Goal: Task Accomplishment & Management: Use online tool/utility

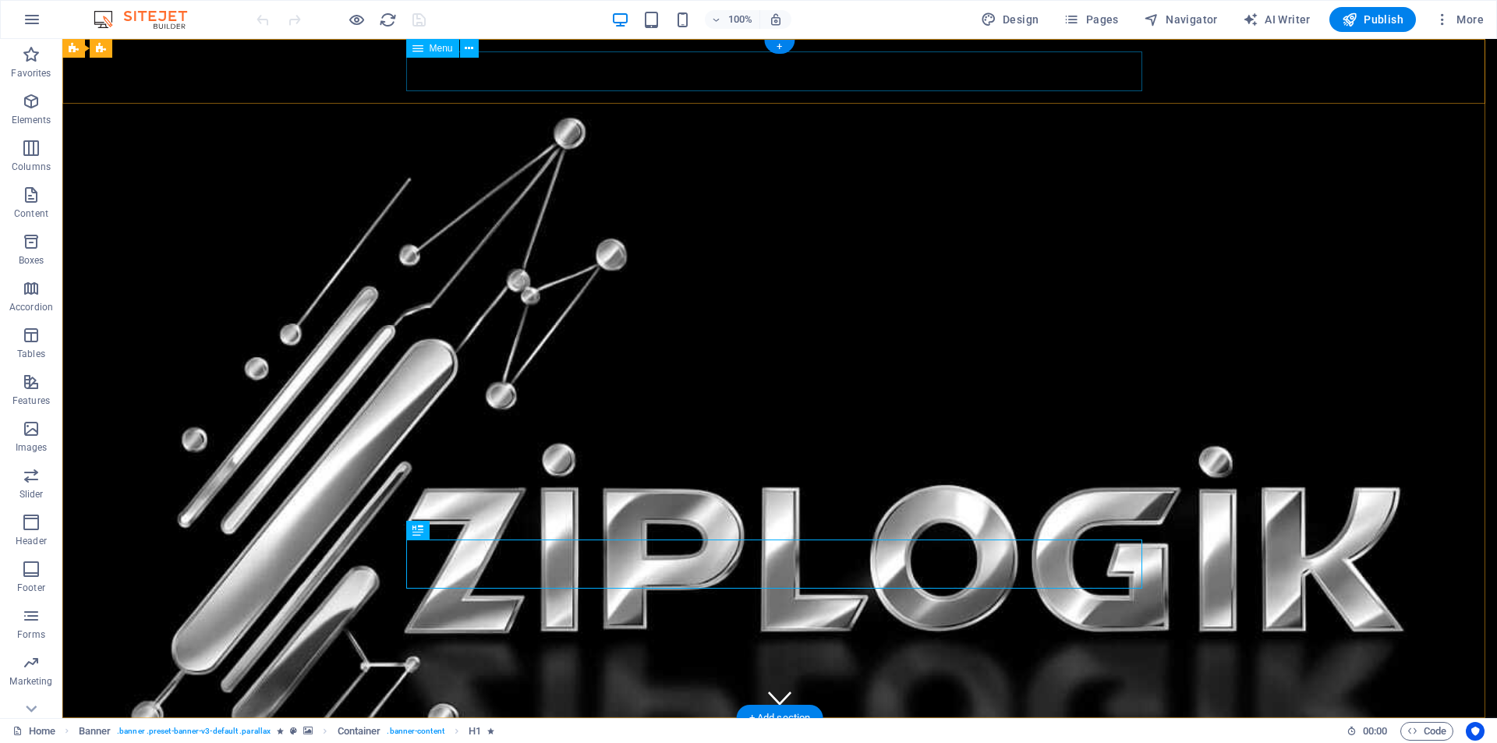
click at [699, 731] on nav "Home About Services Book a meeting Contact Login Portal" at bounding box center [780, 751] width 736 height 40
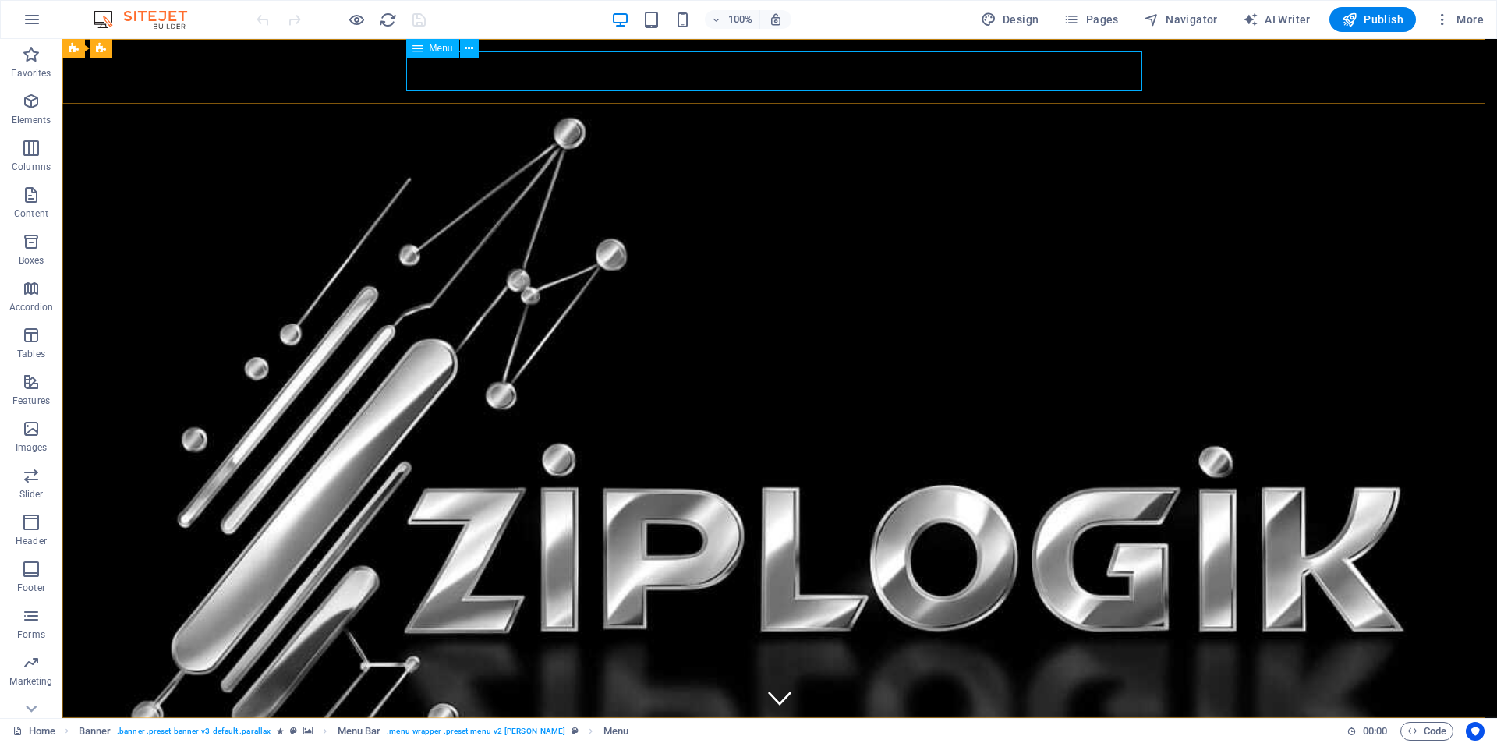
click at [434, 48] on span "Menu" at bounding box center [441, 48] width 23 height 9
click at [418, 47] on icon at bounding box center [418, 48] width 11 height 19
click at [472, 48] on icon at bounding box center [469, 49] width 9 height 16
click at [471, 48] on icon at bounding box center [469, 49] width 9 height 16
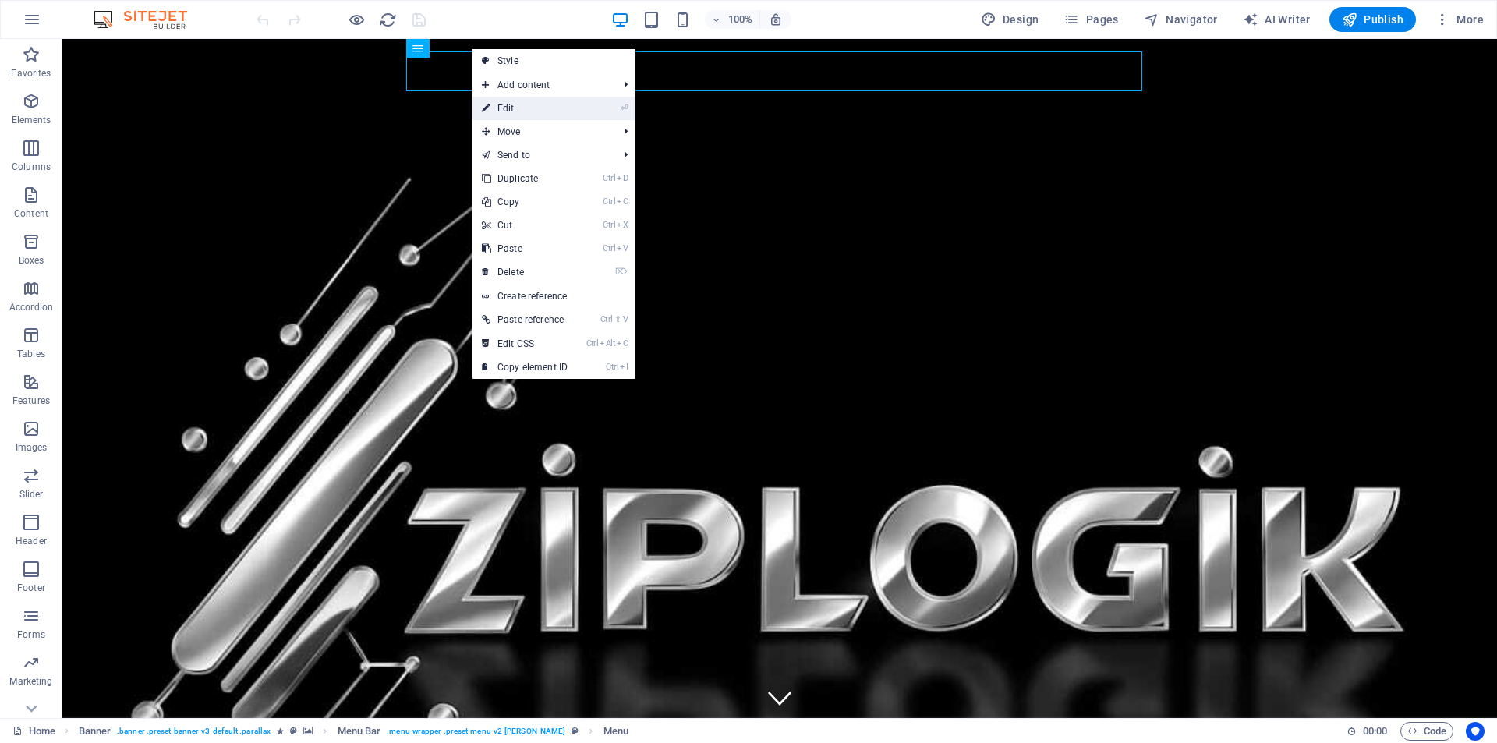
click at [547, 105] on link "⏎ Edit" at bounding box center [525, 108] width 104 height 23
select select
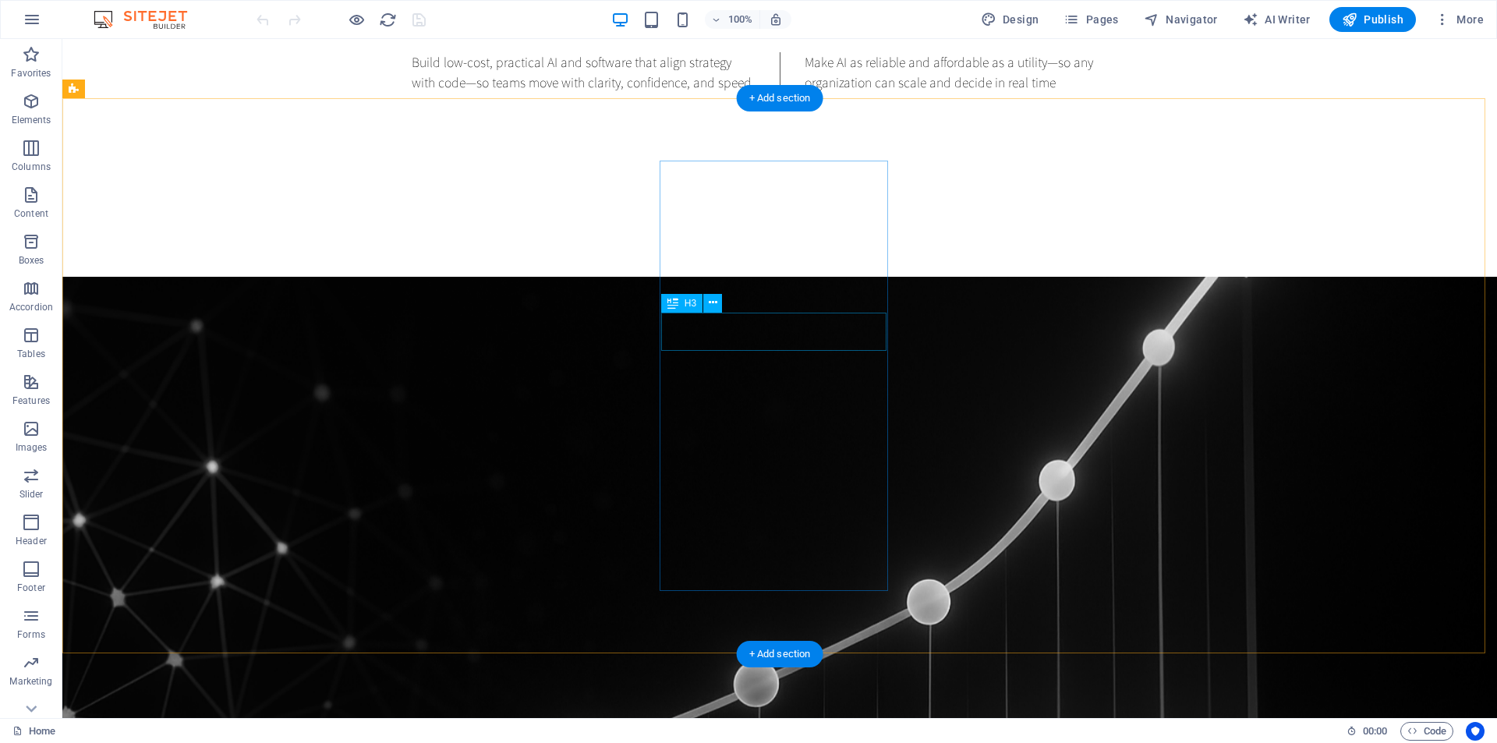
scroll to position [1482, 0]
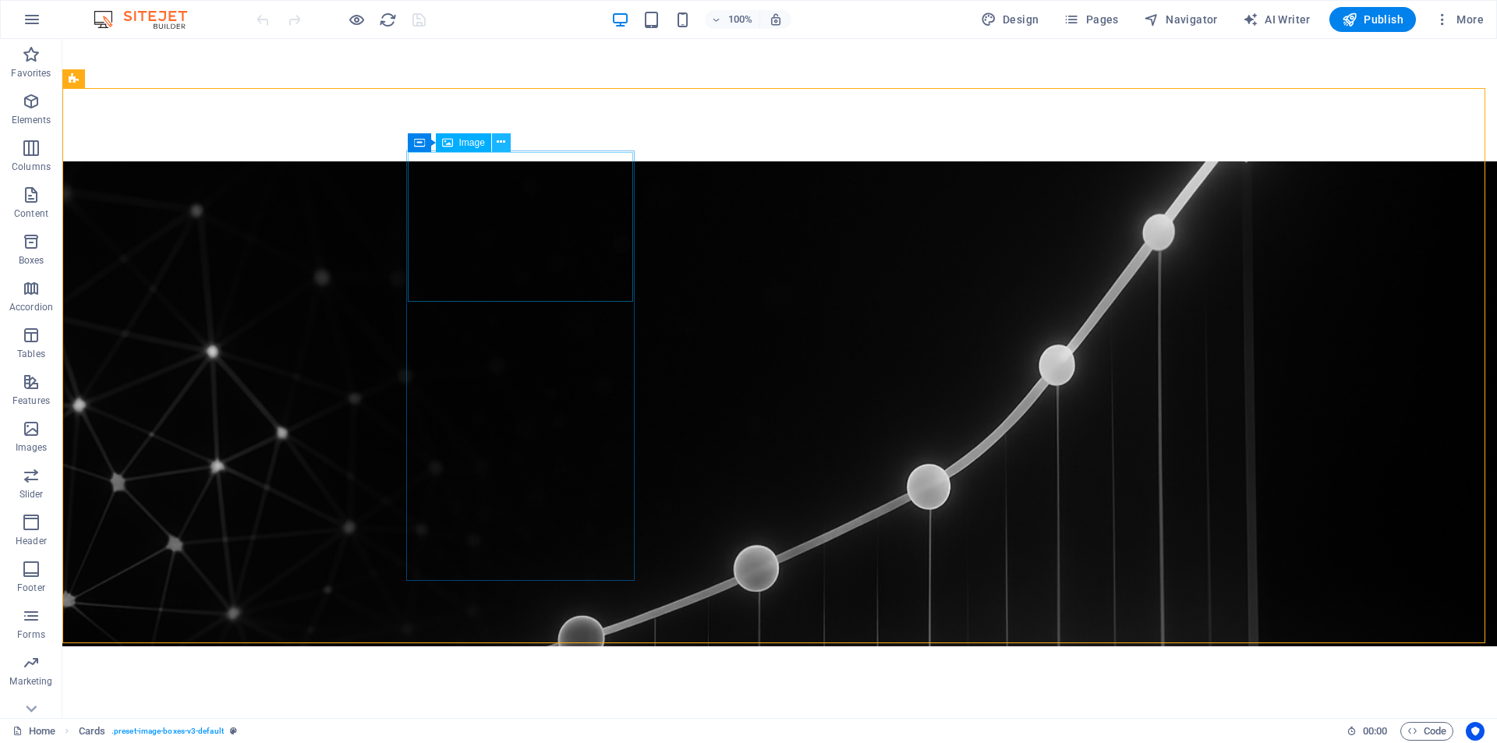
click at [502, 140] on icon at bounding box center [501, 142] width 9 height 16
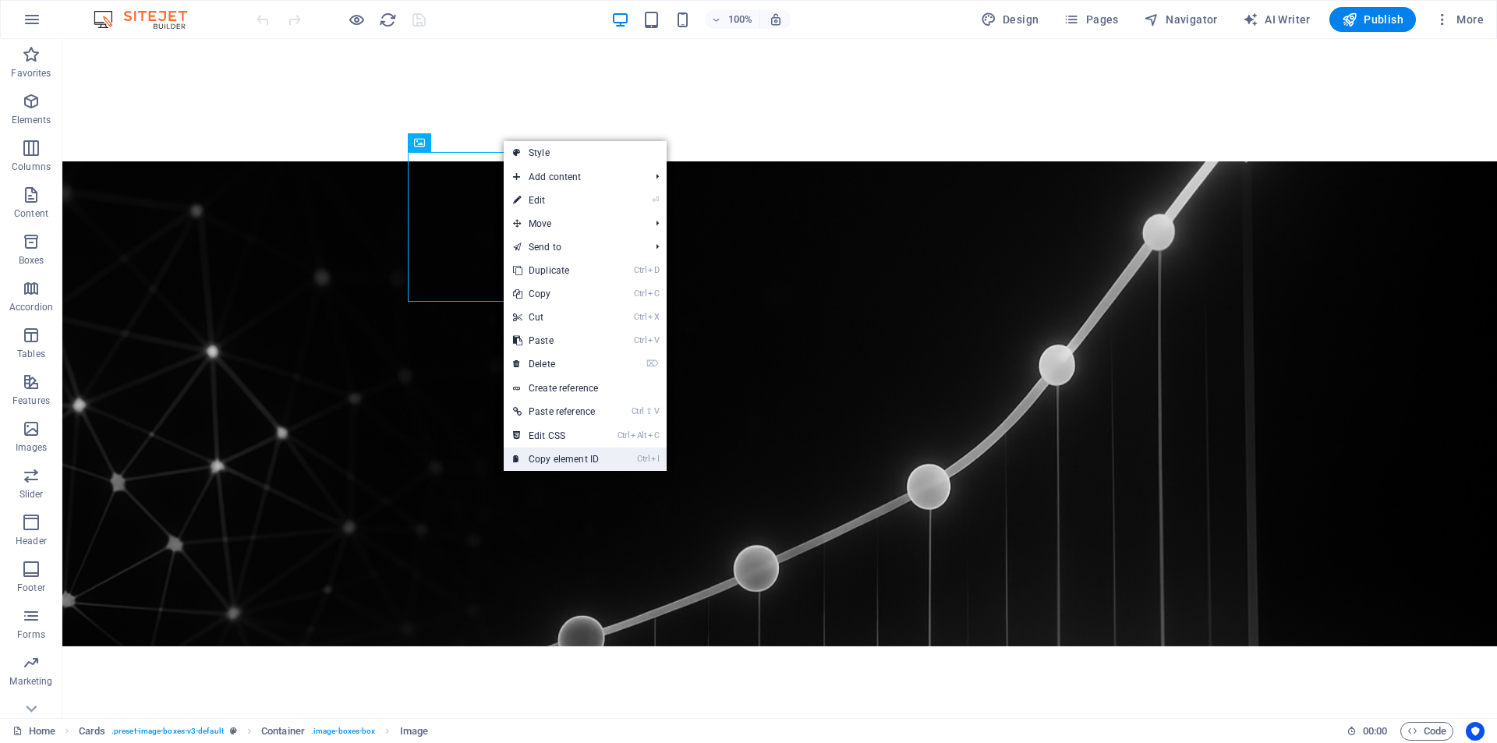
click at [562, 455] on link "Ctrl I Copy element ID" at bounding box center [556, 459] width 104 height 23
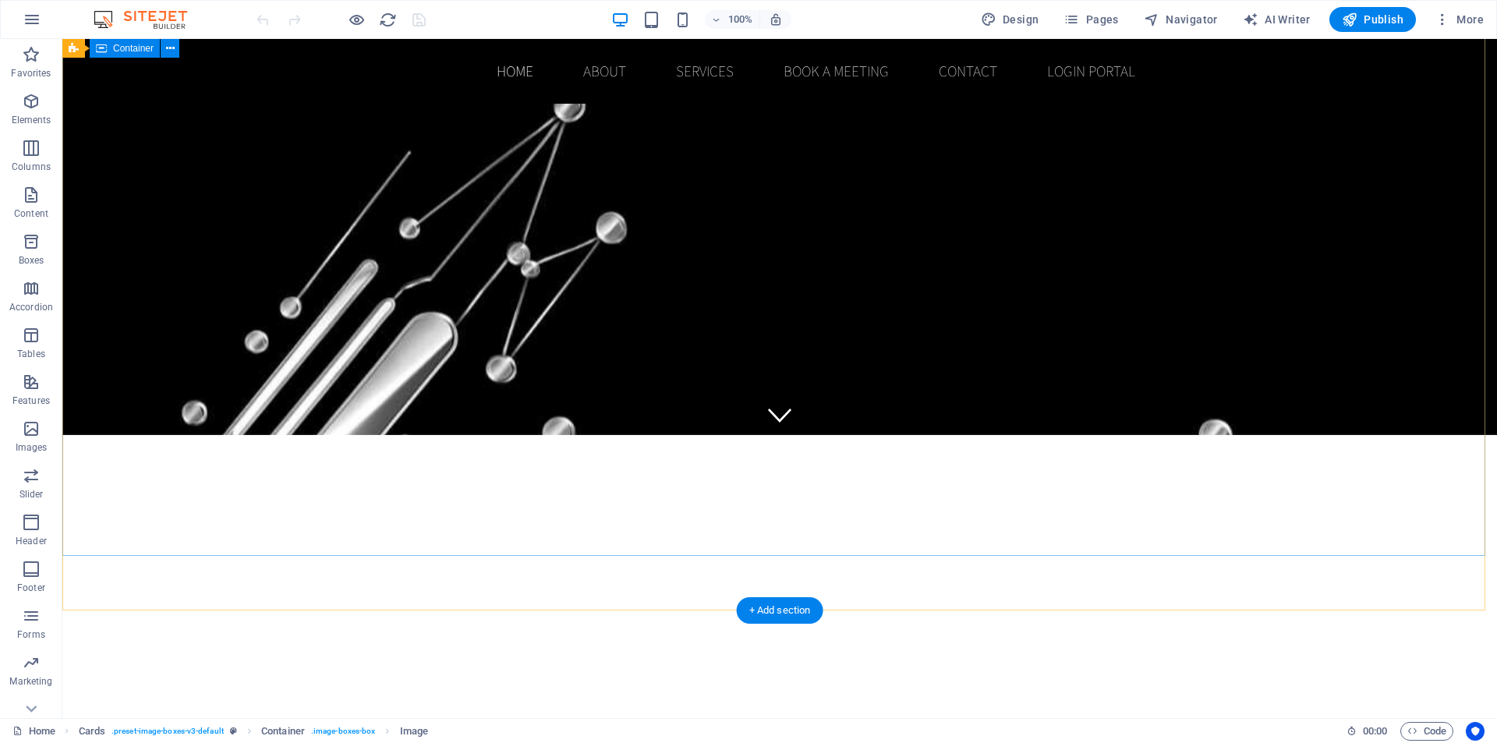
scroll to position [78, 0]
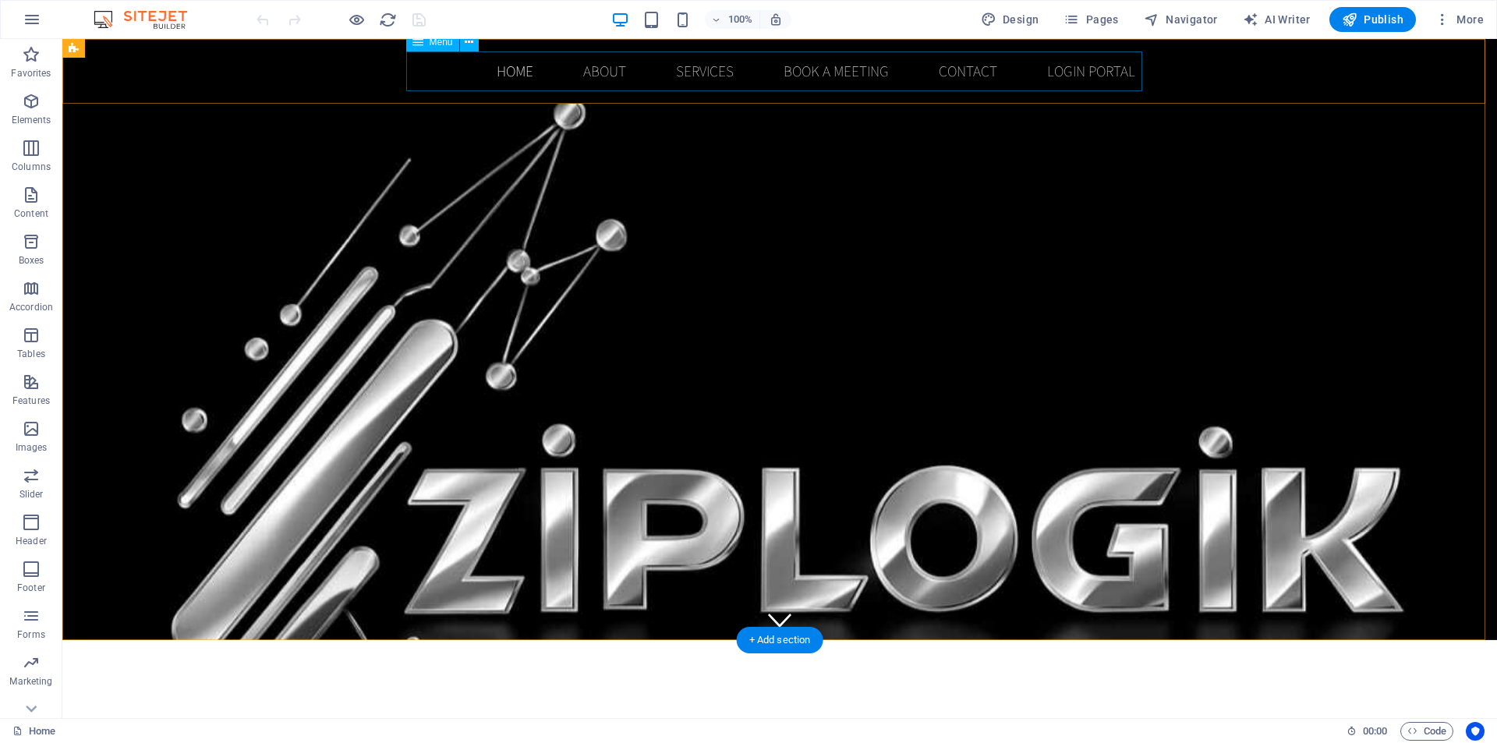
click at [706, 75] on nav "Home About Services Book a meeting Contact Login Portal" at bounding box center [780, 71] width 736 height 40
click at [468, 43] on icon at bounding box center [469, 42] width 9 height 16
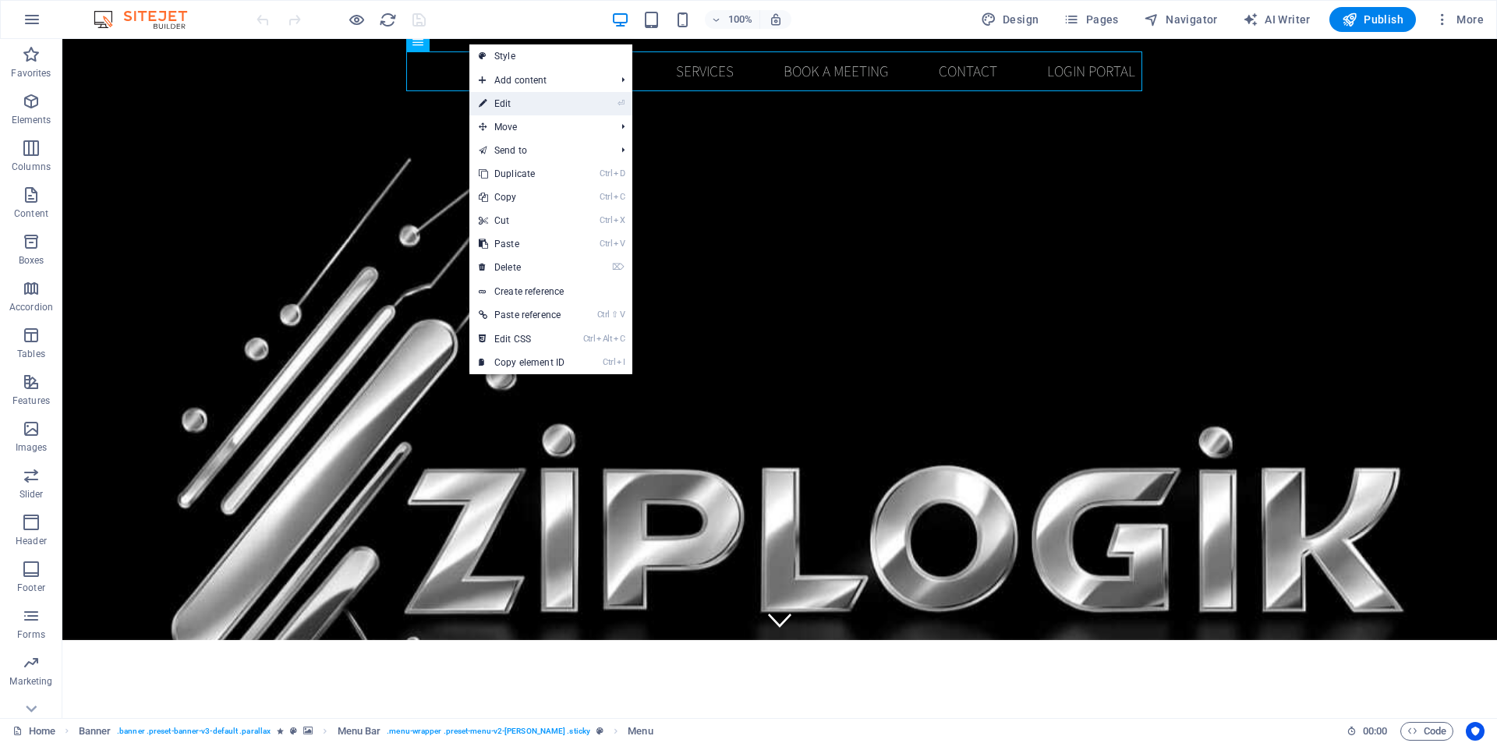
click at [503, 105] on link "⏎ Edit" at bounding box center [521, 103] width 104 height 23
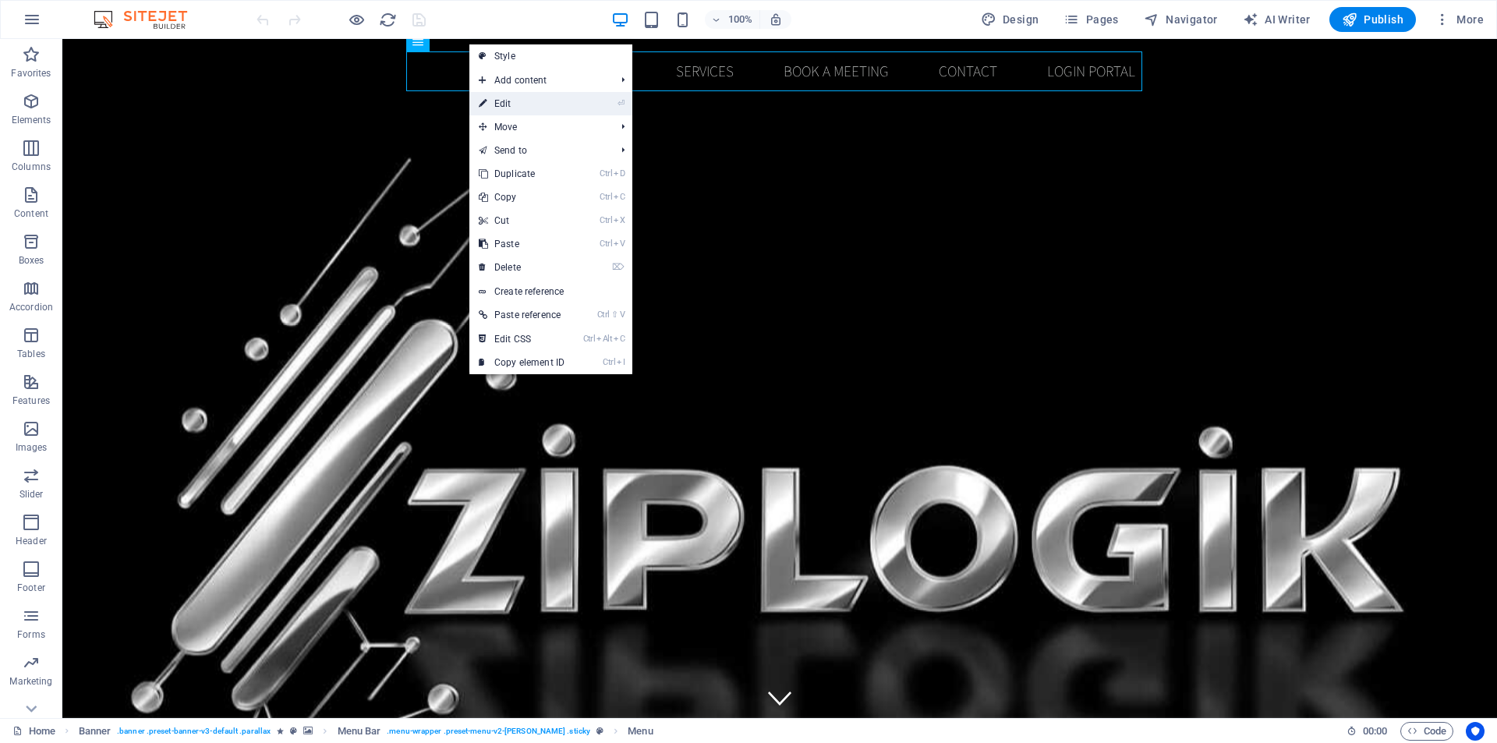
select select
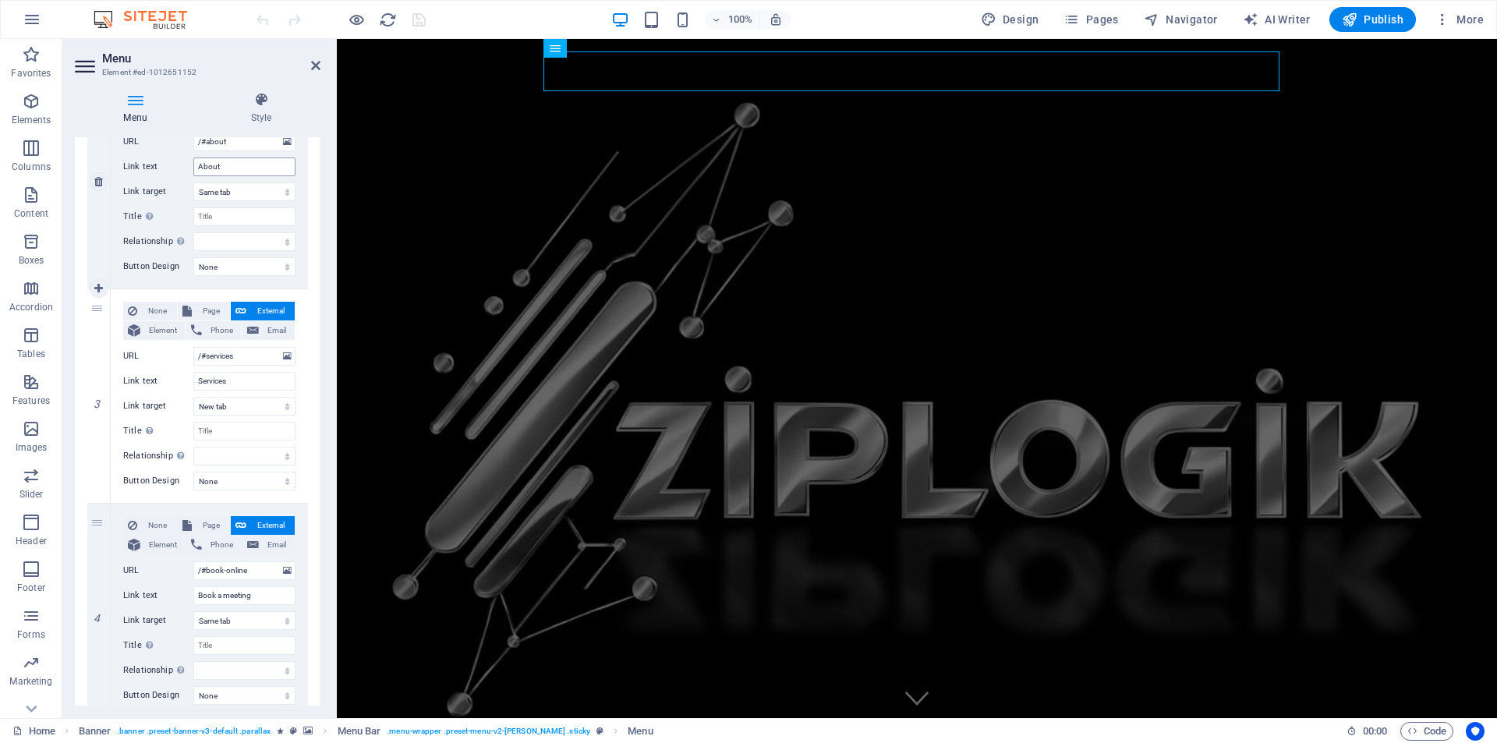
scroll to position [468, 0]
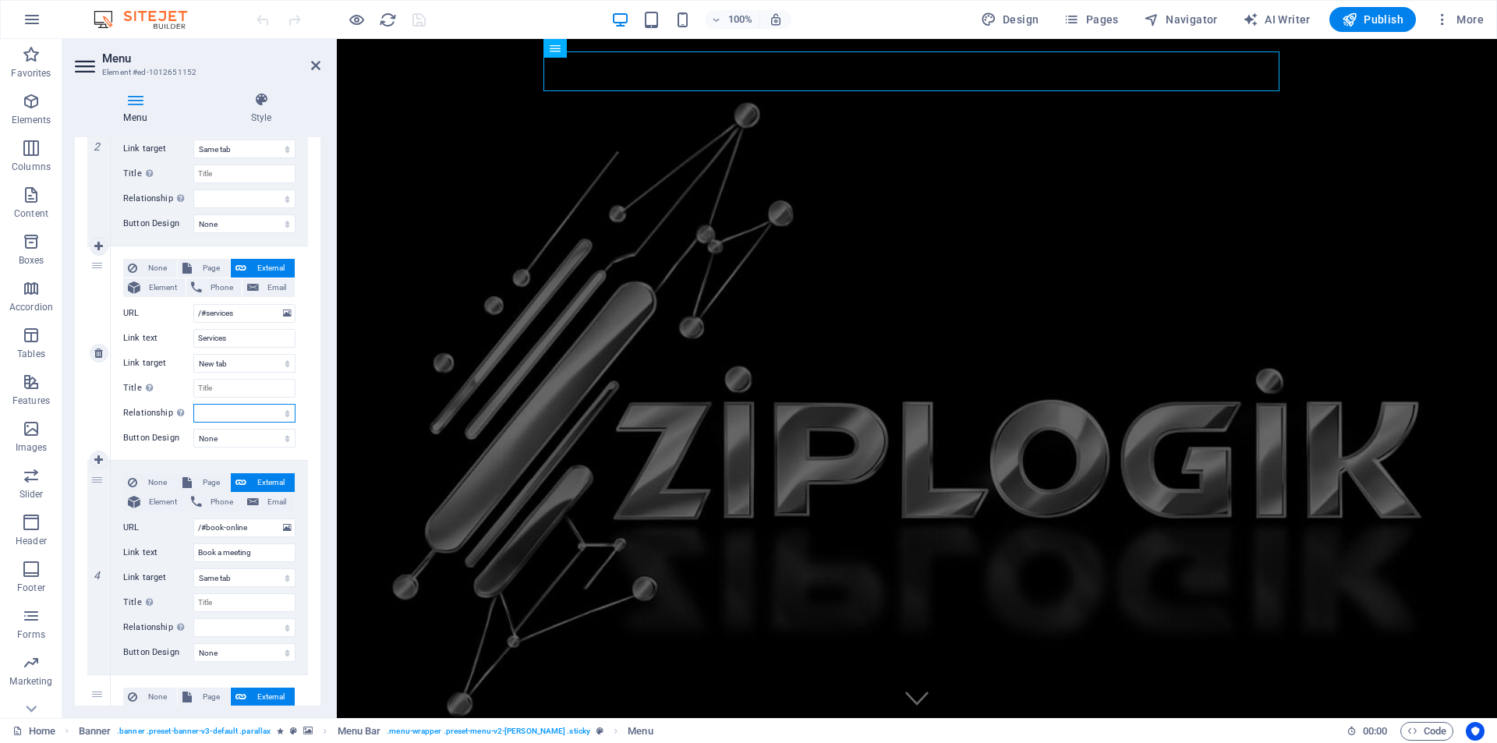
click at [204, 412] on select "alternate author bookmark external help license next nofollow noreferrer noopen…" at bounding box center [244, 413] width 102 height 19
click at [314, 325] on div "1 None Page External Element Phone Email Page Home Subpage Legal Notice Privacy…" at bounding box center [198, 460] width 246 height 1311
click at [263, 364] on select "New tab Same tab Overlay" at bounding box center [244, 363] width 102 height 19
click at [254, 317] on input "/#services" at bounding box center [244, 313] width 102 height 19
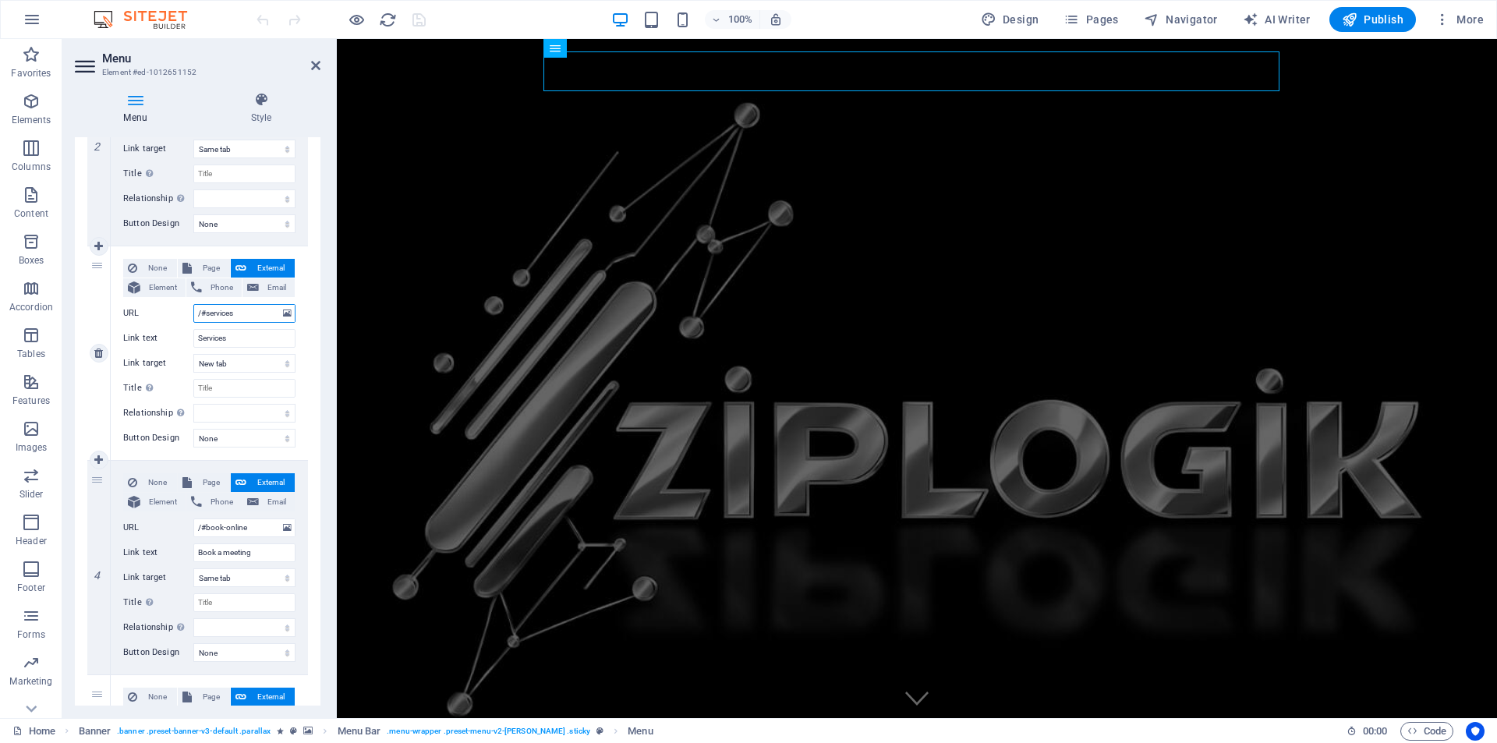
drag, startPoint x: 254, startPoint y: 317, endPoint x: 152, endPoint y: 310, distance: 102.3
click at [152, 310] on div "URL /#services" at bounding box center [209, 313] width 172 height 19
paste input "#ed-1018829779"
type input "#ed-1018829779"
select select
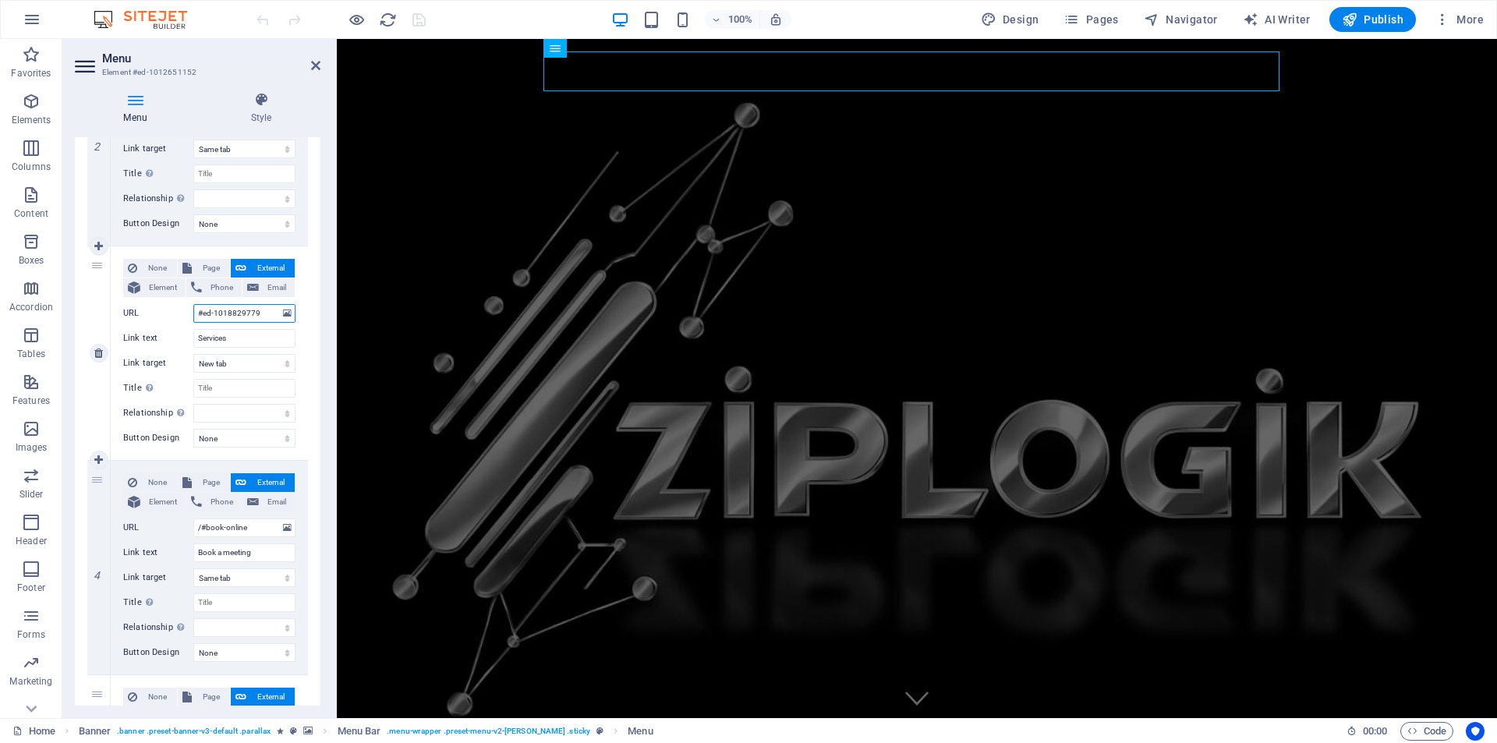
select select
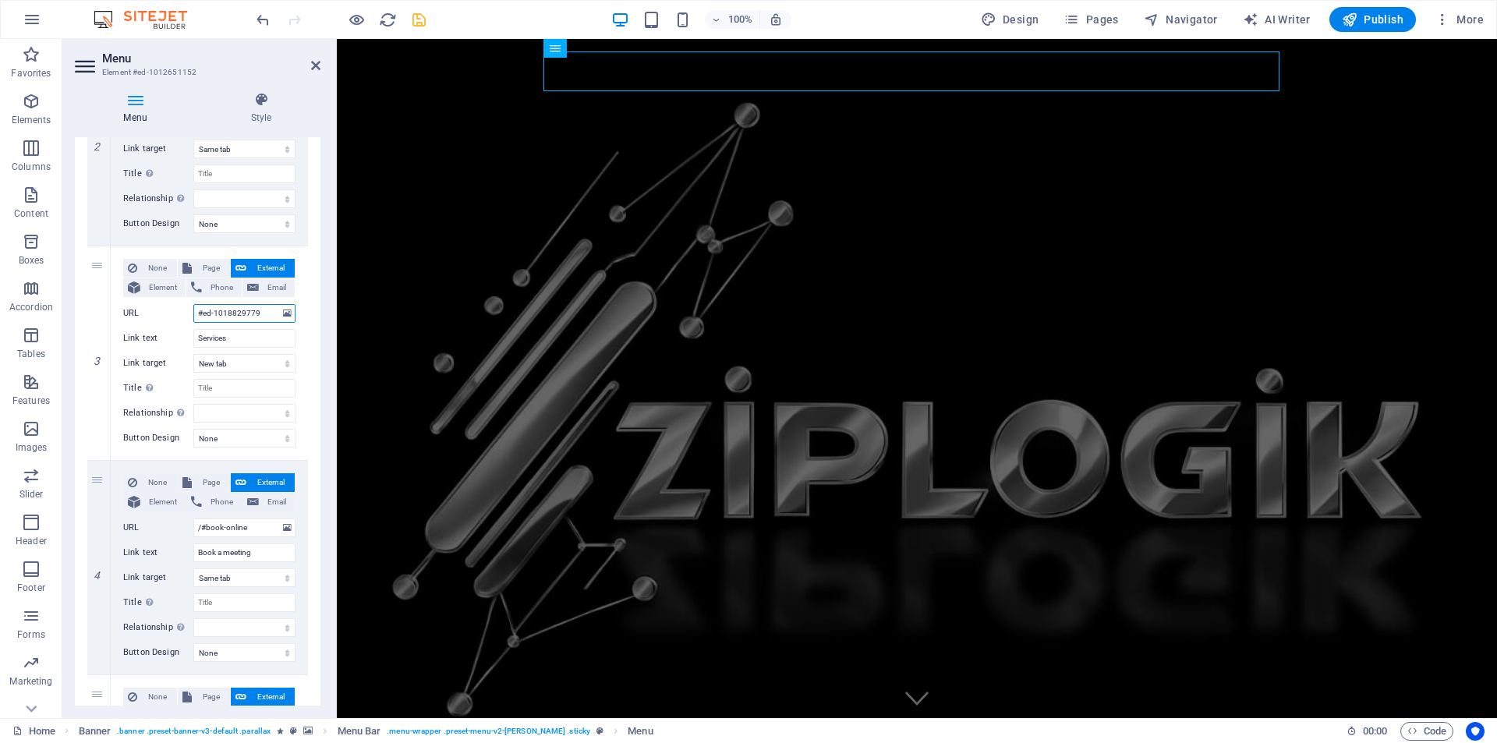
type input "#ed-1018829779"
click at [416, 19] on icon "save" at bounding box center [419, 20] width 18 height 18
checkbox input "false"
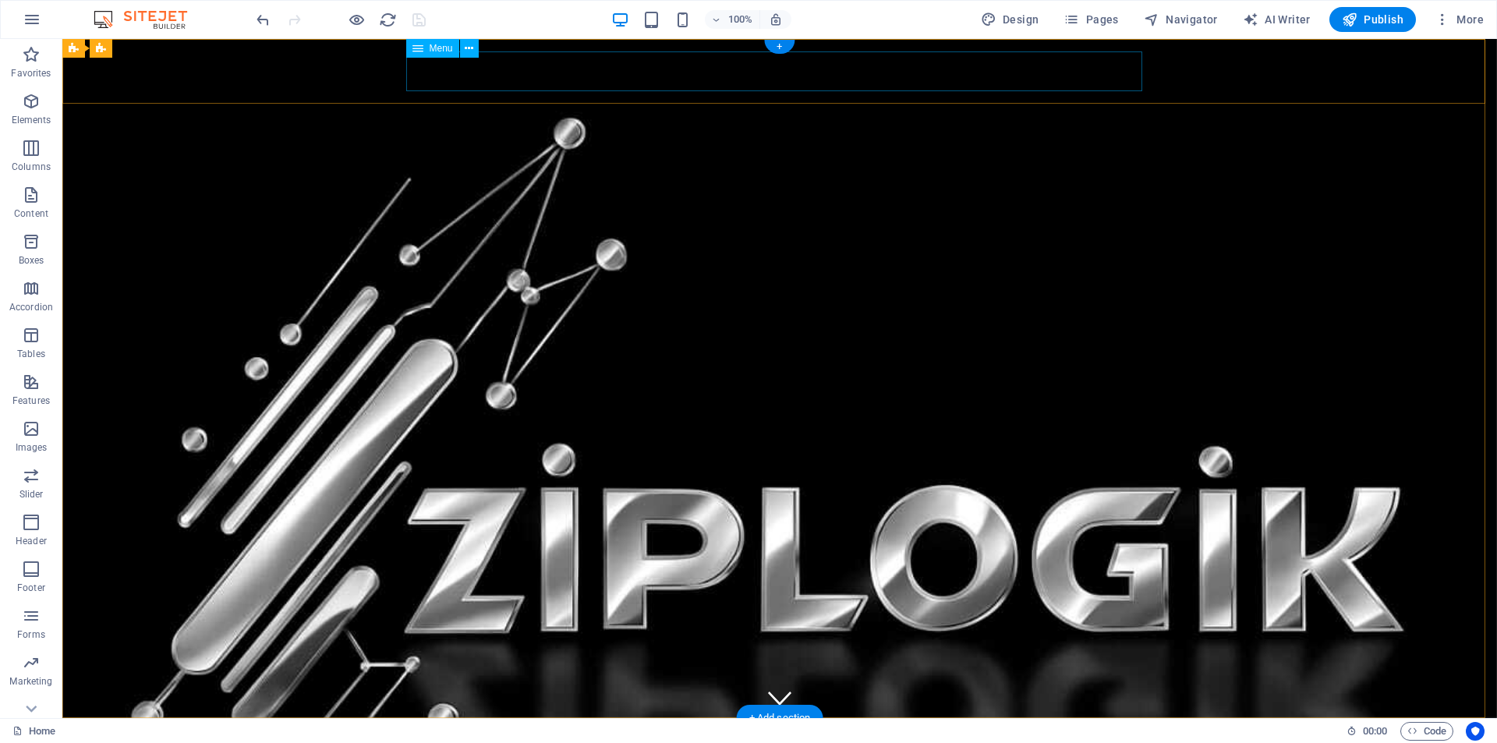
click at [701, 731] on nav "Home About Services Book a meeting Contact Login Portal" at bounding box center [780, 751] width 736 height 40
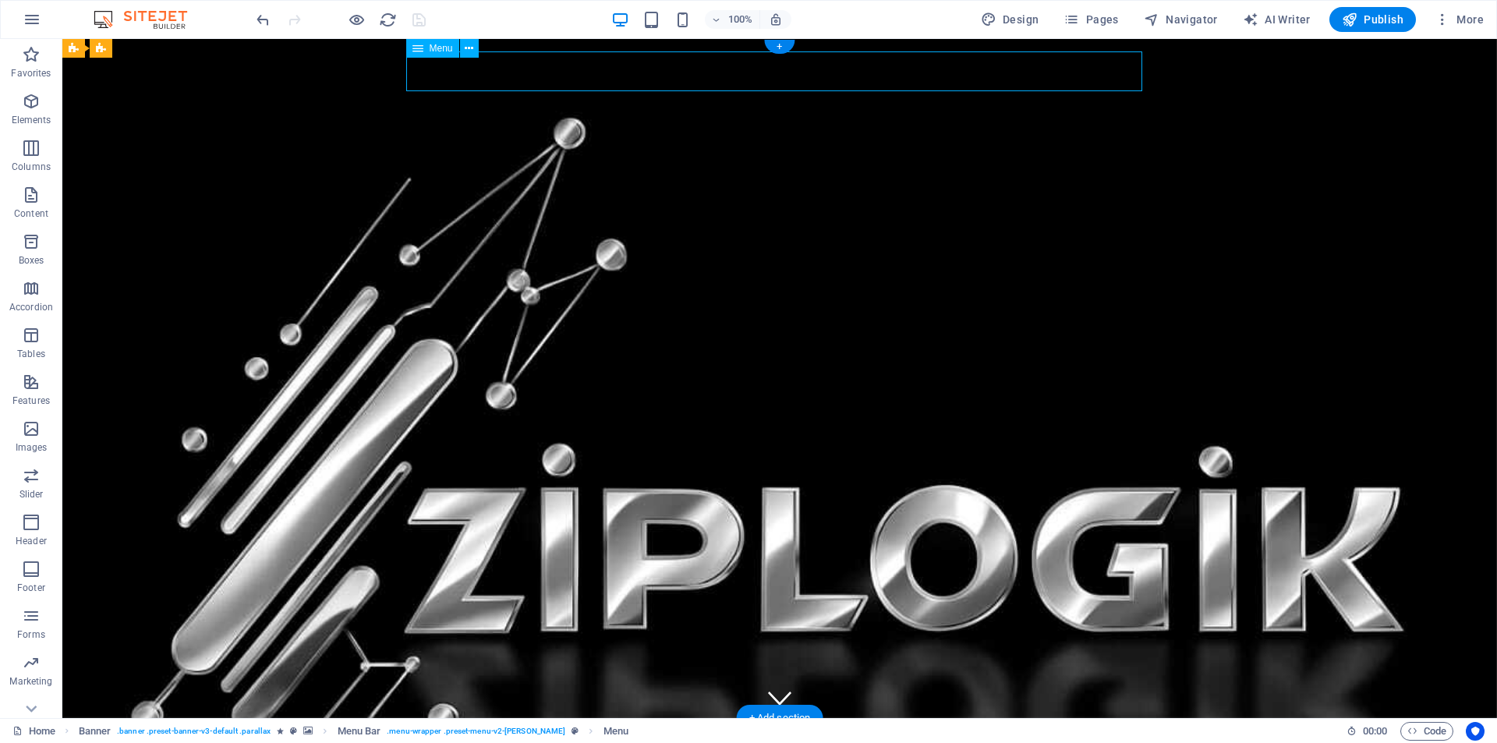
click at [701, 731] on nav "Home About Services Book a meeting Contact Login Portal" at bounding box center [780, 751] width 736 height 40
click at [602, 731] on nav "Home About Services Book a meeting Contact Login Portal" at bounding box center [780, 751] width 736 height 40
click at [1377, 20] on span "Publish" at bounding box center [1373, 20] width 62 height 16
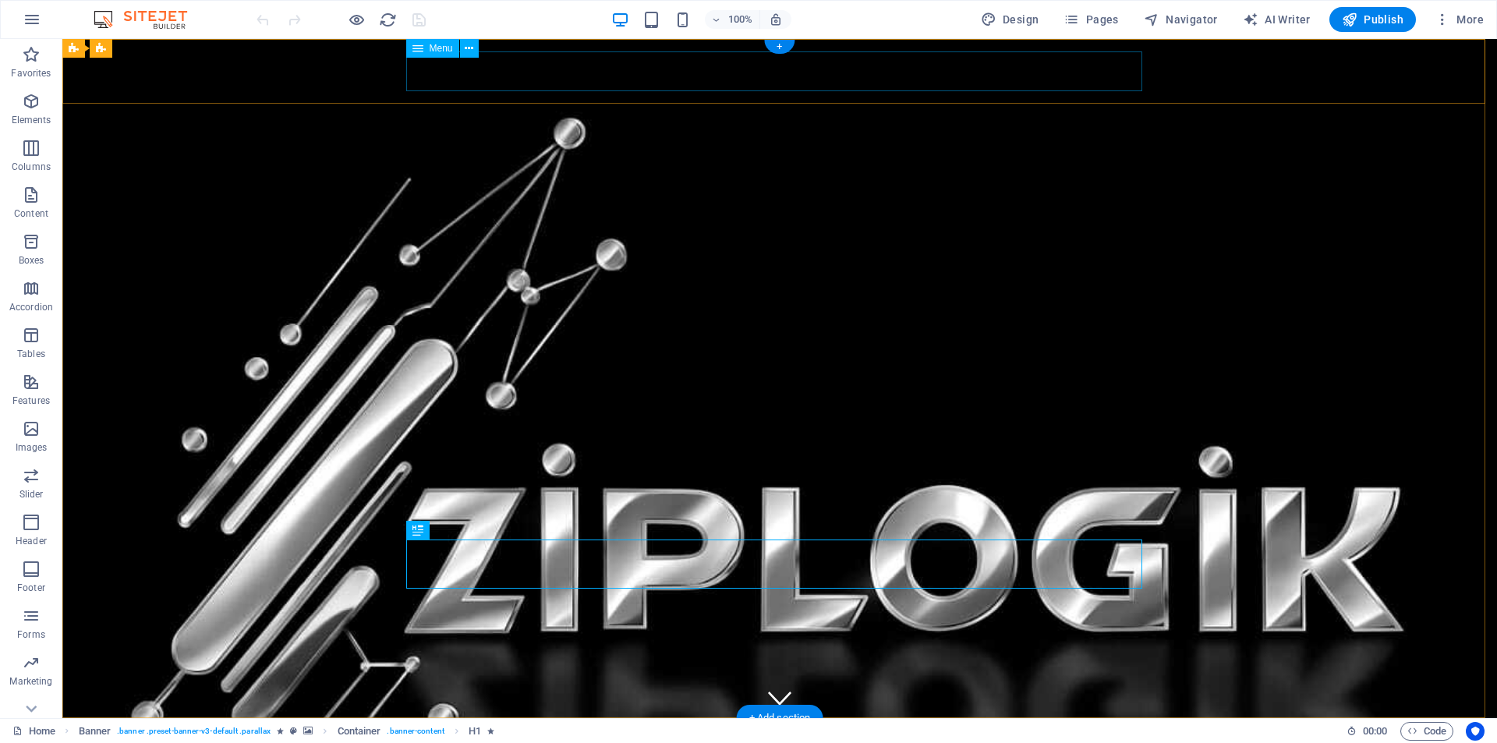
click at [951, 731] on nav "Home About Services Book a meeting Contact Login Portal" at bounding box center [780, 751] width 736 height 40
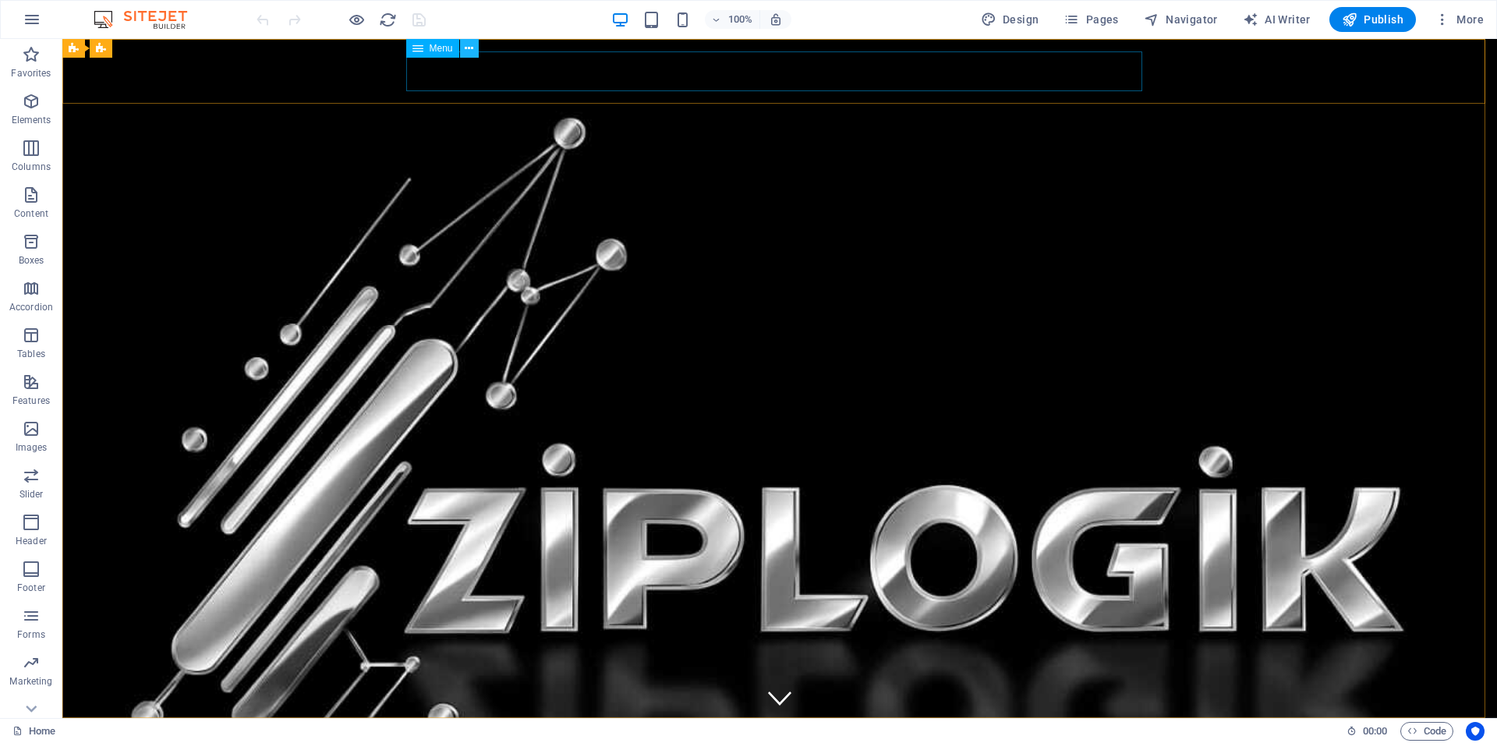
click at [466, 48] on icon at bounding box center [469, 49] width 9 height 16
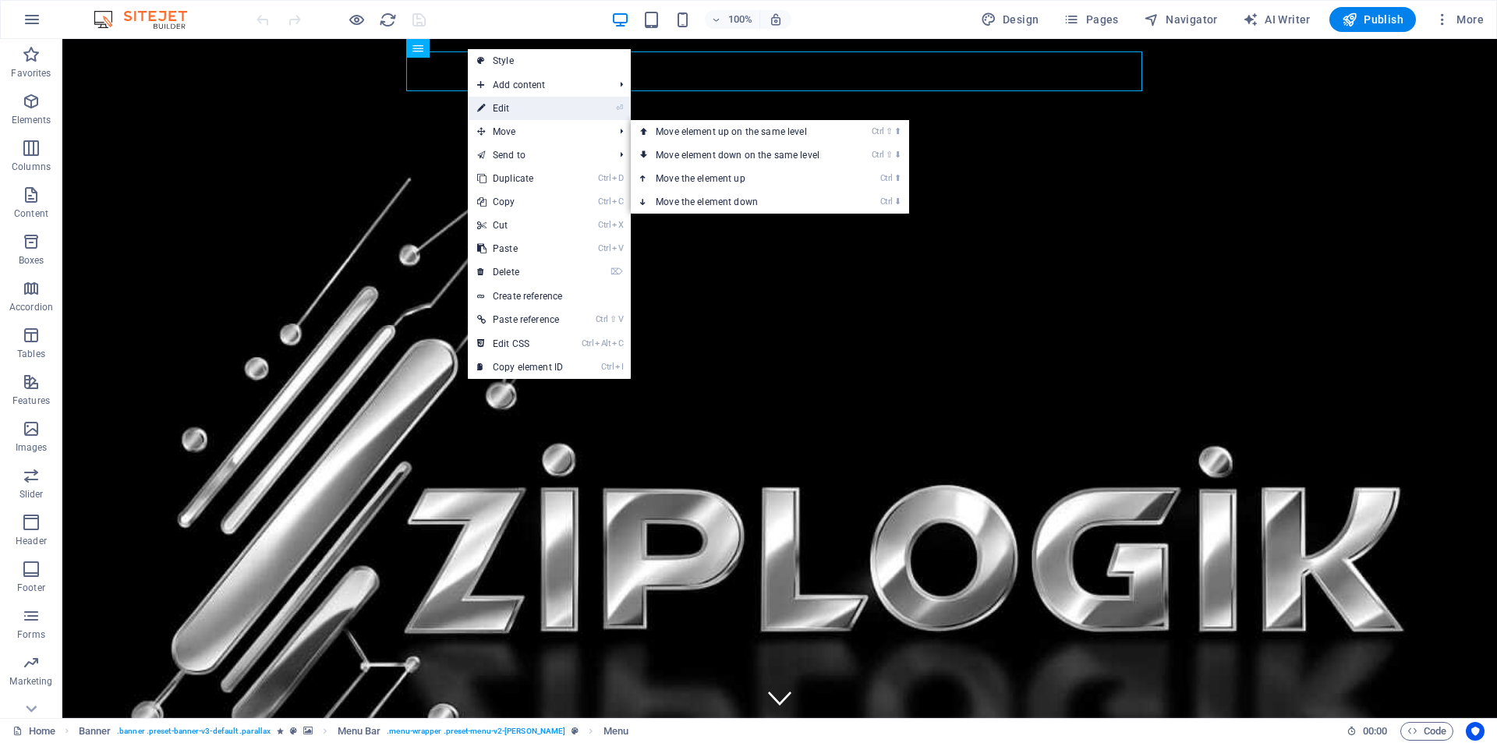
click at [509, 104] on link "⏎ Edit" at bounding box center [520, 108] width 104 height 23
select select
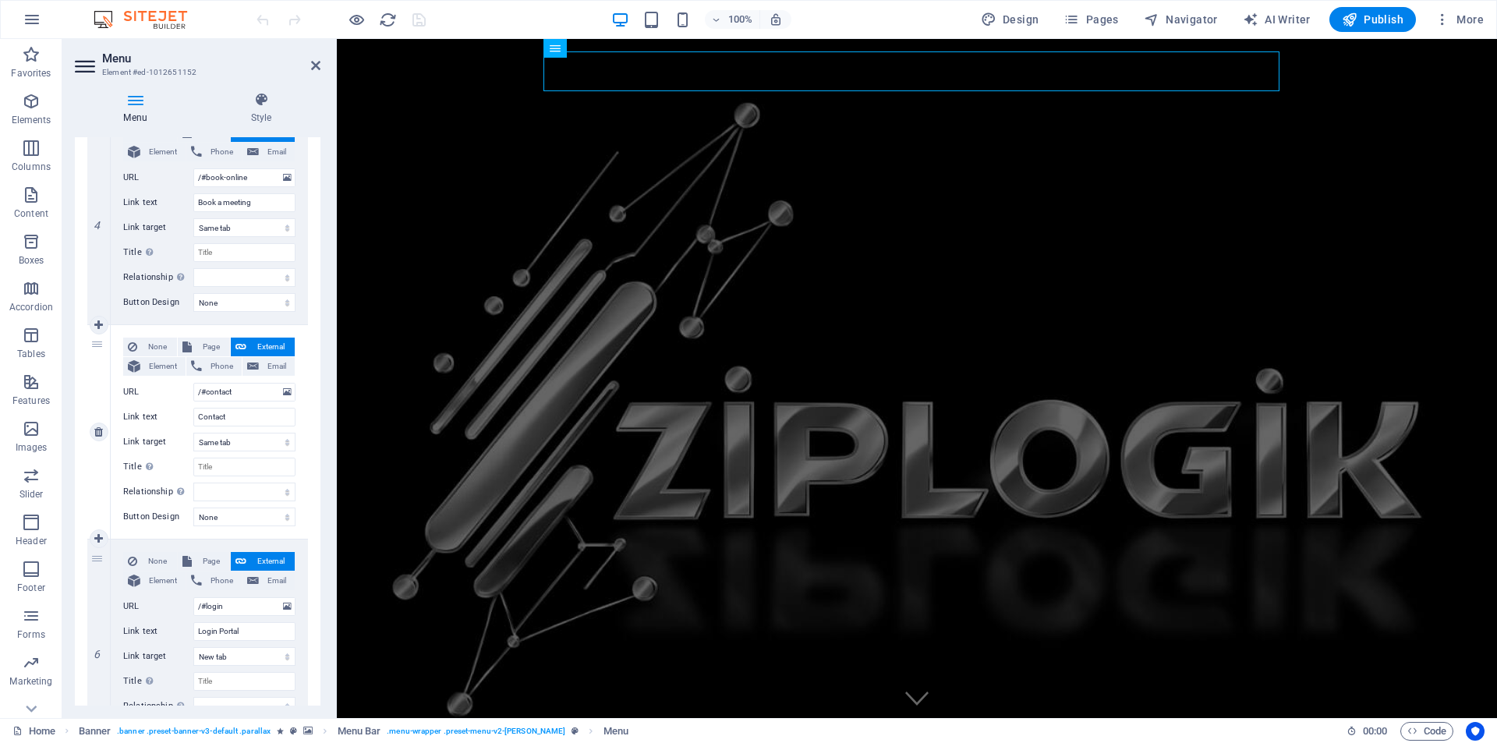
scroll to position [858, 0]
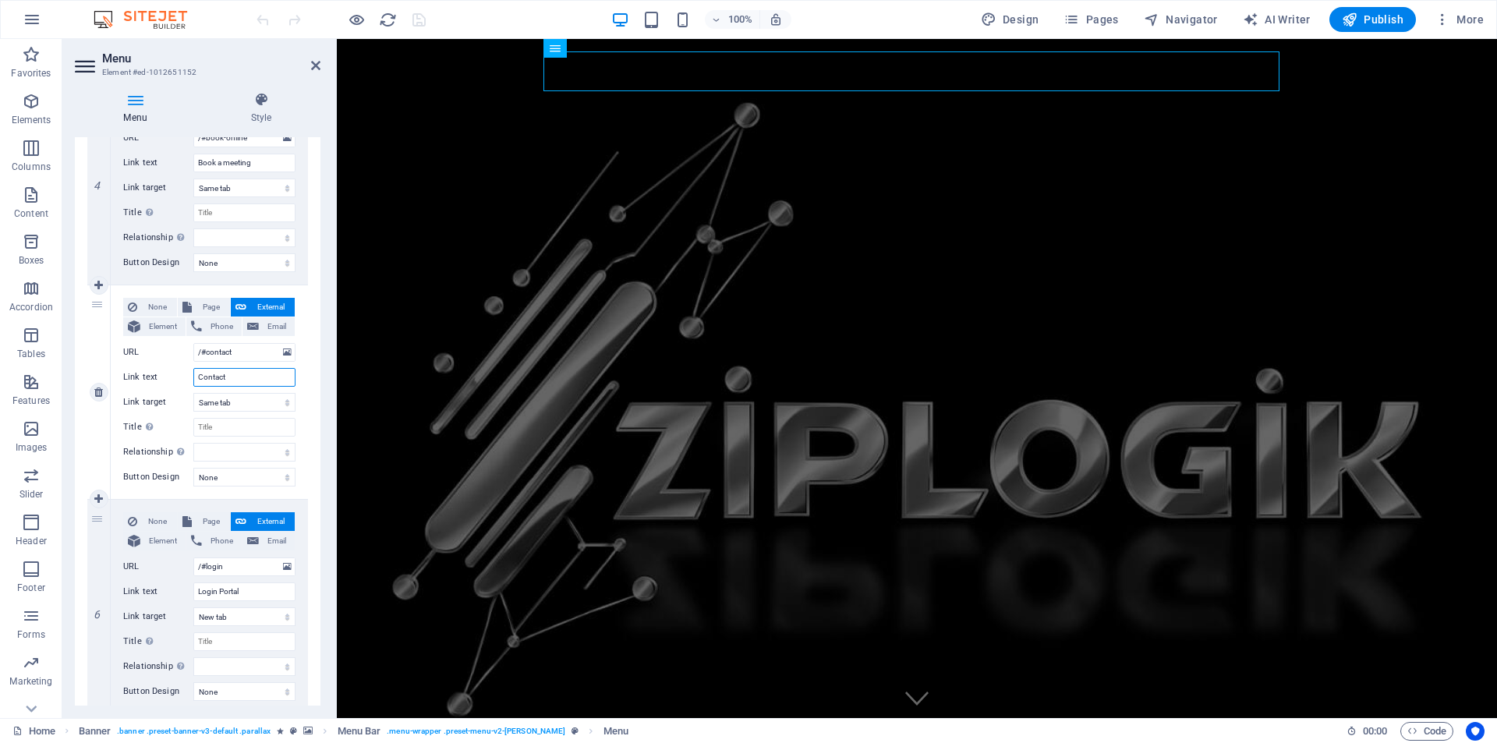
drag, startPoint x: 235, startPoint y: 381, endPoint x: 165, endPoint y: 376, distance: 70.3
click at [165, 376] on div "Link text Contact" at bounding box center [209, 377] width 172 height 19
type input "a"
select select
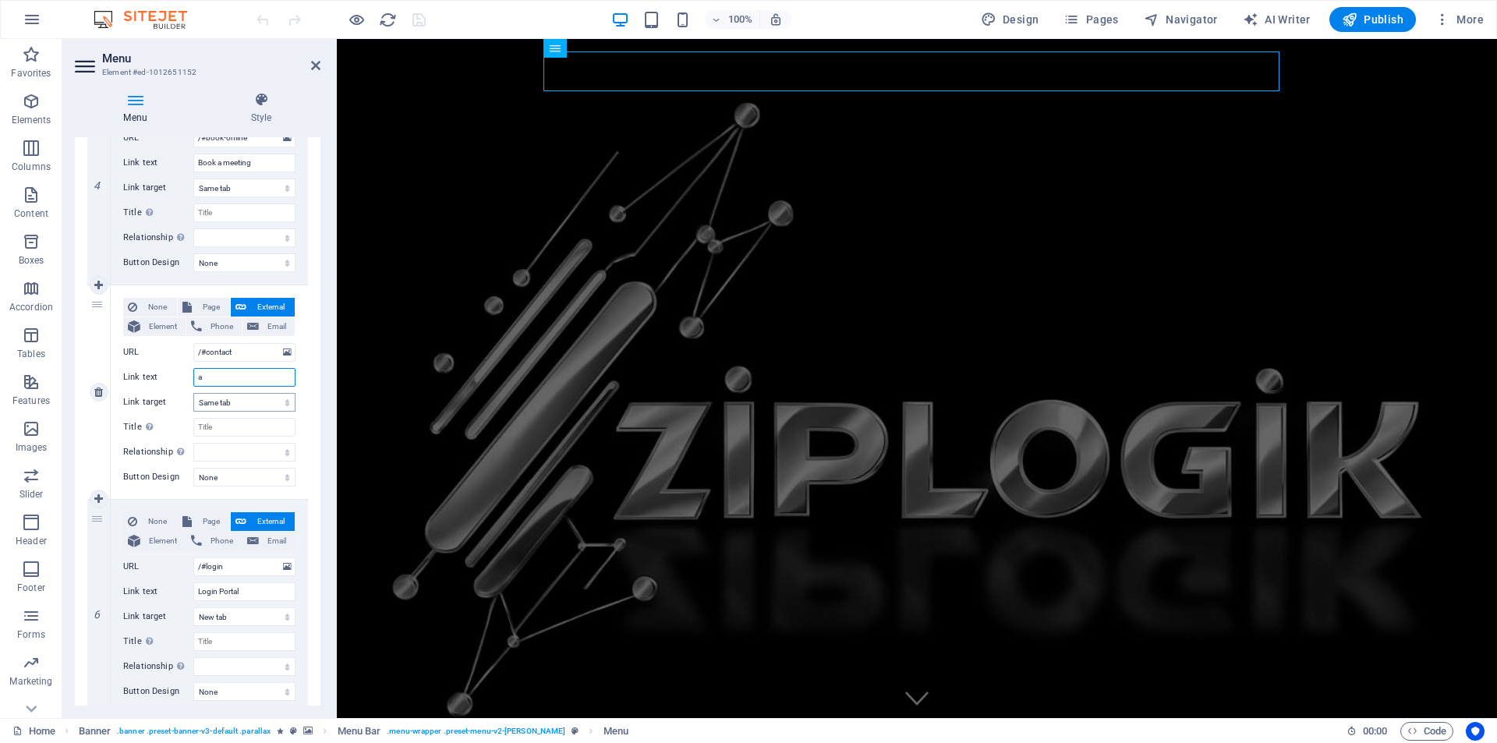
select select
type input "S"
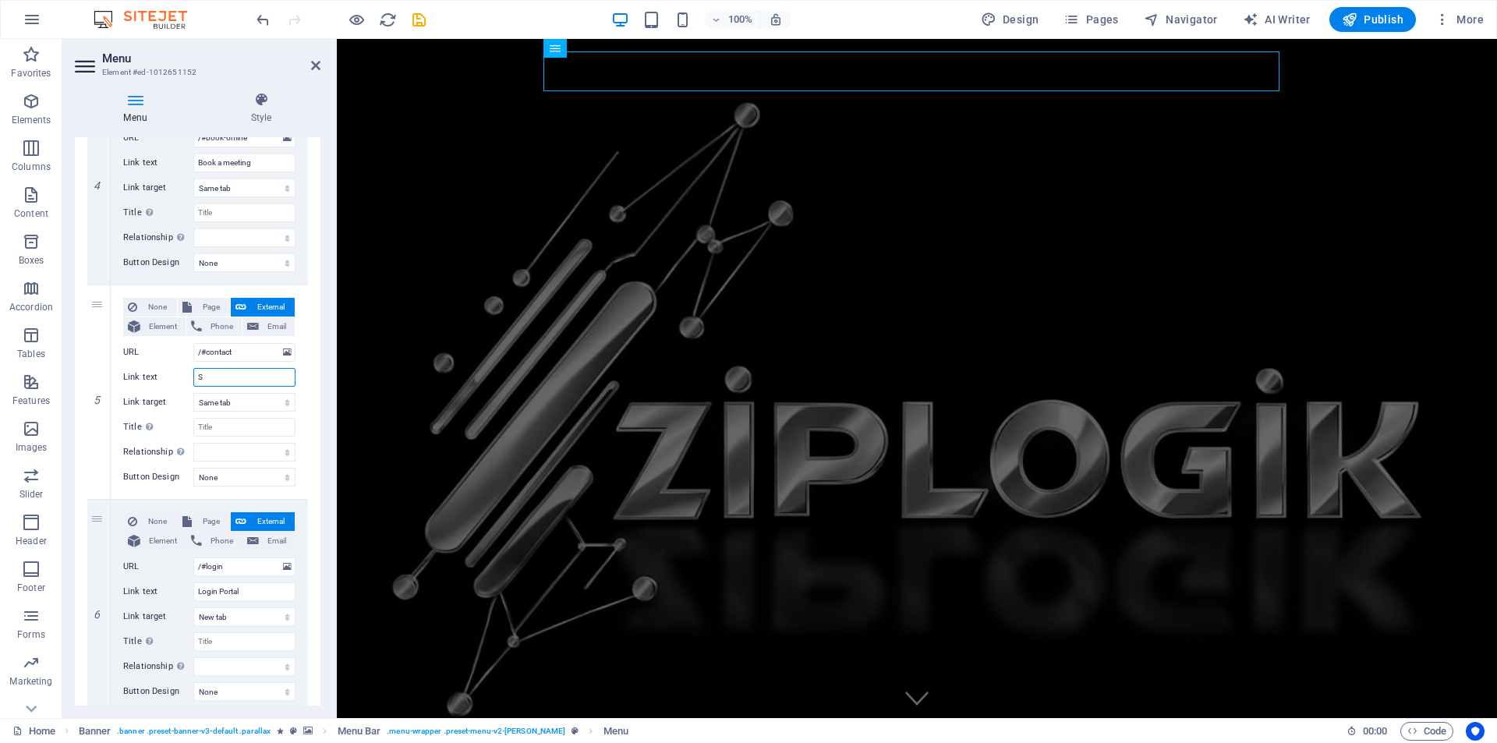
select select
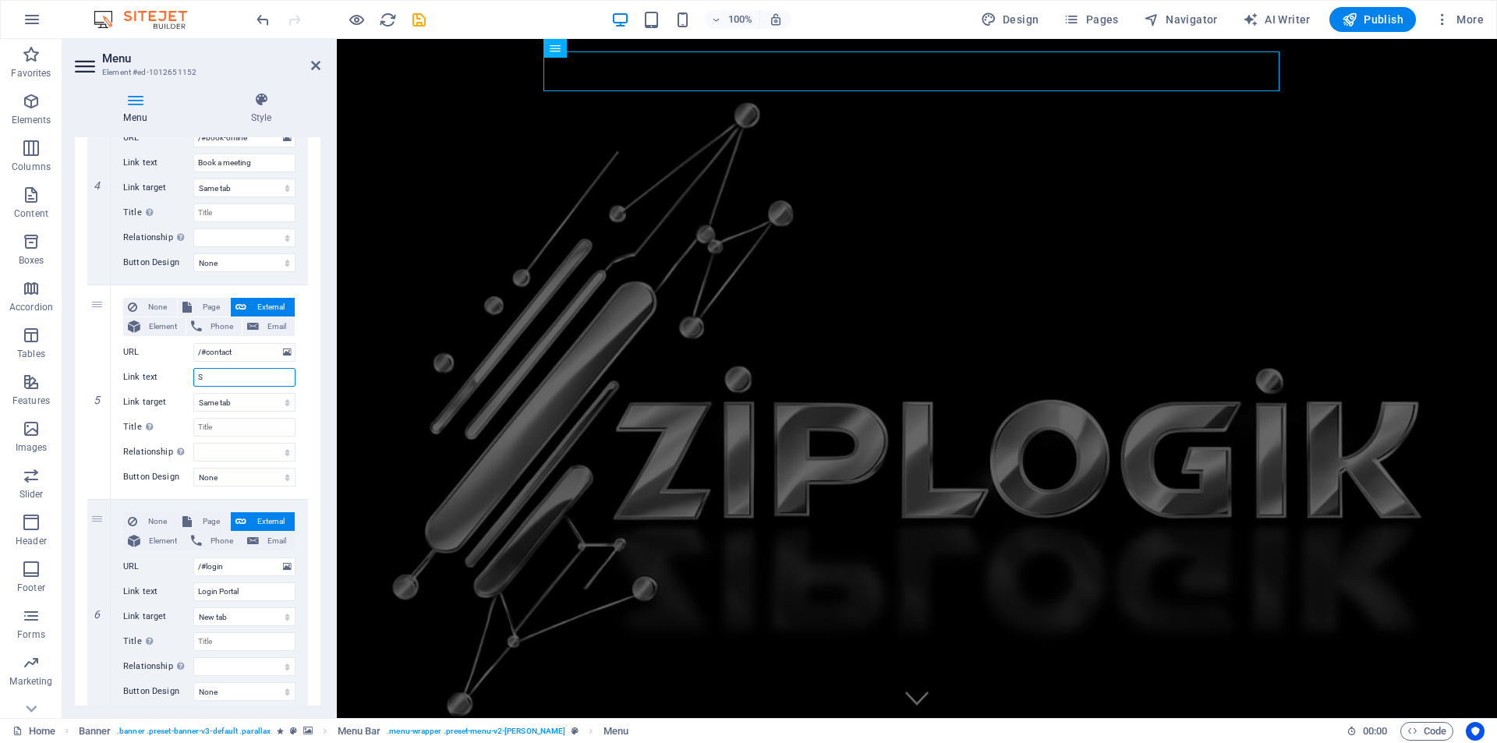
select select
type input "Solutions"
select select
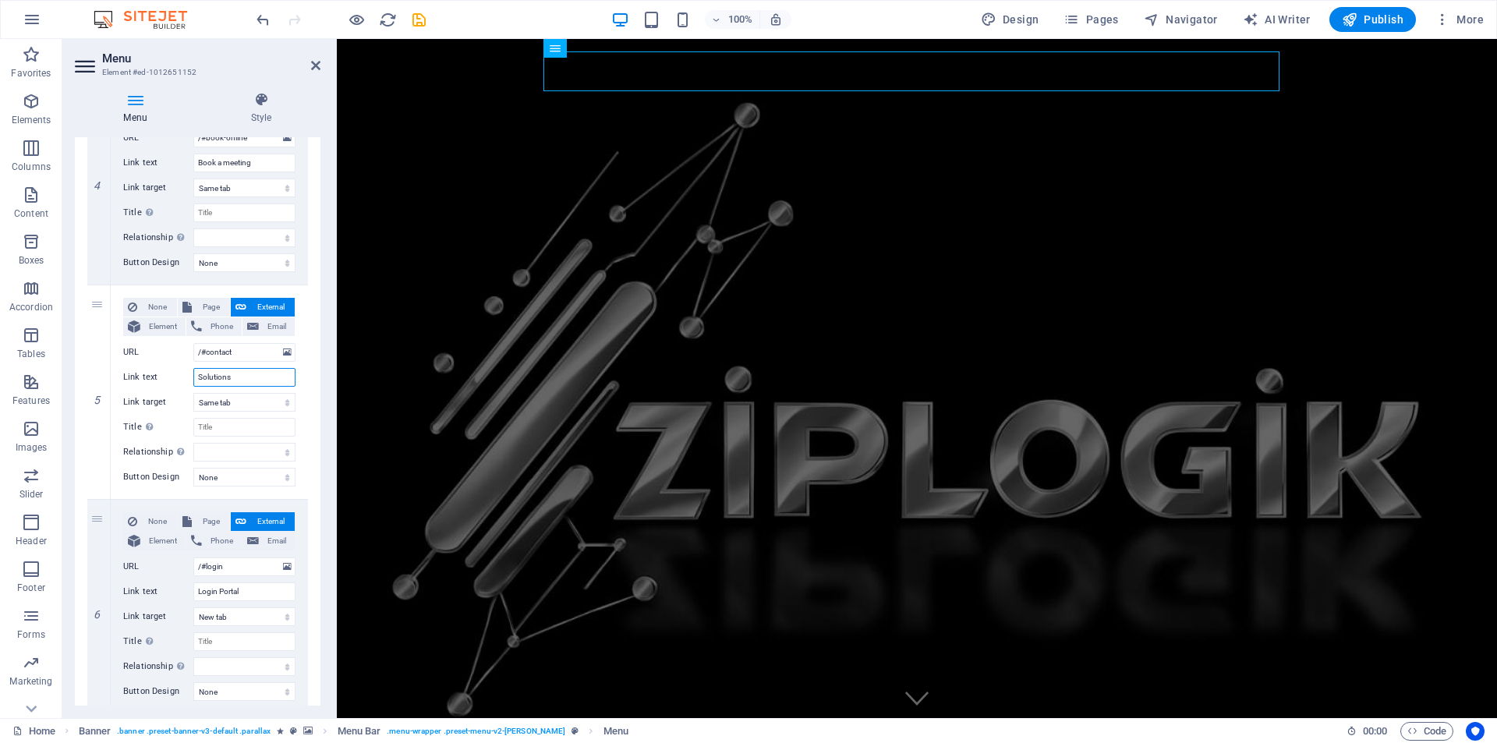
select select
type input "Solutions"
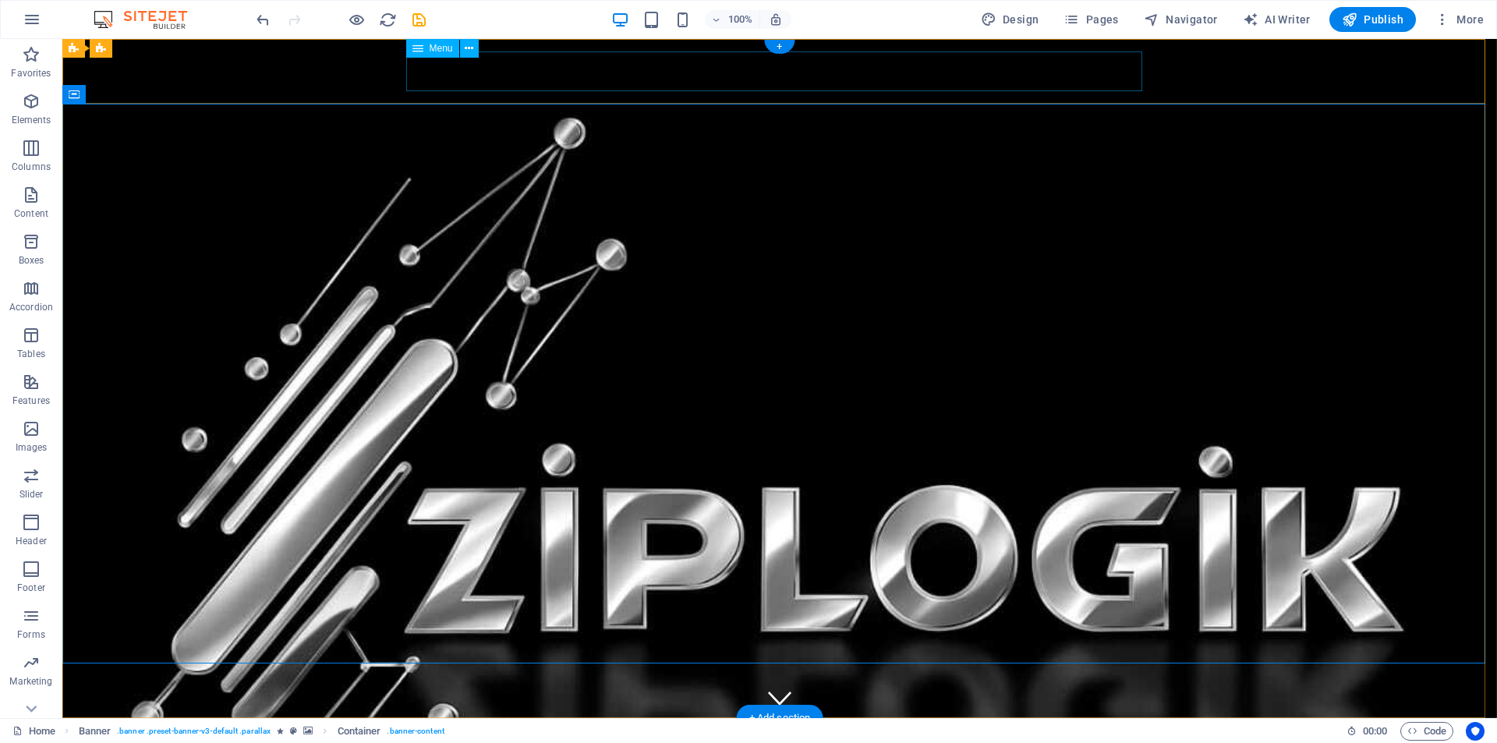
click at [937, 731] on nav "Home About Services Book a meeting Solutions Login Portal" at bounding box center [780, 751] width 736 height 40
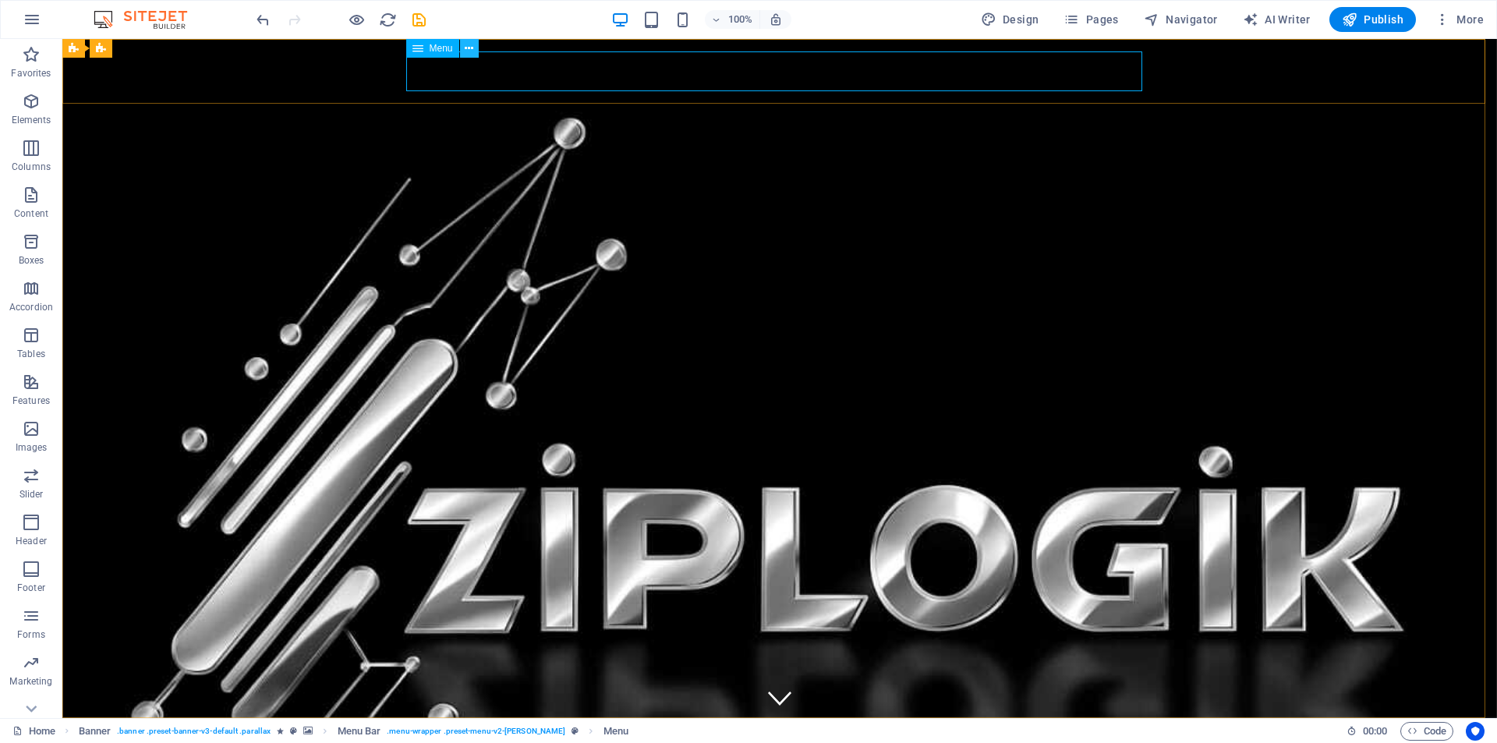
click at [466, 46] on icon at bounding box center [469, 49] width 9 height 16
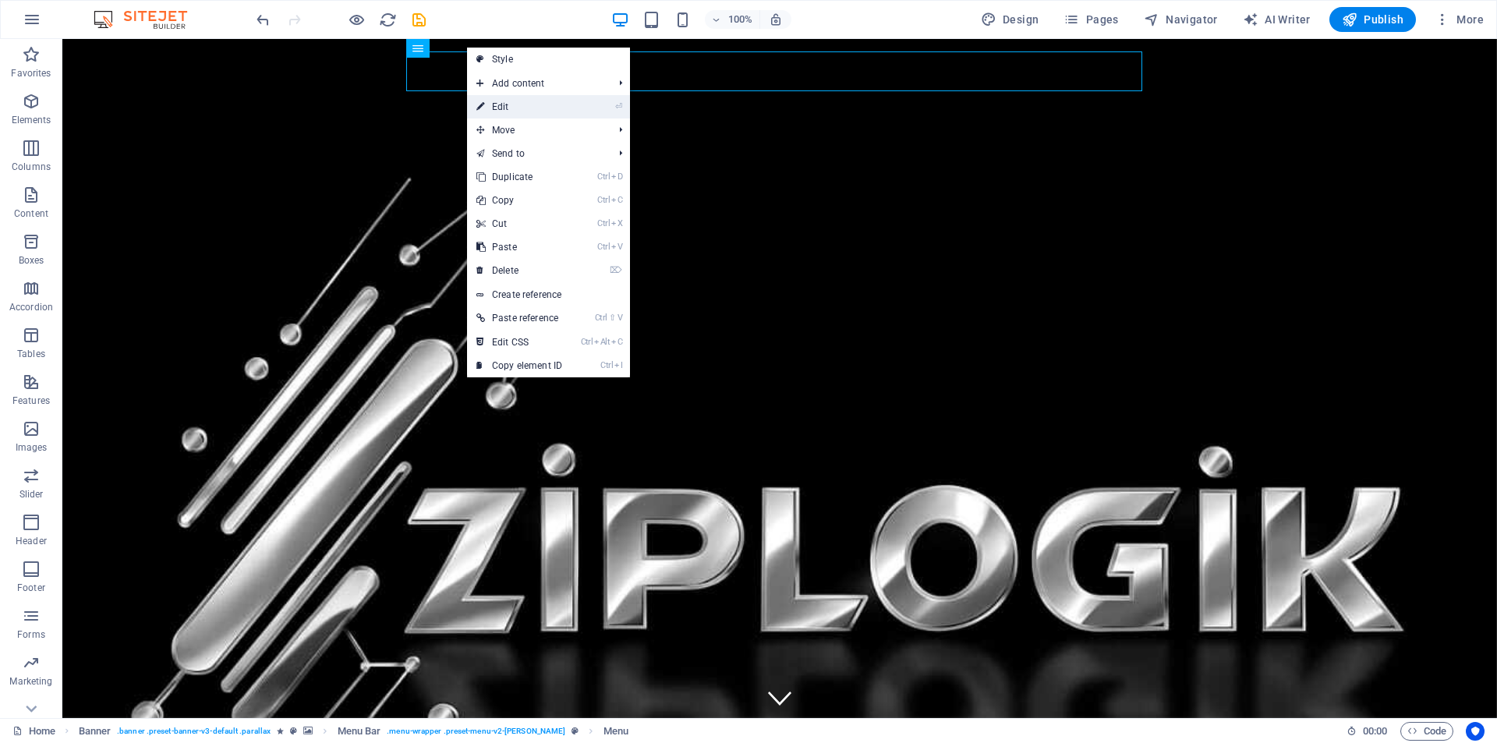
click at [511, 99] on link "⏎ Edit" at bounding box center [519, 106] width 104 height 23
select select
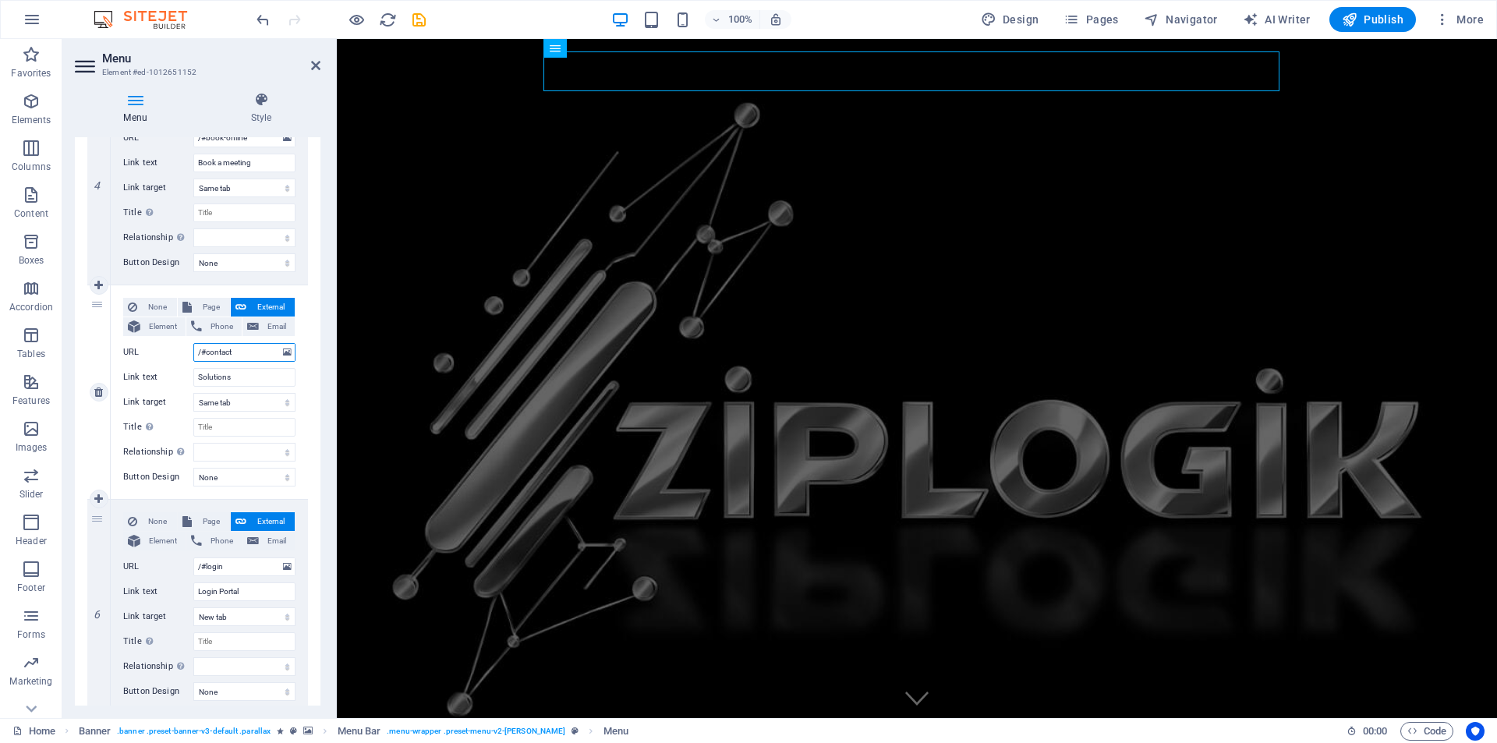
drag, startPoint x: 237, startPoint y: 354, endPoint x: 168, endPoint y: 353, distance: 69.4
click at [168, 353] on div "URL /#contact" at bounding box center [209, 352] width 172 height 19
select select
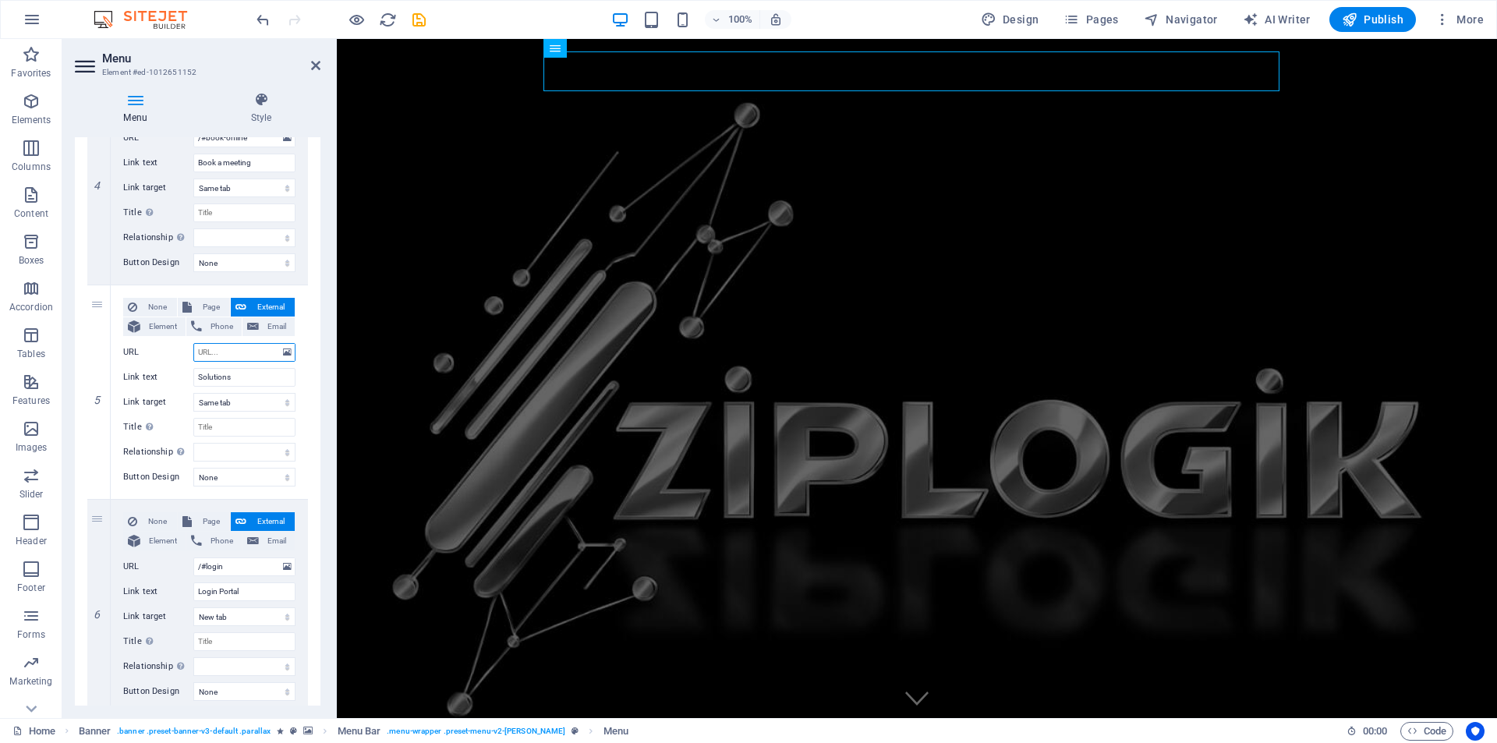
select select
click at [418, 19] on icon "save" at bounding box center [419, 20] width 18 height 18
checkbox input "false"
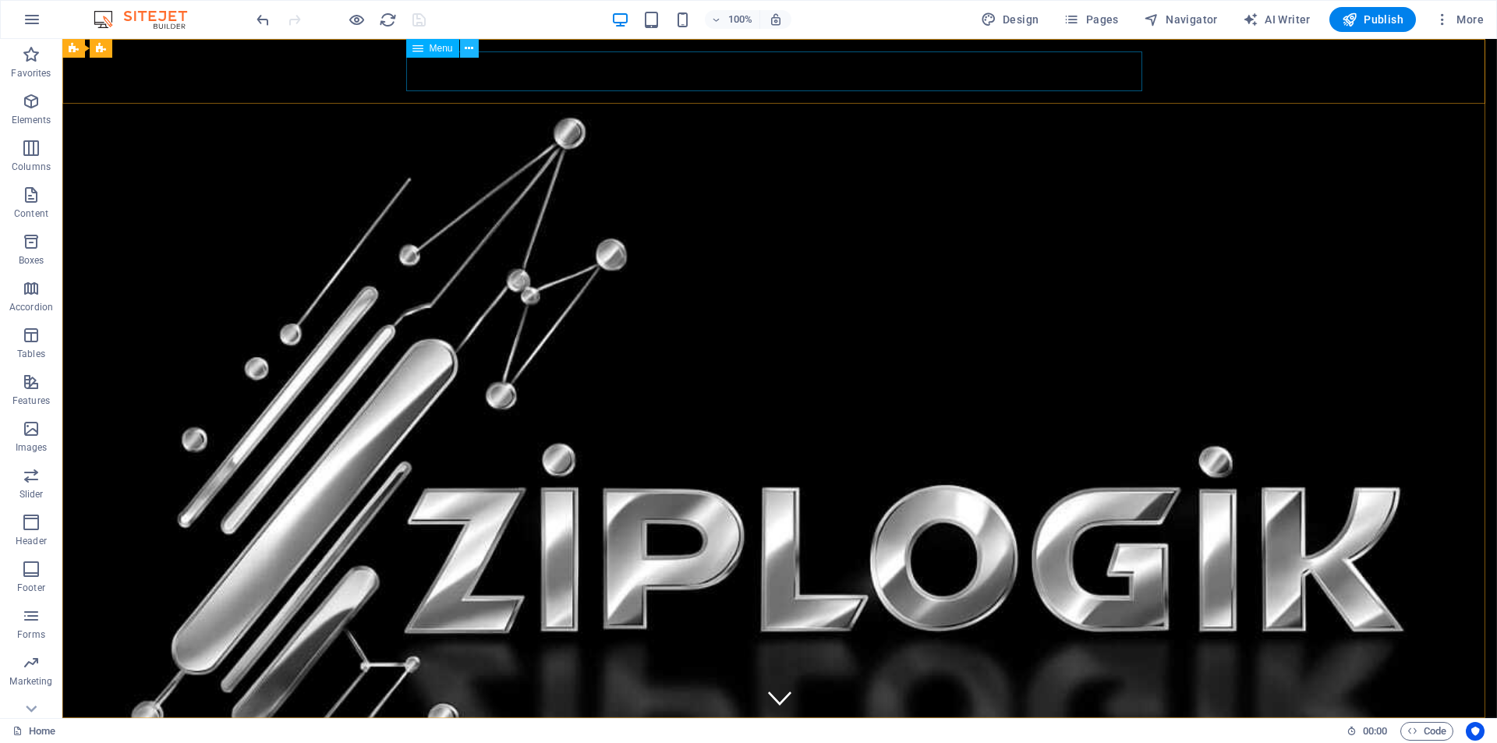
click at [471, 47] on icon at bounding box center [469, 49] width 9 height 16
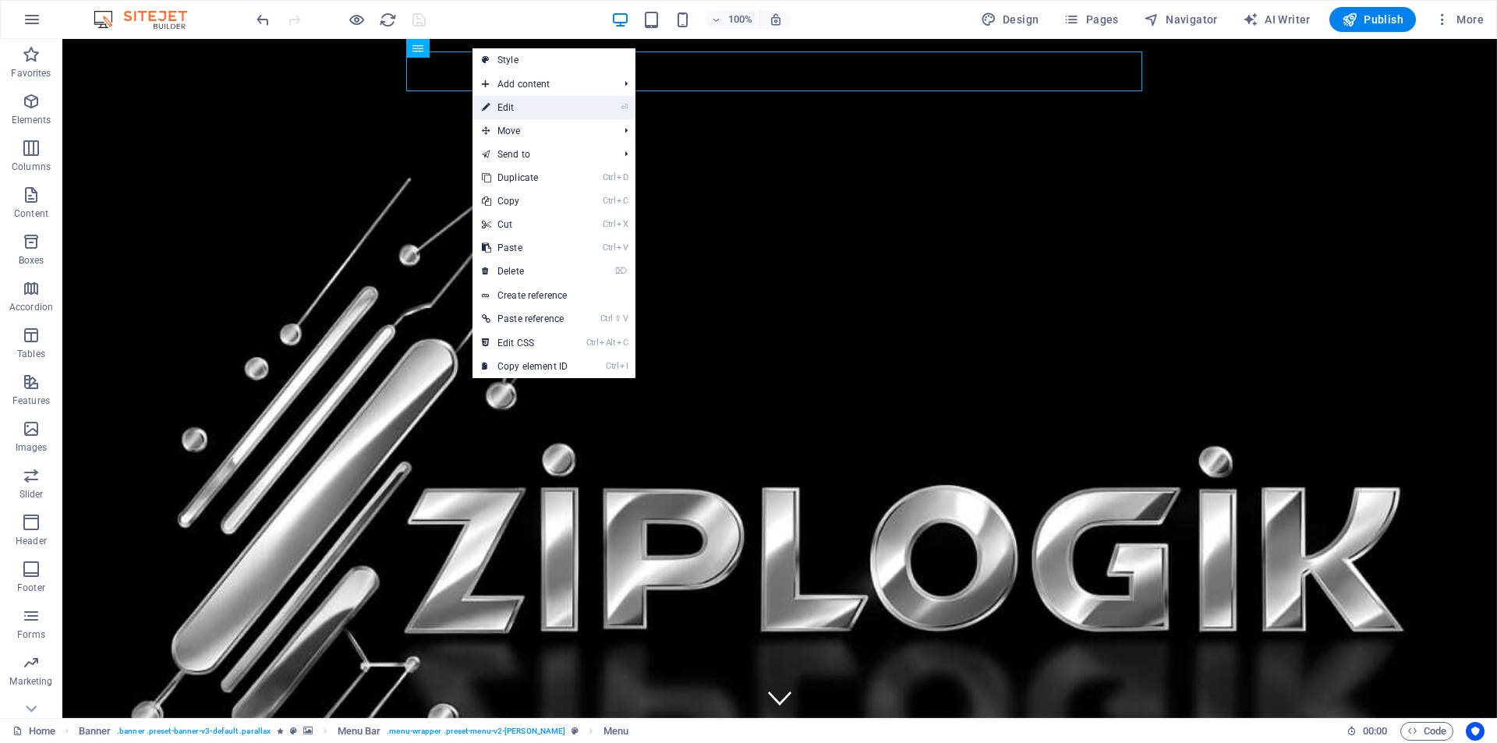
drag, startPoint x: 496, startPoint y: 113, endPoint x: 149, endPoint y: 86, distance: 348.1
click at [496, 113] on link "⏎ Edit" at bounding box center [525, 107] width 104 height 23
select select
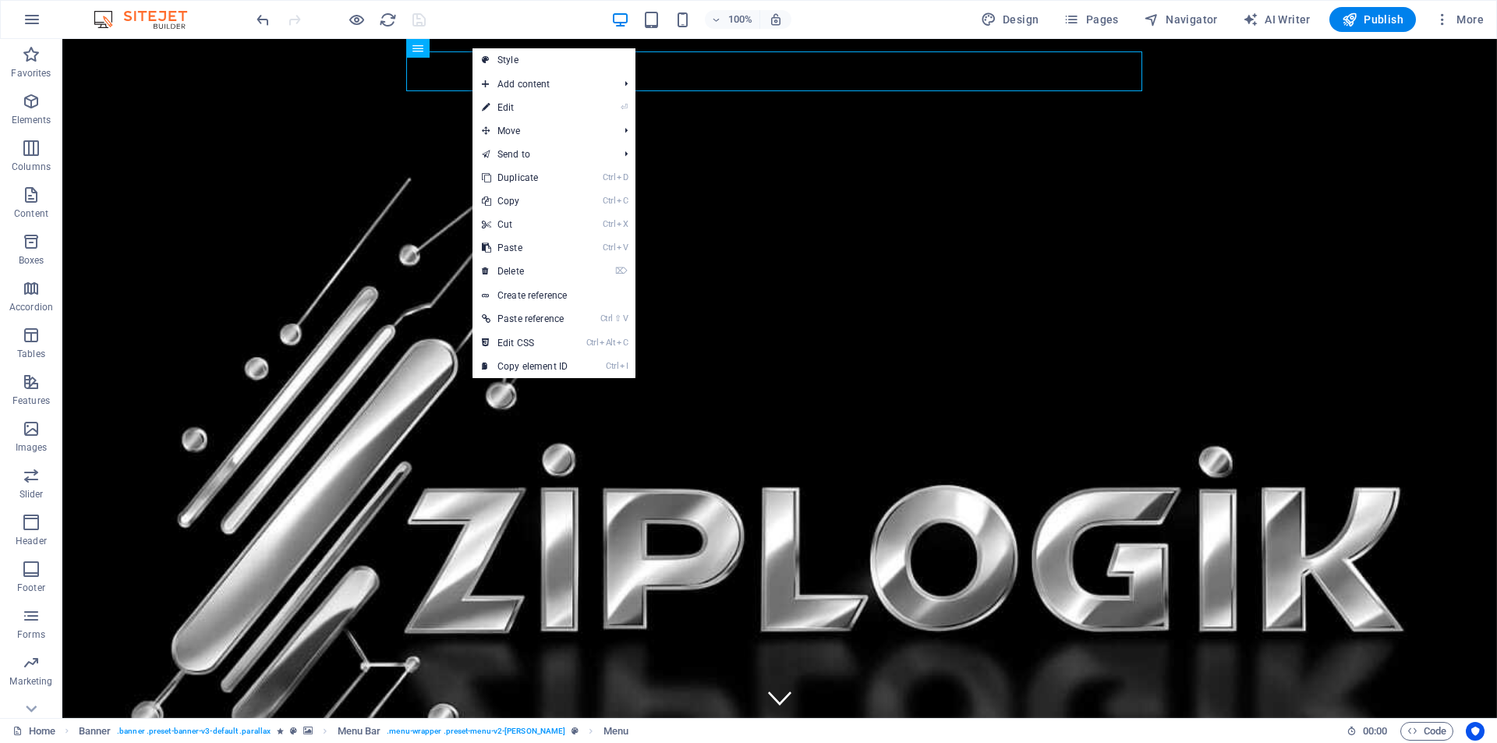
select select
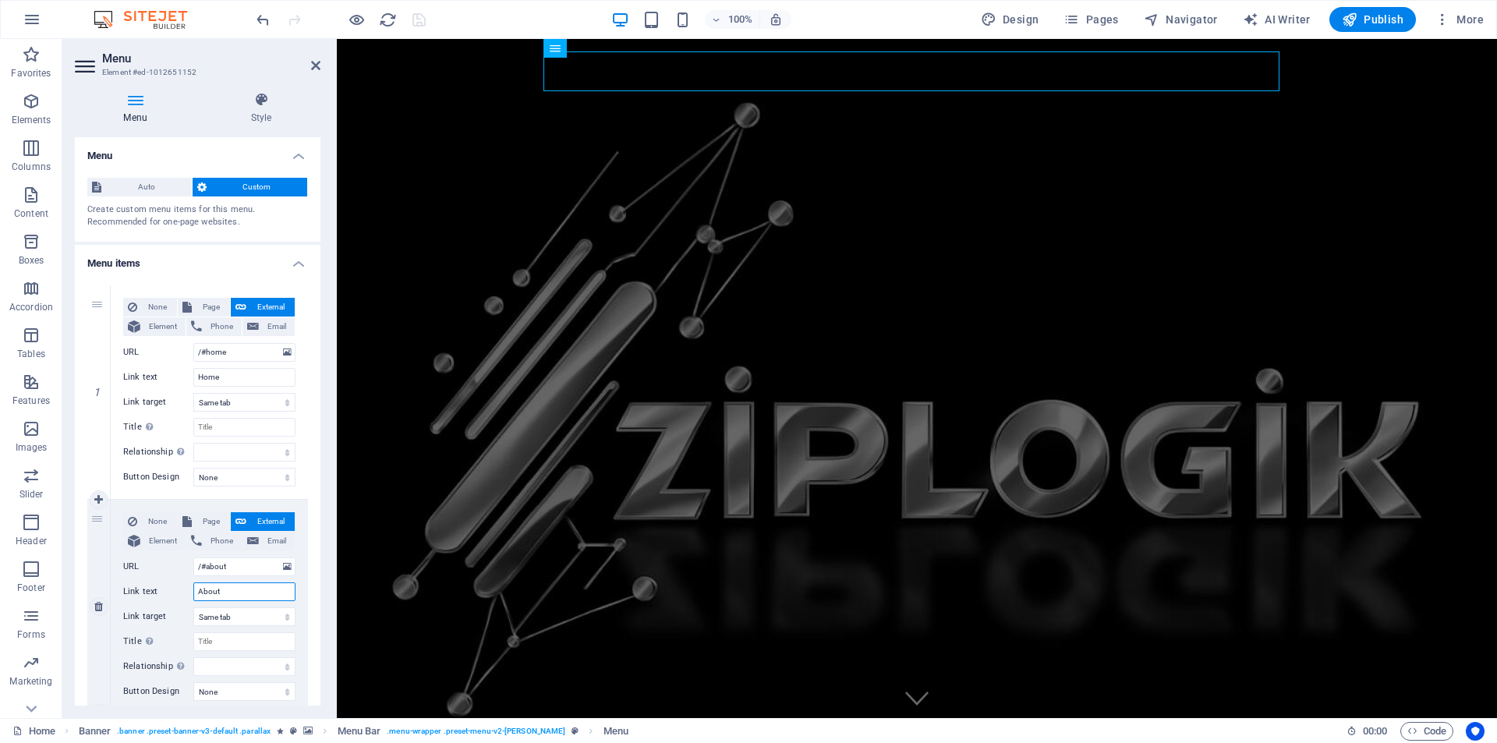
click at [221, 589] on input "About" at bounding box center [244, 592] width 102 height 19
type input "About Us"
select select
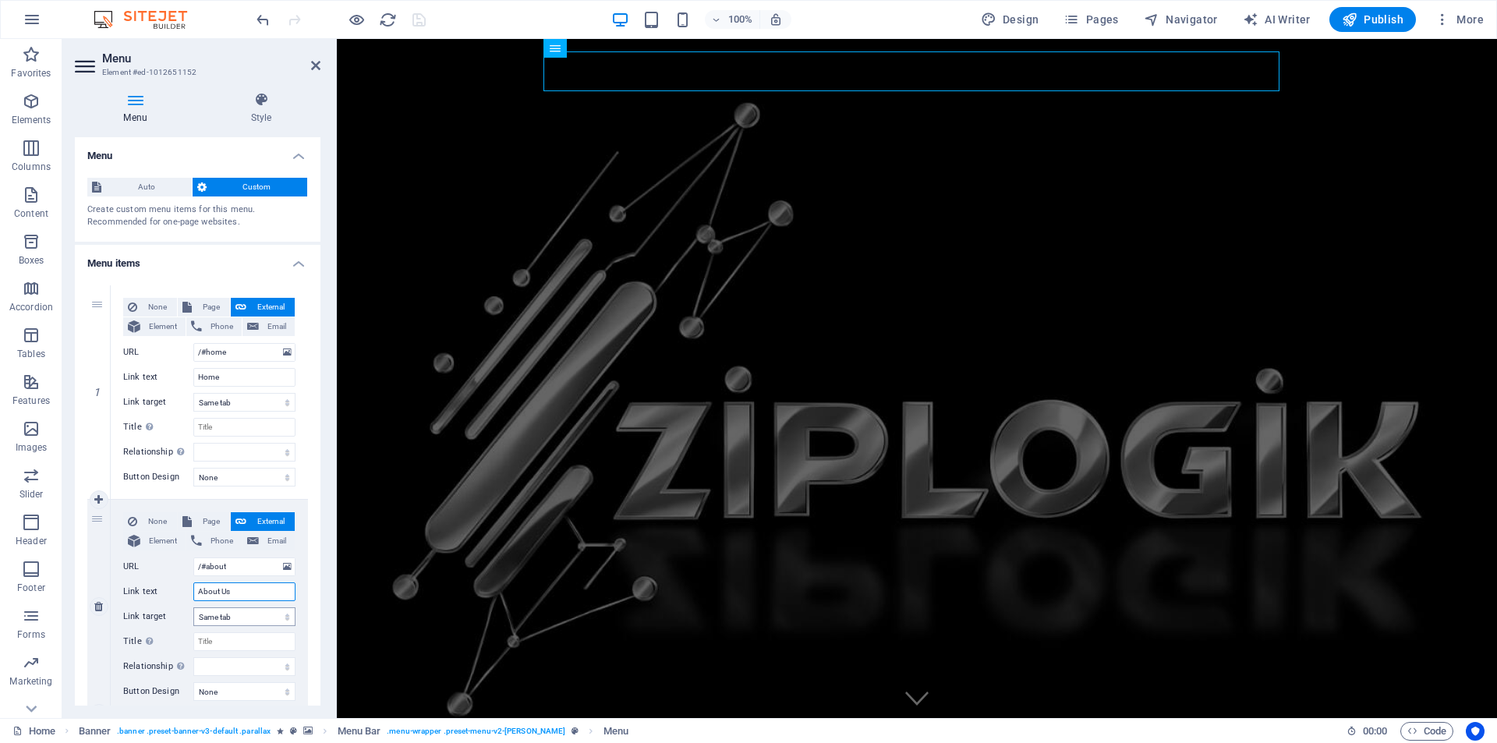
select select
type input "About Us"
click at [419, 20] on icon "save" at bounding box center [419, 20] width 18 height 18
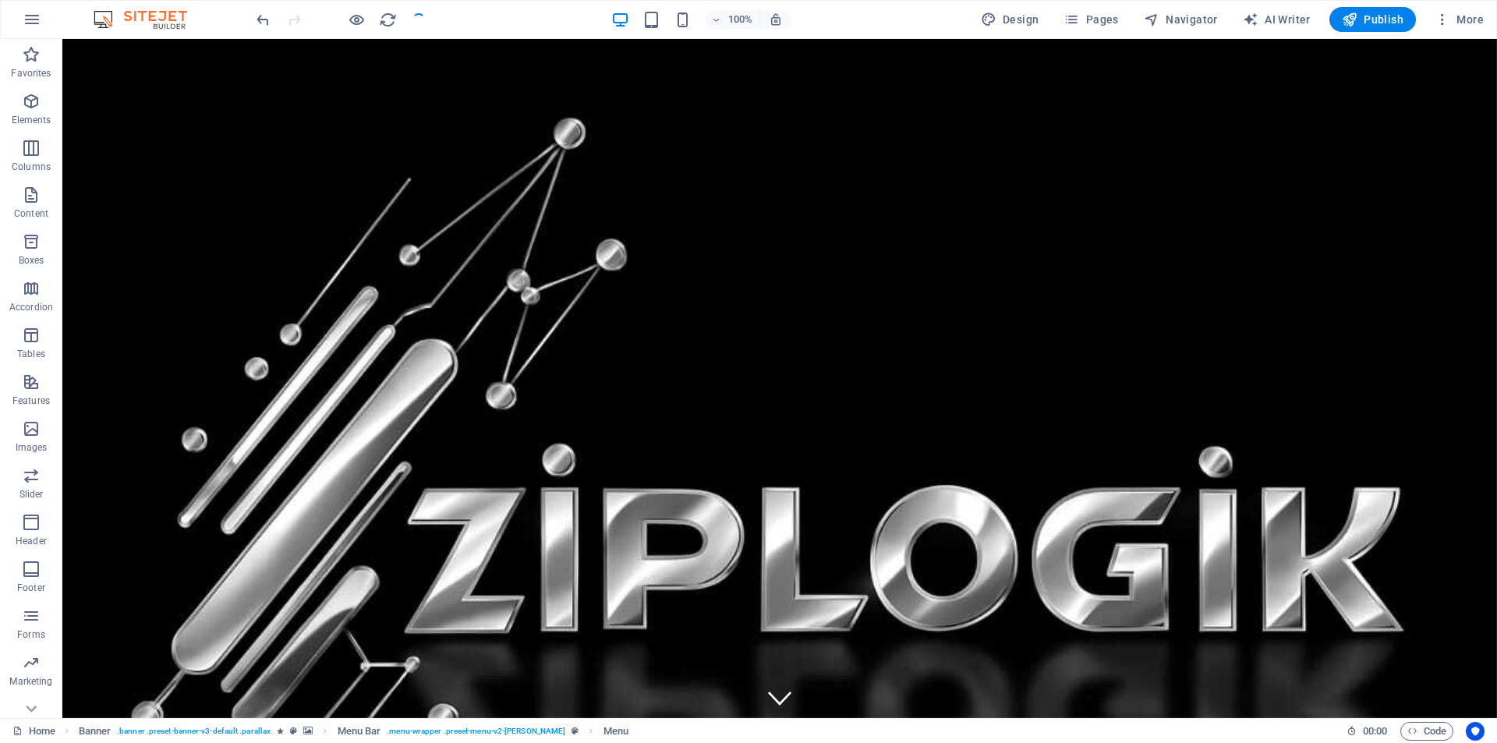
checkbox input "false"
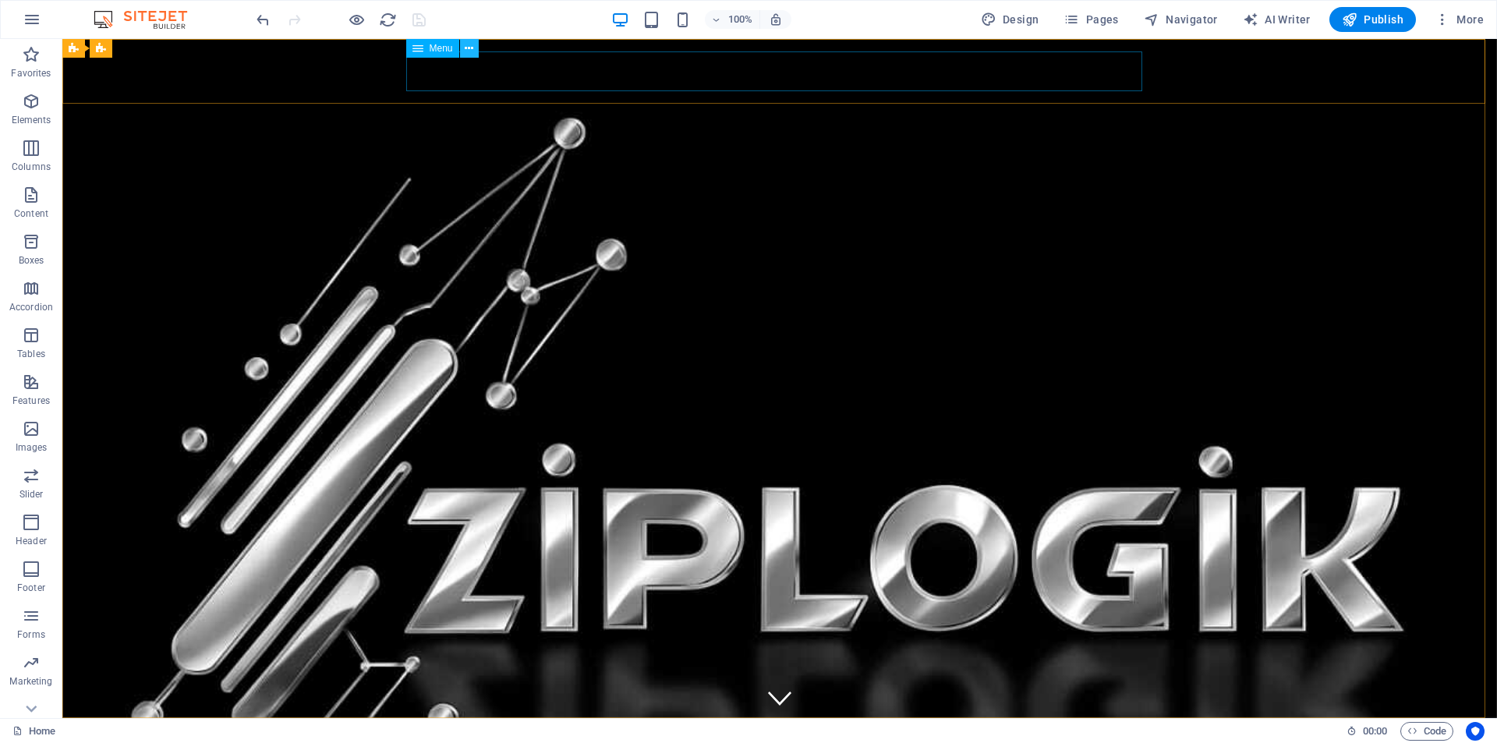
click at [470, 47] on icon at bounding box center [469, 49] width 9 height 16
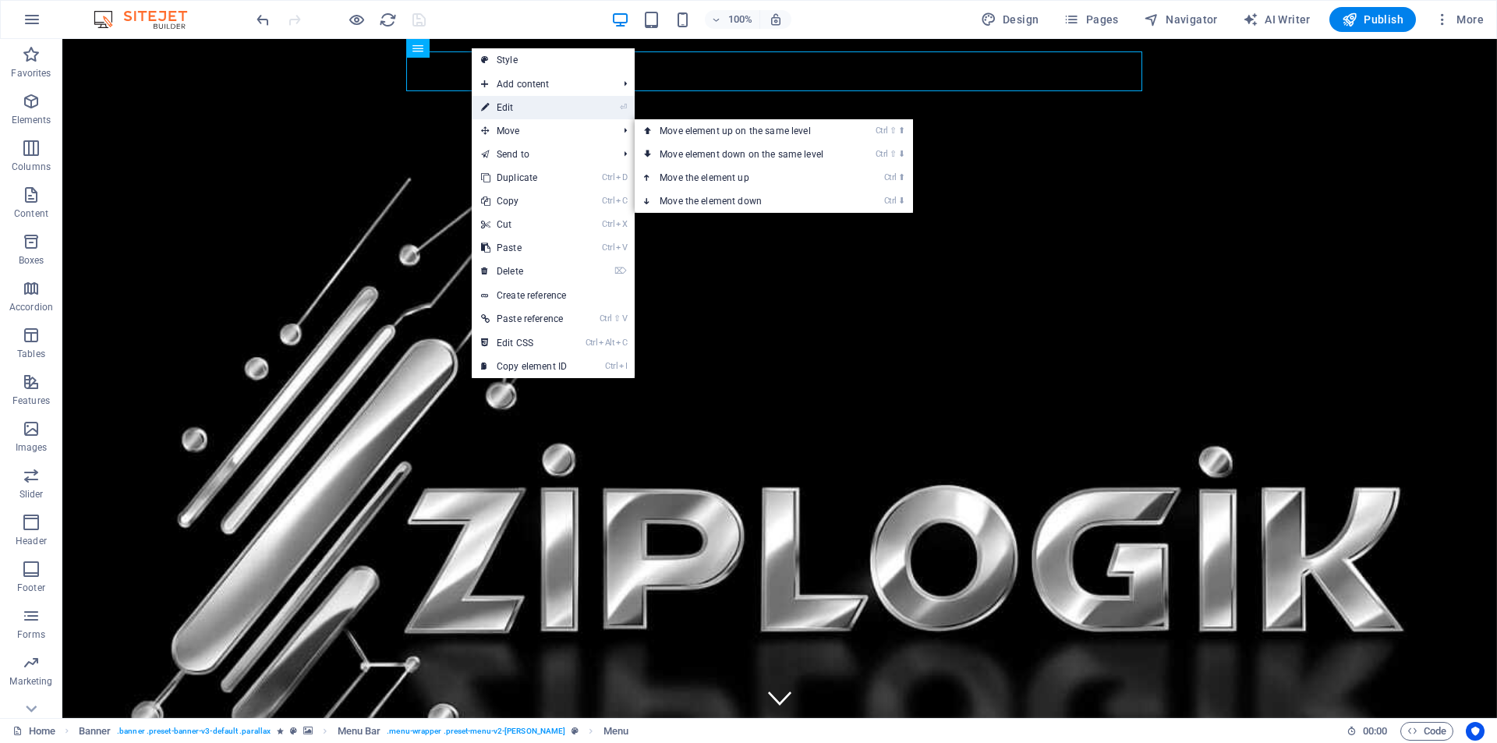
click at [504, 111] on link "⏎ Edit" at bounding box center [524, 107] width 104 height 23
select select
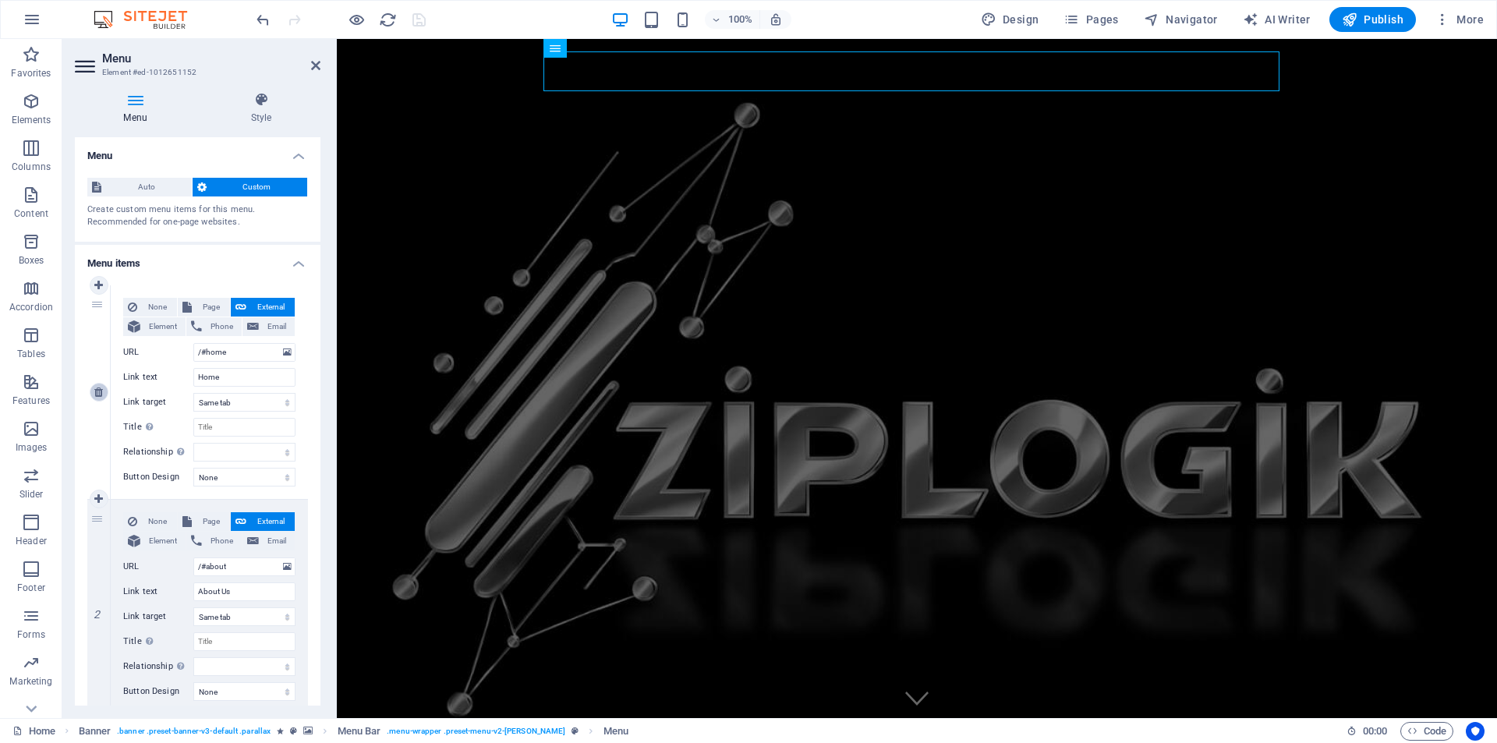
click at [99, 393] on icon at bounding box center [98, 392] width 9 height 11
type input "/#about"
type input "About Us"
select select
type input "#ed-1018829779"
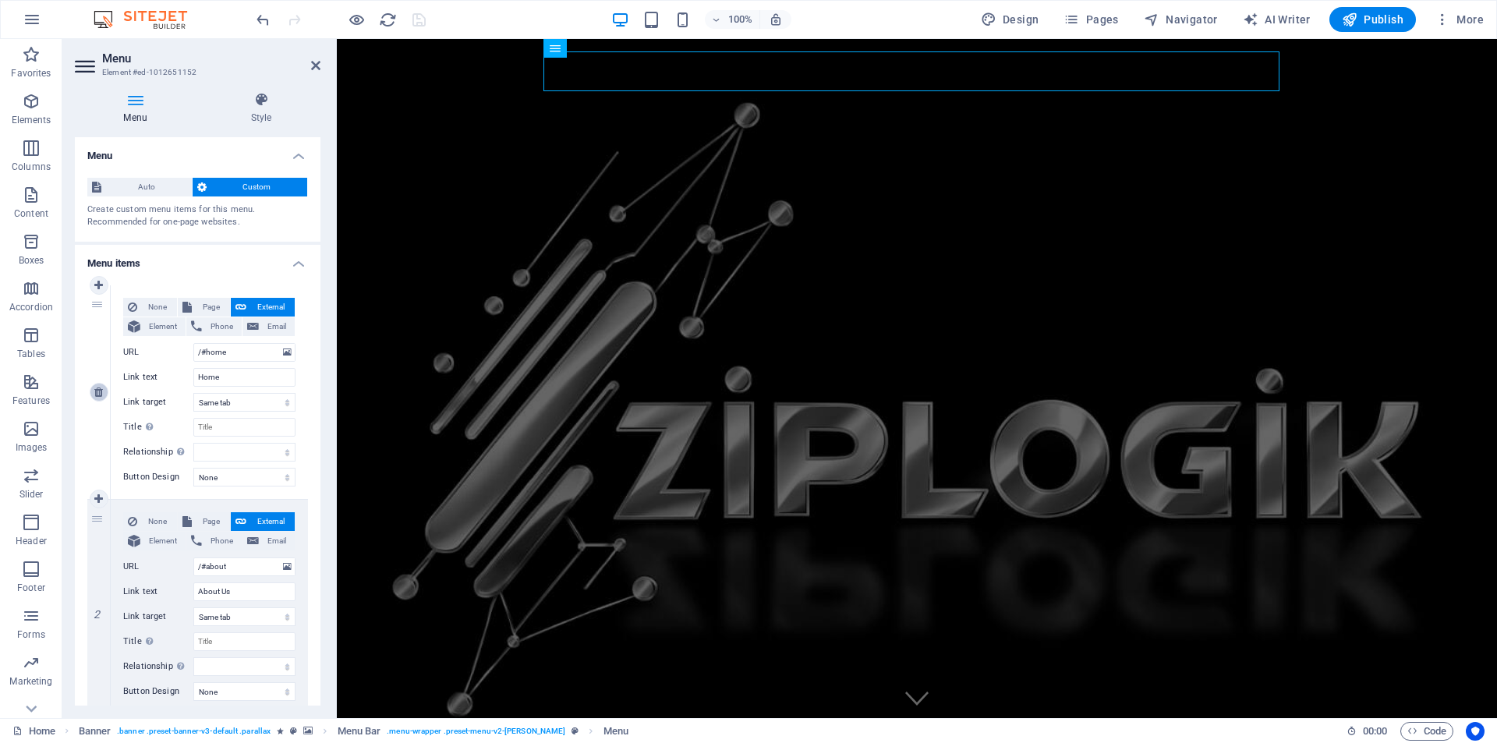
type input "Services"
select select "blank"
select select
type input "/#book-online"
type input "Book a meeting"
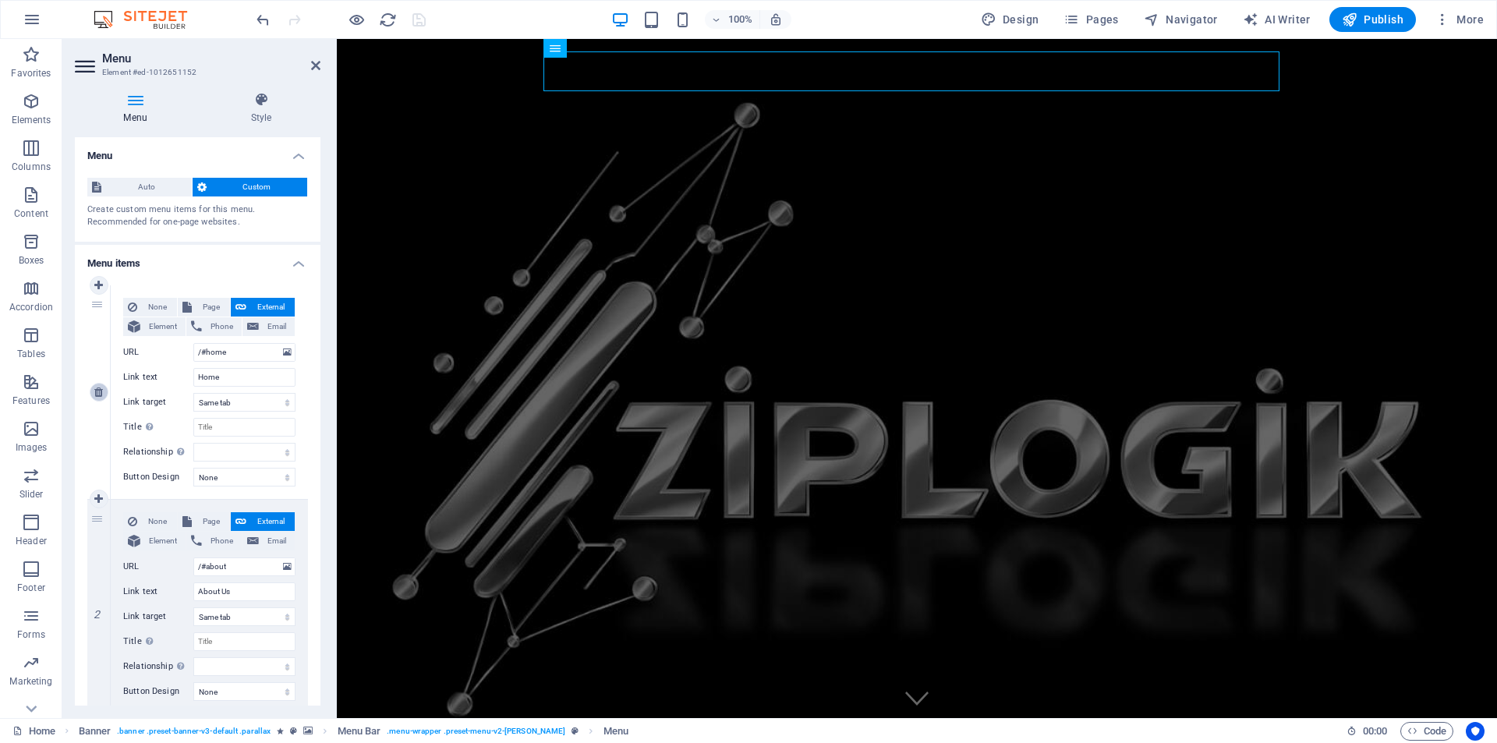
select select
type input "Solutions"
select select
type input "/#login"
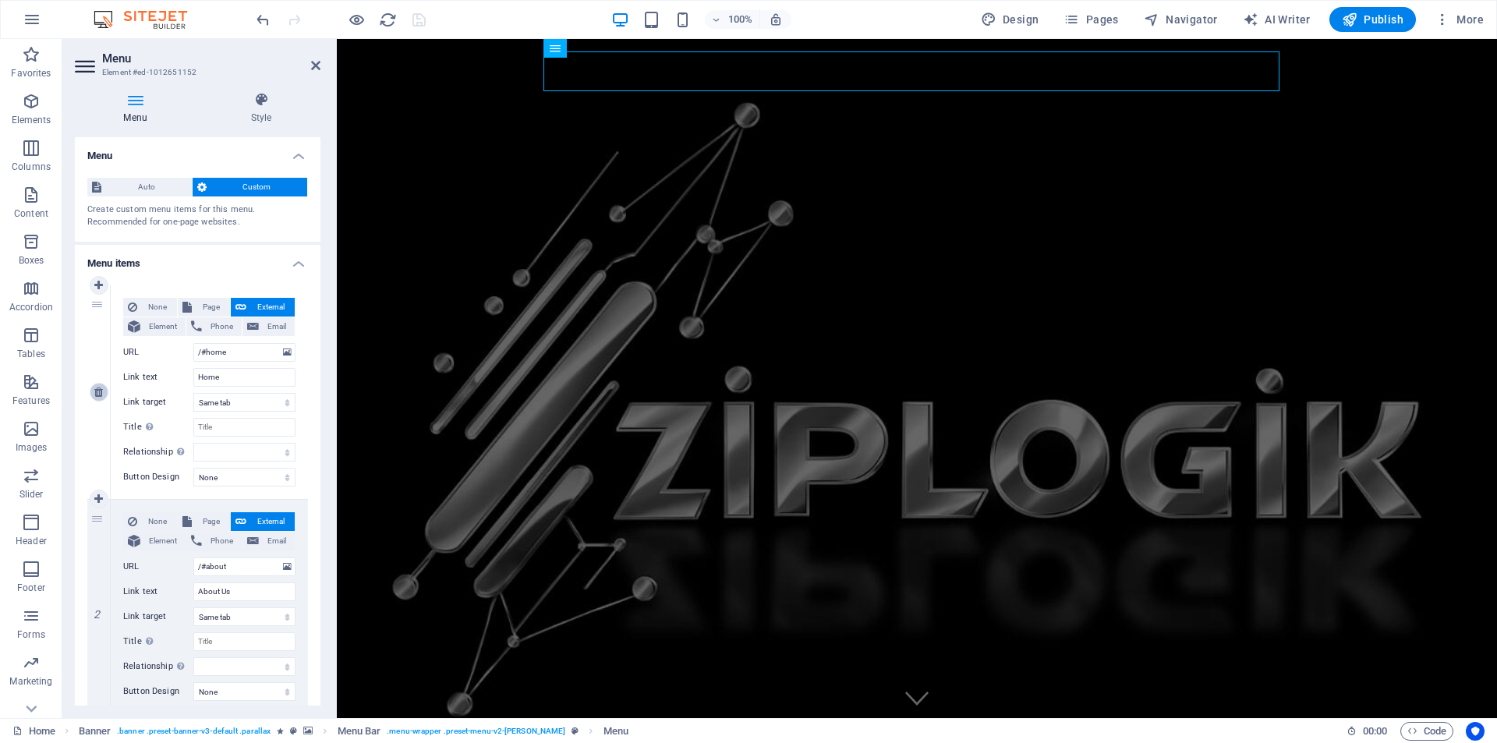
type input "Login Portal"
select select "blank"
select select
click at [420, 16] on icon "save" at bounding box center [419, 20] width 18 height 18
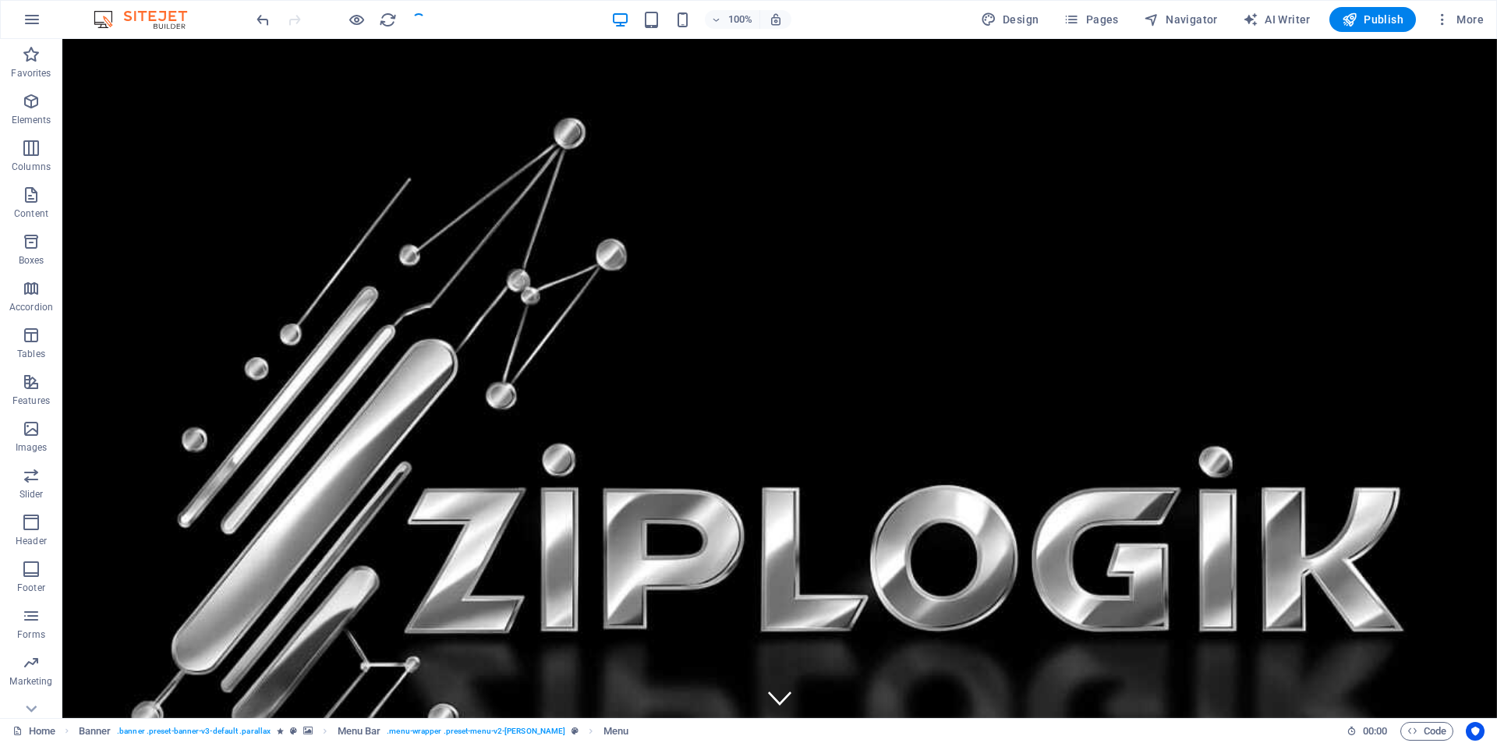
checkbox input "false"
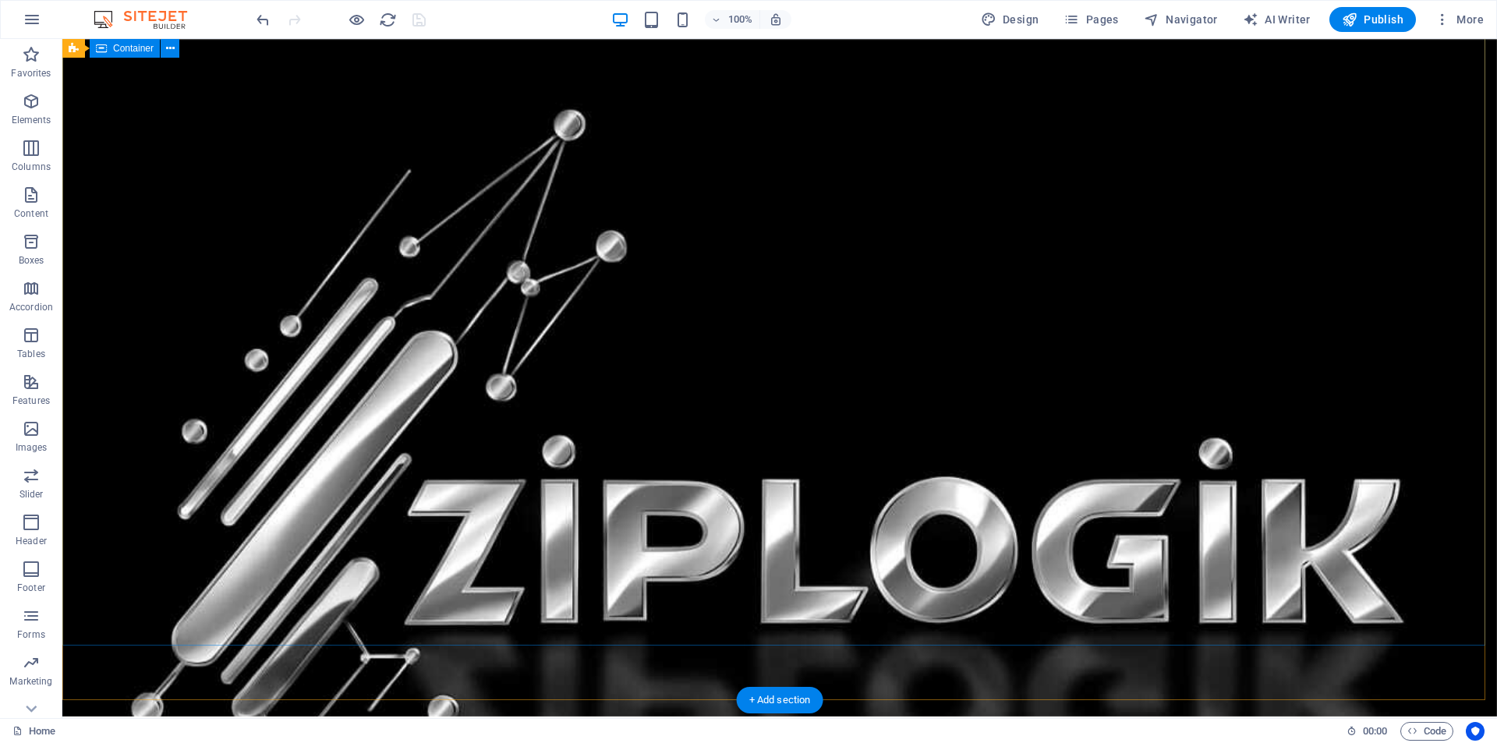
scroll to position [0, 0]
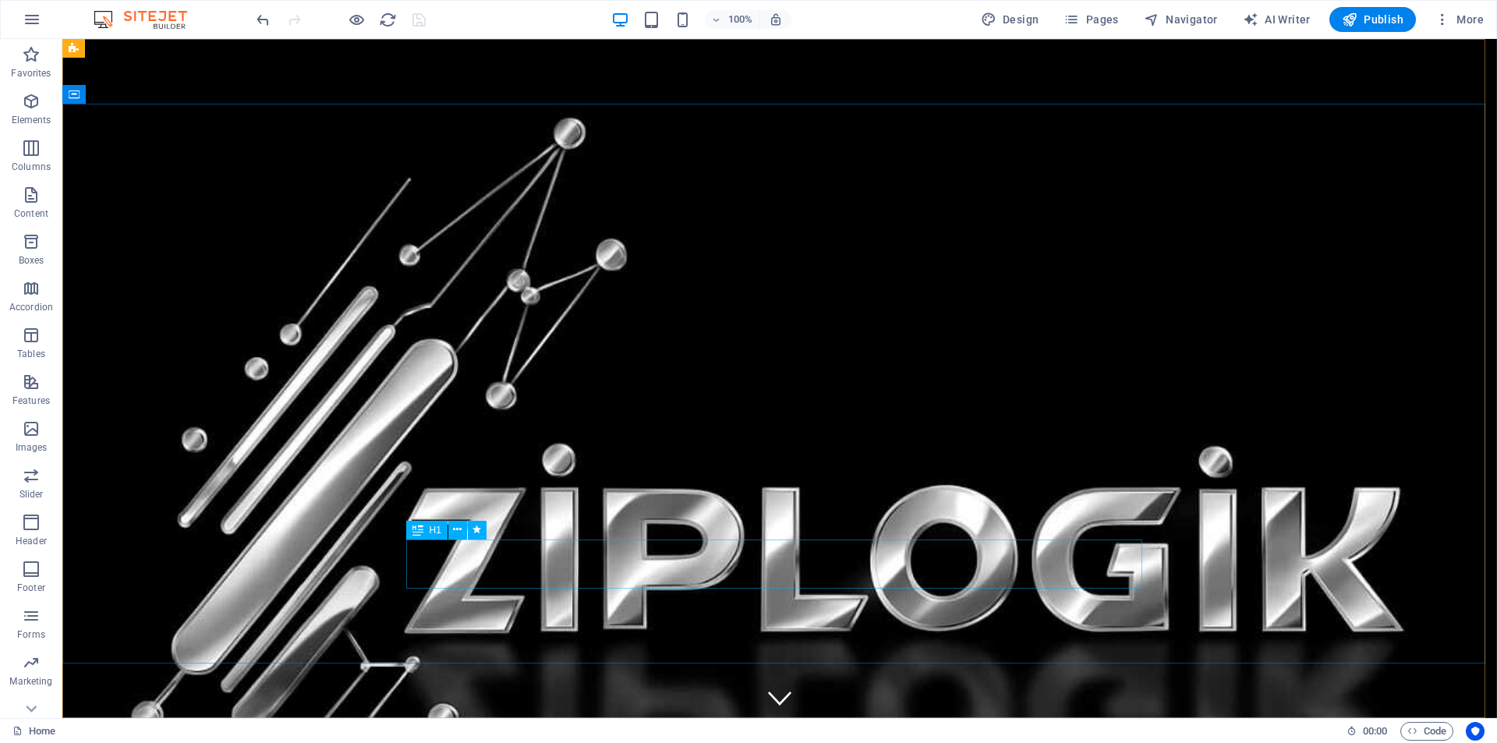
click at [436, 529] on span "H1" at bounding box center [436, 530] width 12 height 9
click at [437, 530] on span "H1" at bounding box center [436, 530] width 12 height 9
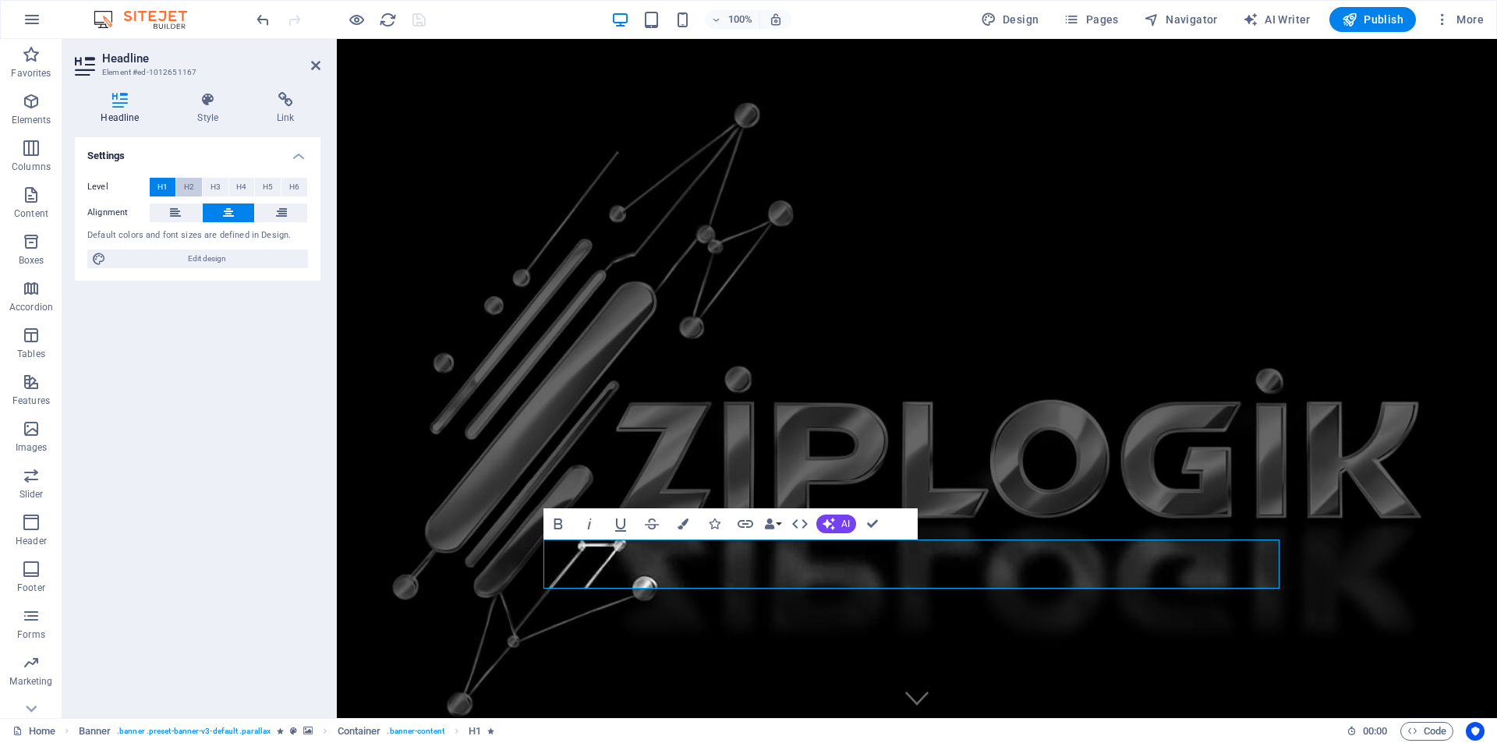
click at [188, 182] on span "H2" at bounding box center [189, 187] width 10 height 19
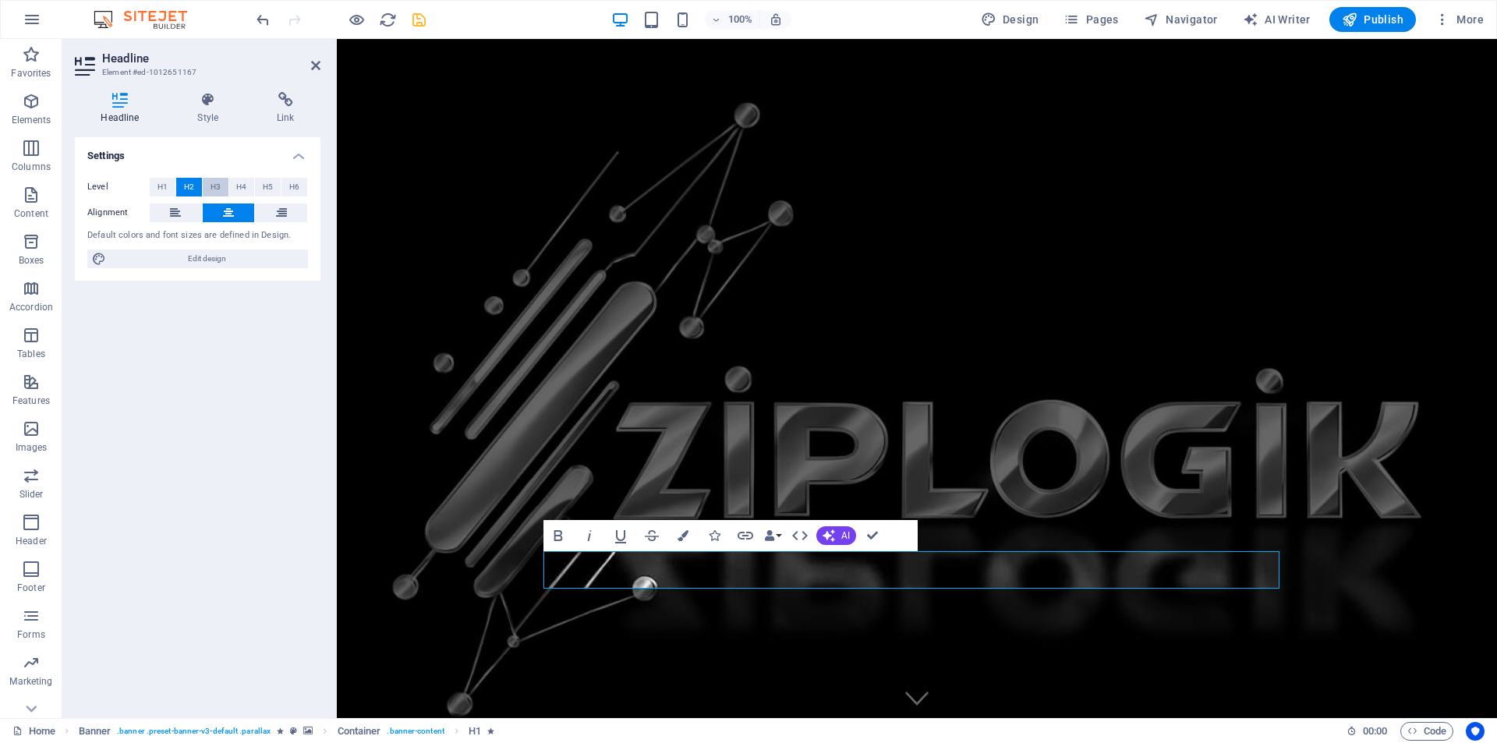
click at [213, 185] on span "H3" at bounding box center [216, 187] width 10 height 19
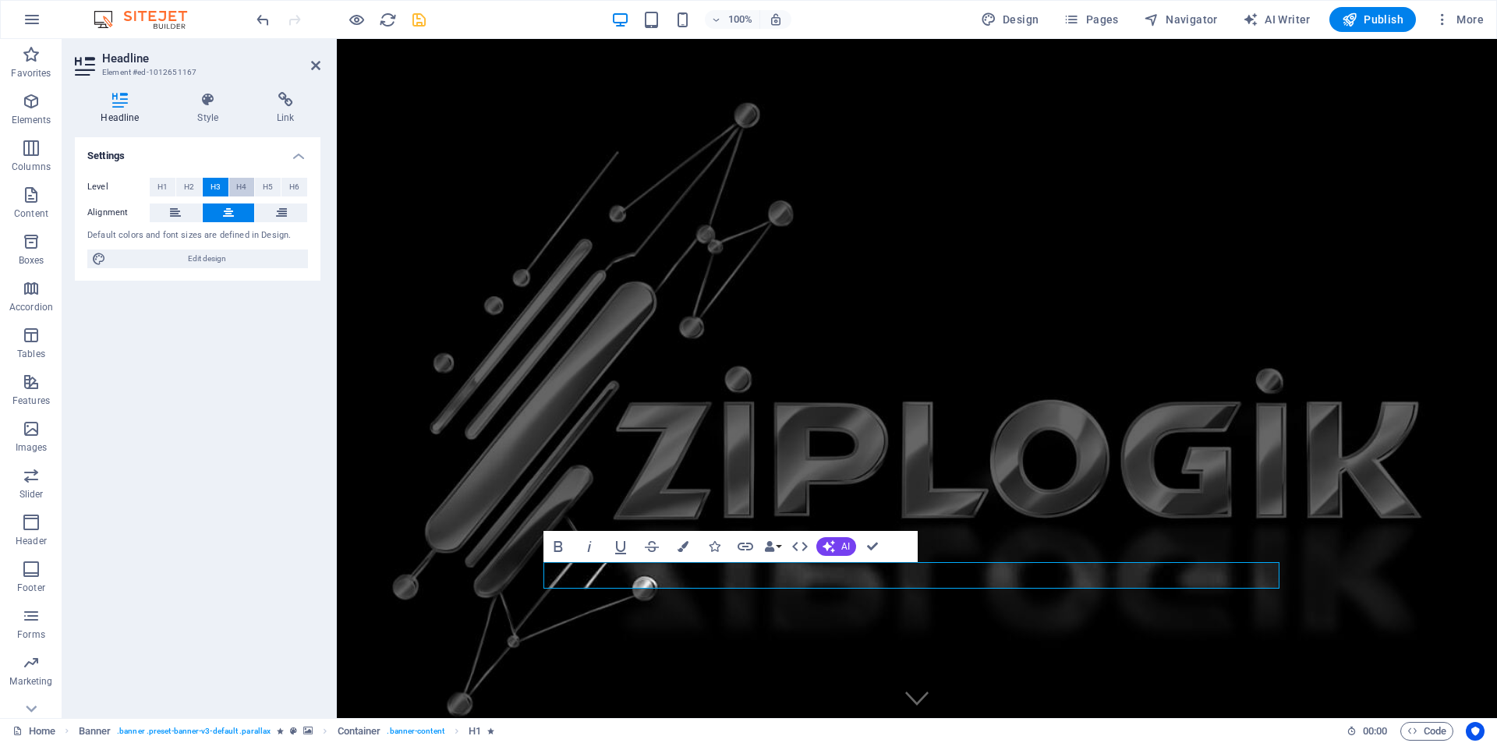
click at [239, 187] on span "H4" at bounding box center [241, 187] width 10 height 19
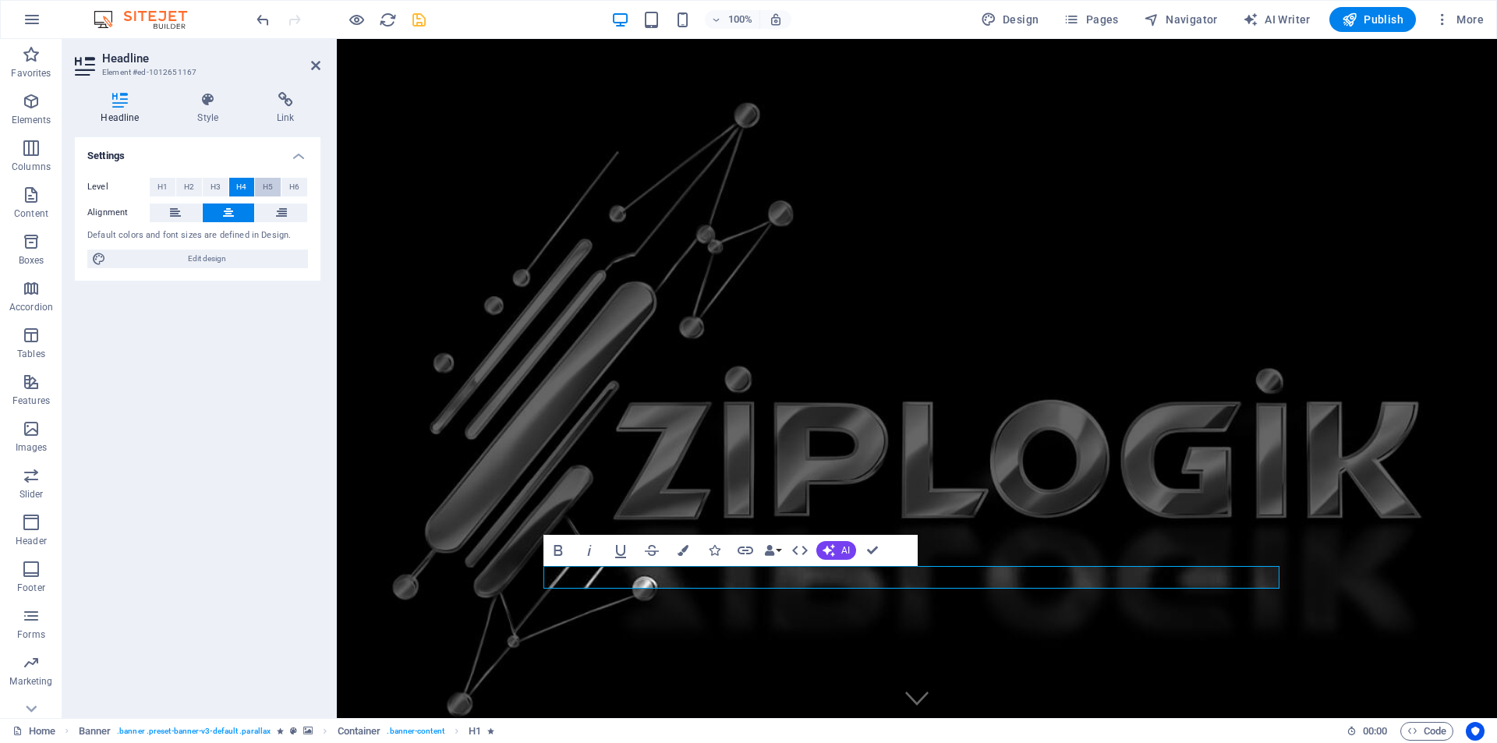
click at [271, 187] on span "H5" at bounding box center [268, 187] width 10 height 19
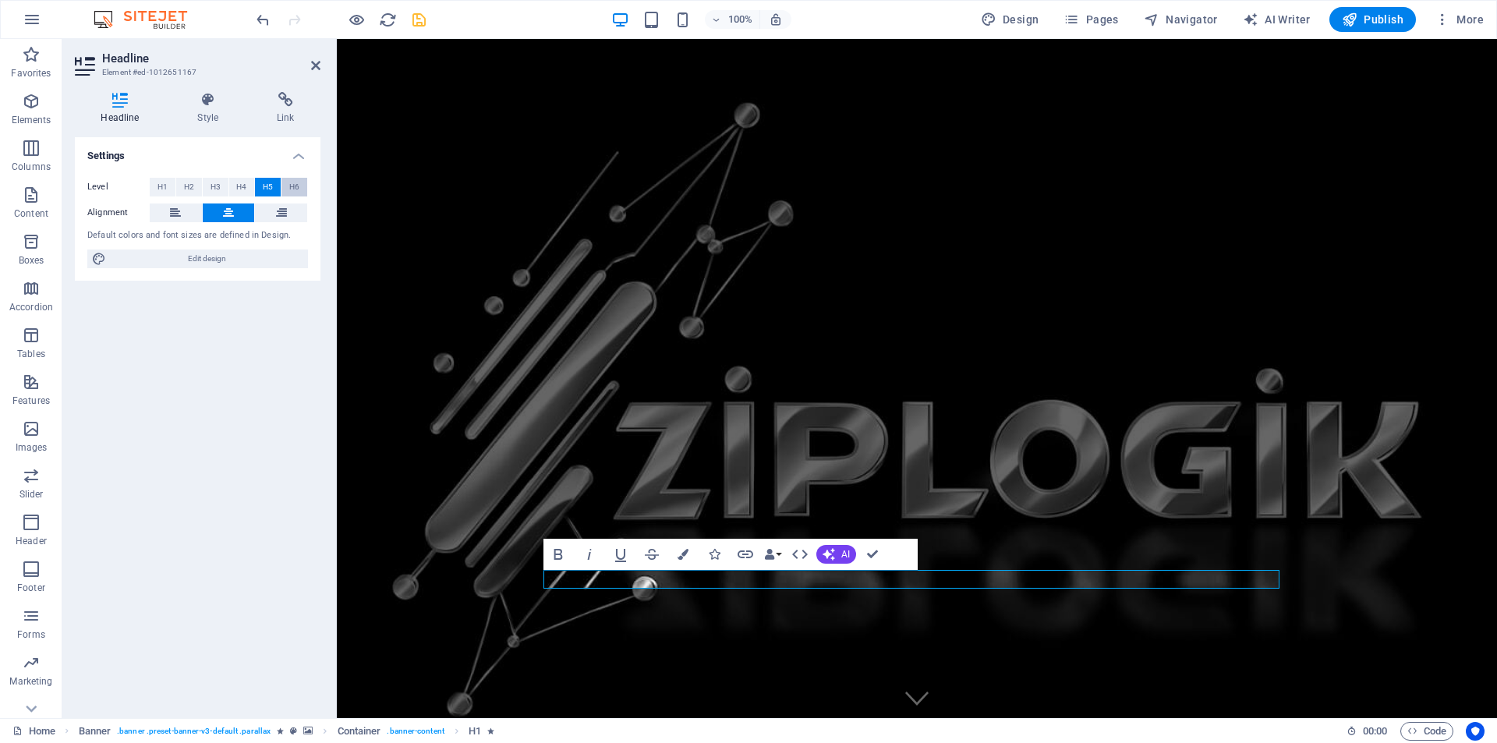
click at [295, 186] on span "H6" at bounding box center [294, 187] width 10 height 19
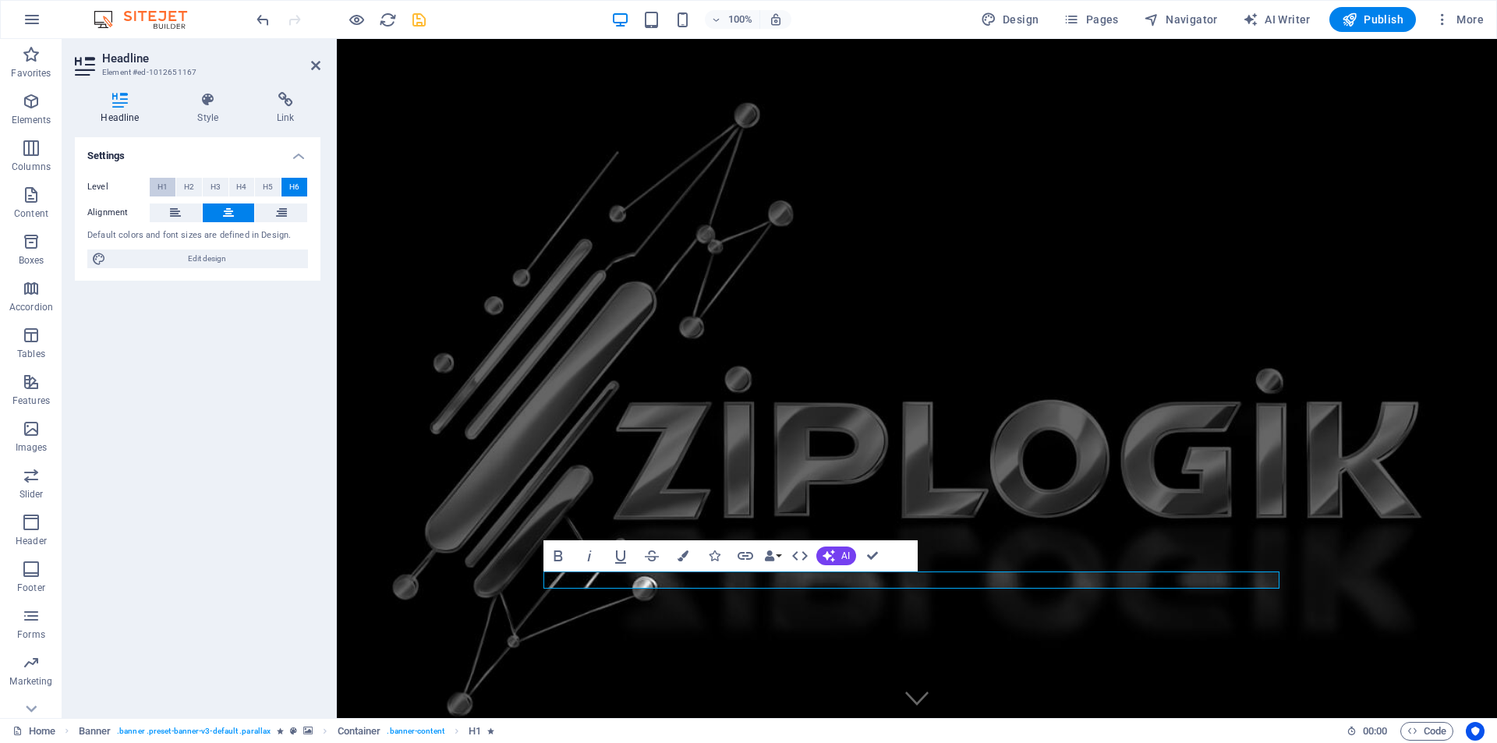
click at [162, 186] on span "H1" at bounding box center [163, 187] width 10 height 19
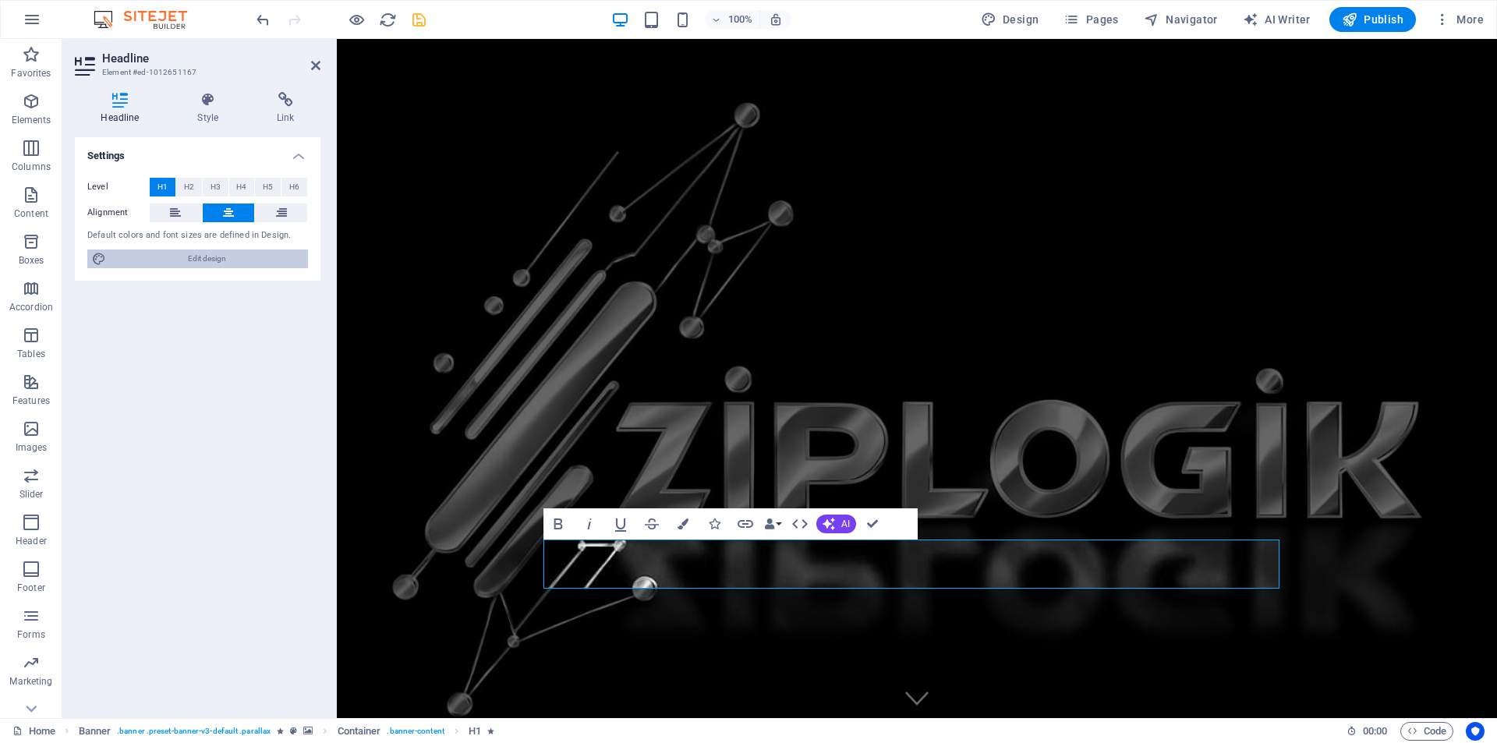
click at [199, 257] on span "Edit design" at bounding box center [207, 259] width 193 height 19
select select "rem"
select select "200"
select select "px"
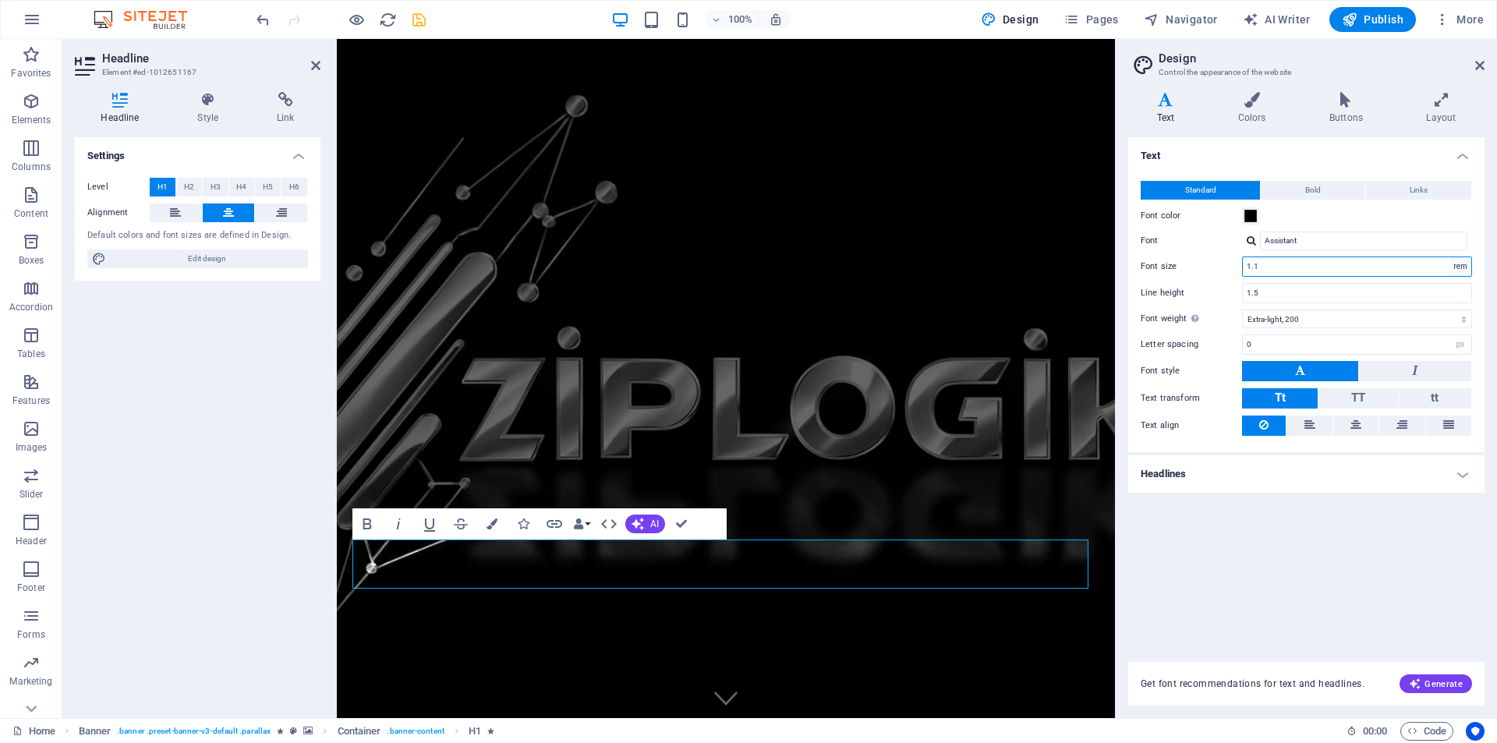
click at [1463, 266] on select "rem px" at bounding box center [1461, 266] width 22 height 19
select select "px"
click at [1450, 257] on select "rem px" at bounding box center [1461, 266] width 22 height 19
drag, startPoint x: 1256, startPoint y: 268, endPoint x: 1245, endPoint y: 266, distance: 10.4
click at [1242, 265] on div "5 rem px" at bounding box center [1357, 267] width 230 height 20
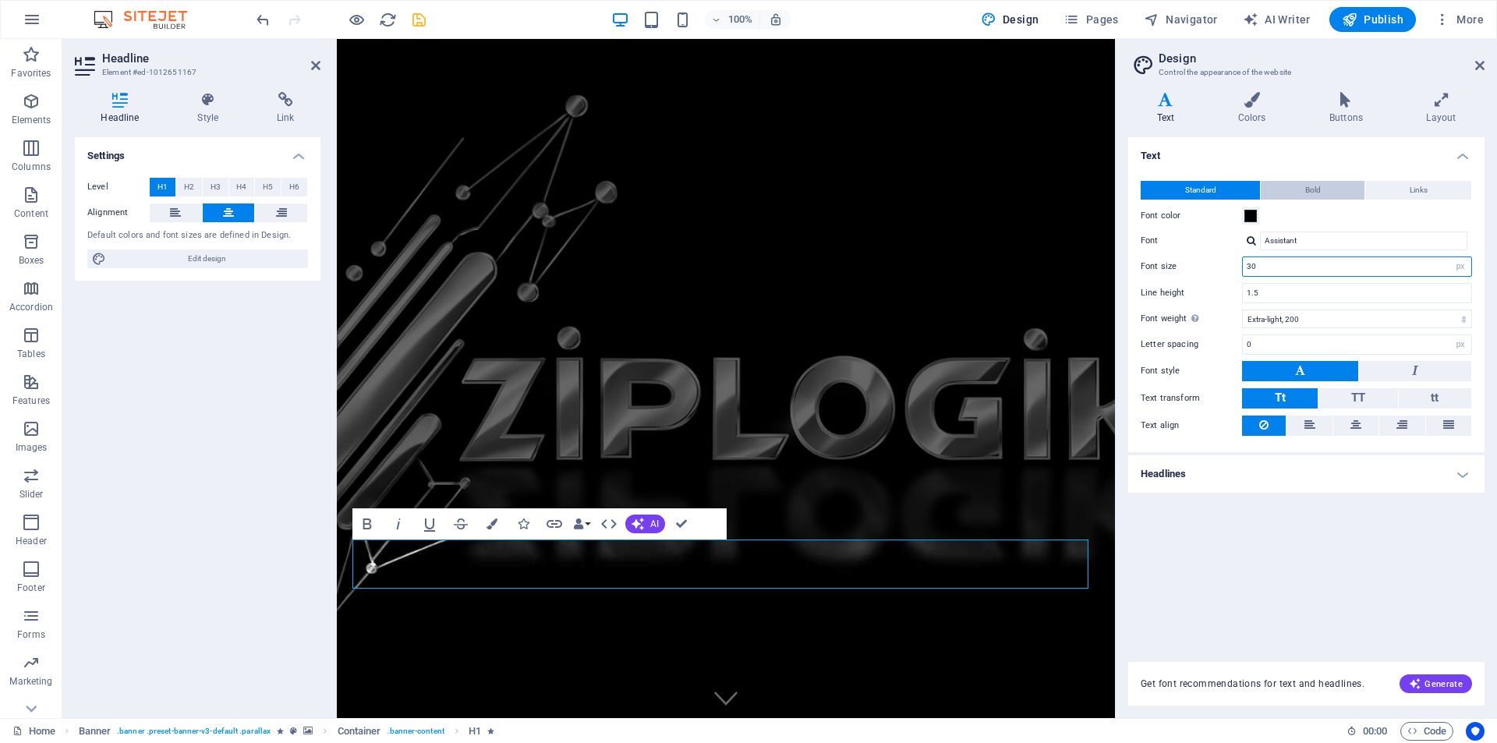
type input "30"
click at [1314, 188] on span "Bold" at bounding box center [1313, 190] width 16 height 19
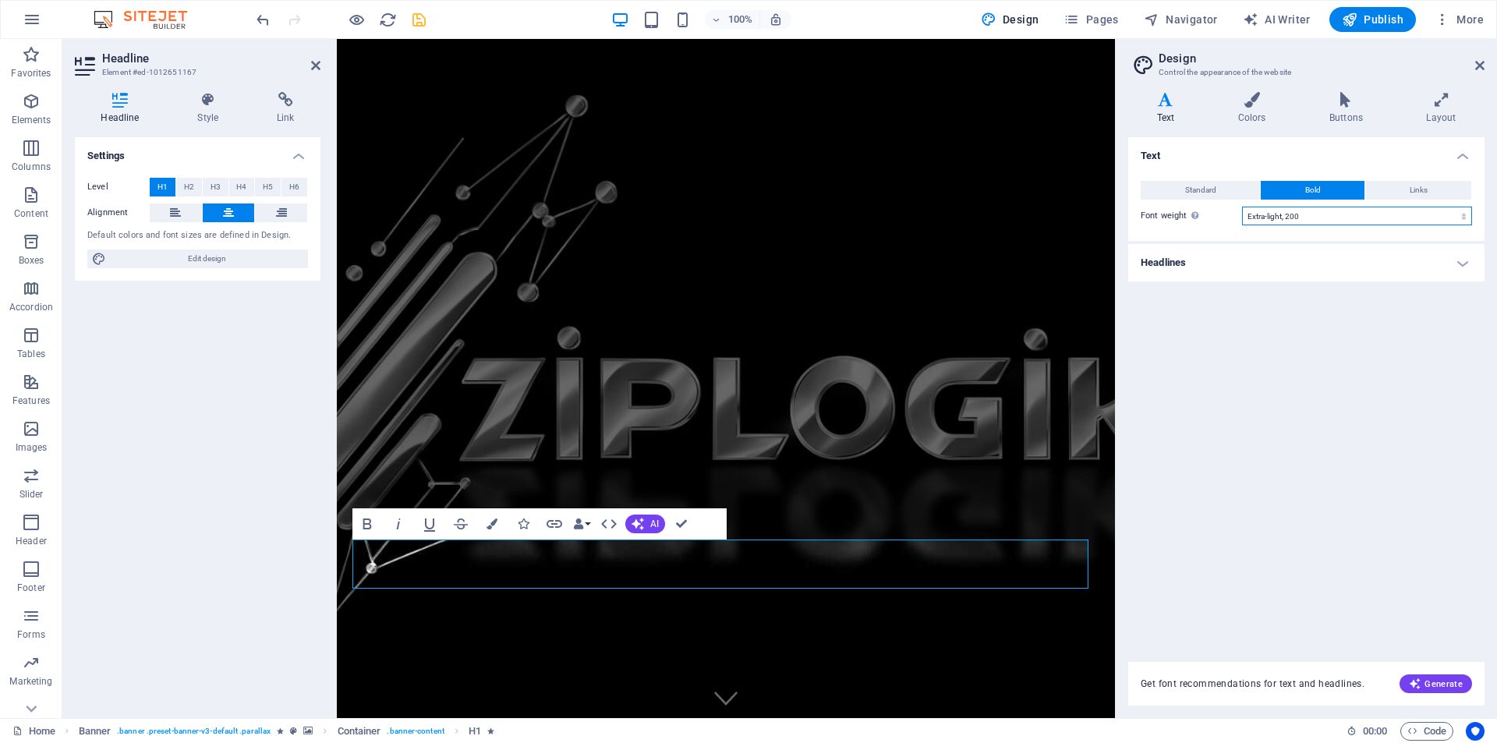
click at [1324, 213] on select "Thin, 100 Extra-light, 200 Light, 300 Regular, 400 Medium, 500 Semi-bold, 600 B…" at bounding box center [1357, 216] width 230 height 19
click at [1242, 207] on select "Thin, 100 Extra-light, 200 Light, 300 Regular, 400 Medium, 500 Semi-bold, 600 B…" at bounding box center [1357, 216] width 230 height 19
click at [1291, 214] on select "Thin, 100 Extra-light, 200 Light, 300 Regular, 400 Medium, 500 Semi-bold, 600 B…" at bounding box center [1357, 216] width 230 height 19
click at [1242, 207] on select "Thin, 100 Extra-light, 200 Light, 300 Regular, 400 Medium, 500 Semi-bold, 600 B…" at bounding box center [1357, 216] width 230 height 19
click at [1277, 213] on select "Thin, 100 Extra-light, 200 Light, 300 Regular, 400 Medium, 500 Semi-bold, 600 B…" at bounding box center [1357, 216] width 230 height 19
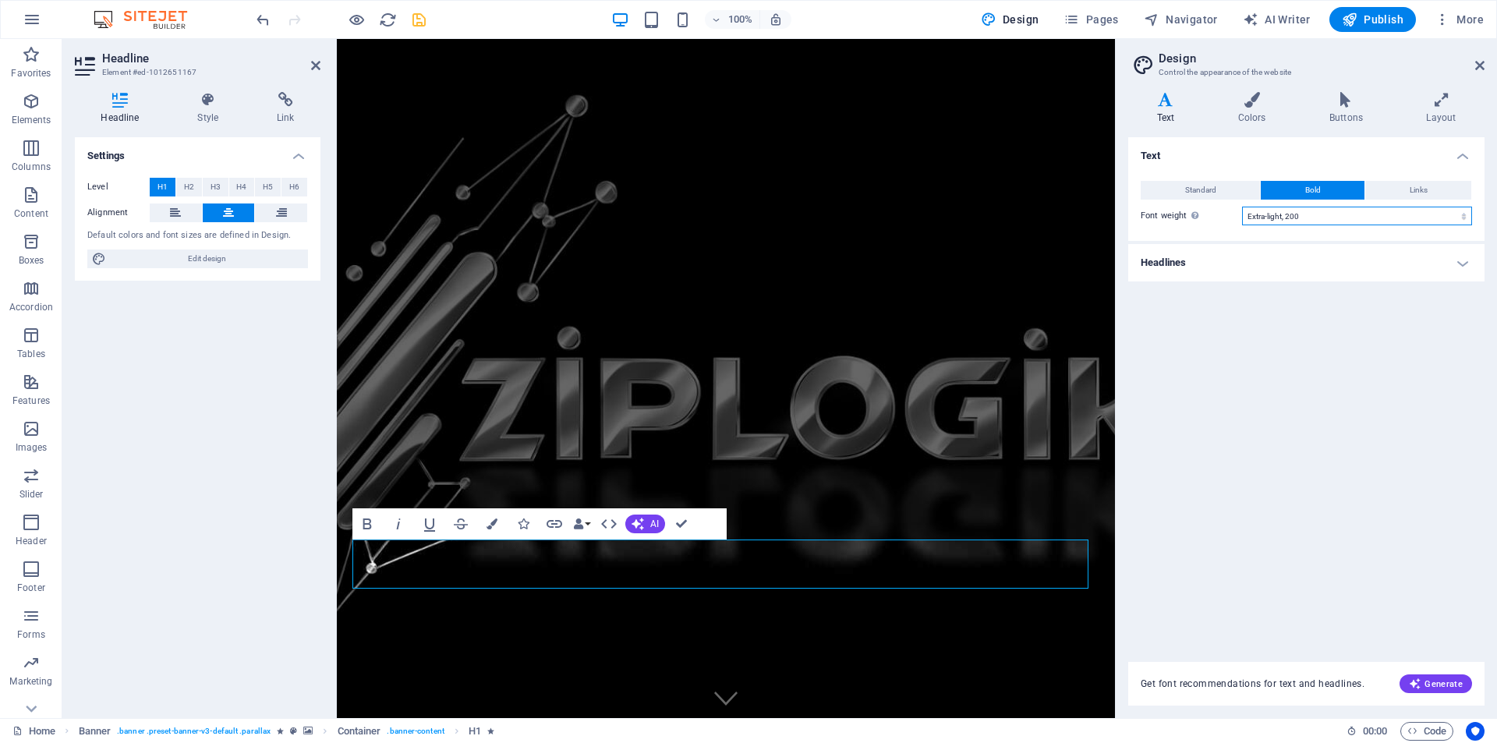
click at [1242, 207] on select "Thin, 100 Extra-light, 200 Light, 300 Regular, 400 Medium, 500 Semi-bold, 600 B…" at bounding box center [1357, 216] width 230 height 19
click at [1281, 215] on select "Thin, 100 Extra-light, 200 Light, 300 Regular, 400 Medium, 500 Semi-bold, 600 B…" at bounding box center [1357, 216] width 230 height 19
select select "400"
click at [1242, 207] on select "Thin, 100 Extra-light, 200 Light, 300 Regular, 400 Medium, 500 Semi-bold, 600 B…" at bounding box center [1357, 216] width 230 height 19
click at [1291, 187] on button "Bold" at bounding box center [1313, 190] width 104 height 19
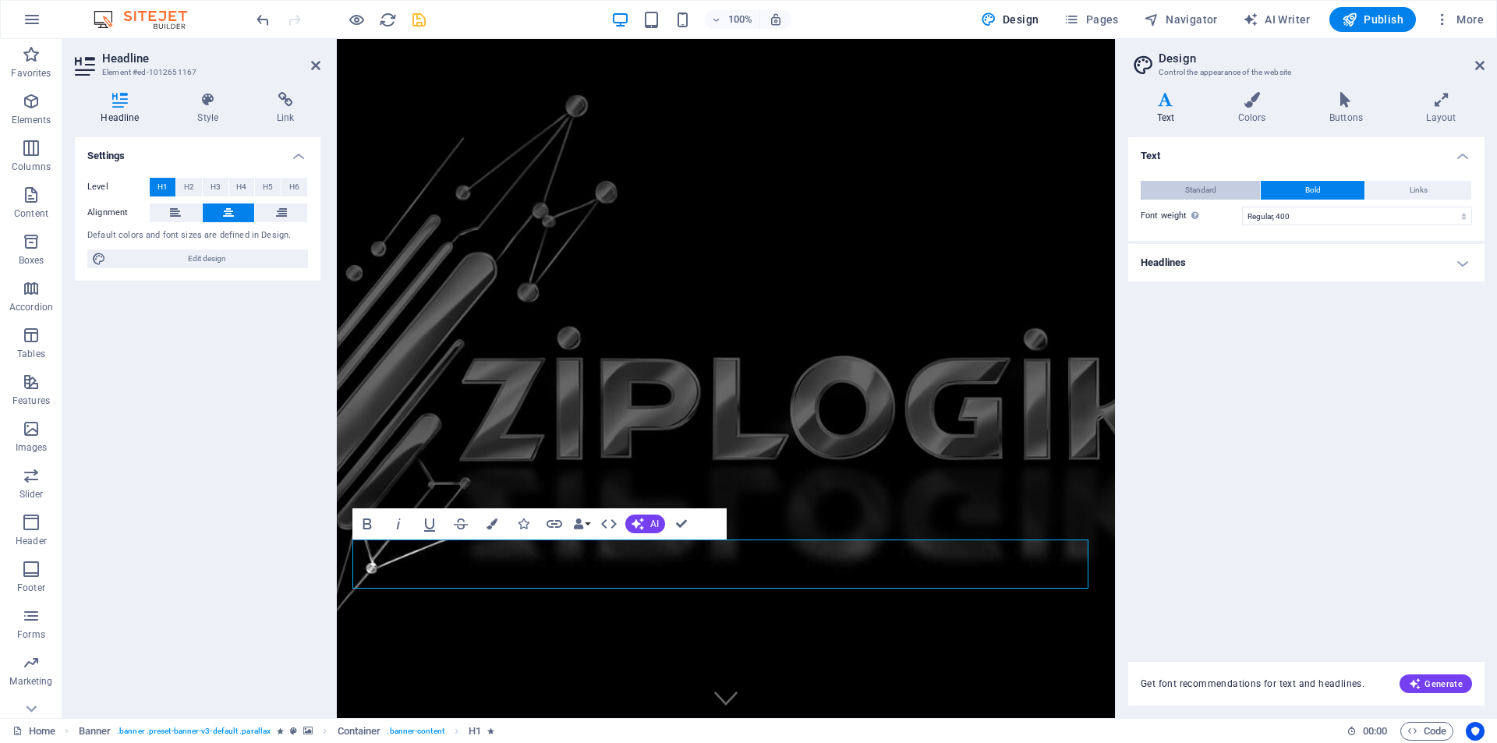
click at [1217, 193] on button "Standard" at bounding box center [1200, 190] width 119 height 19
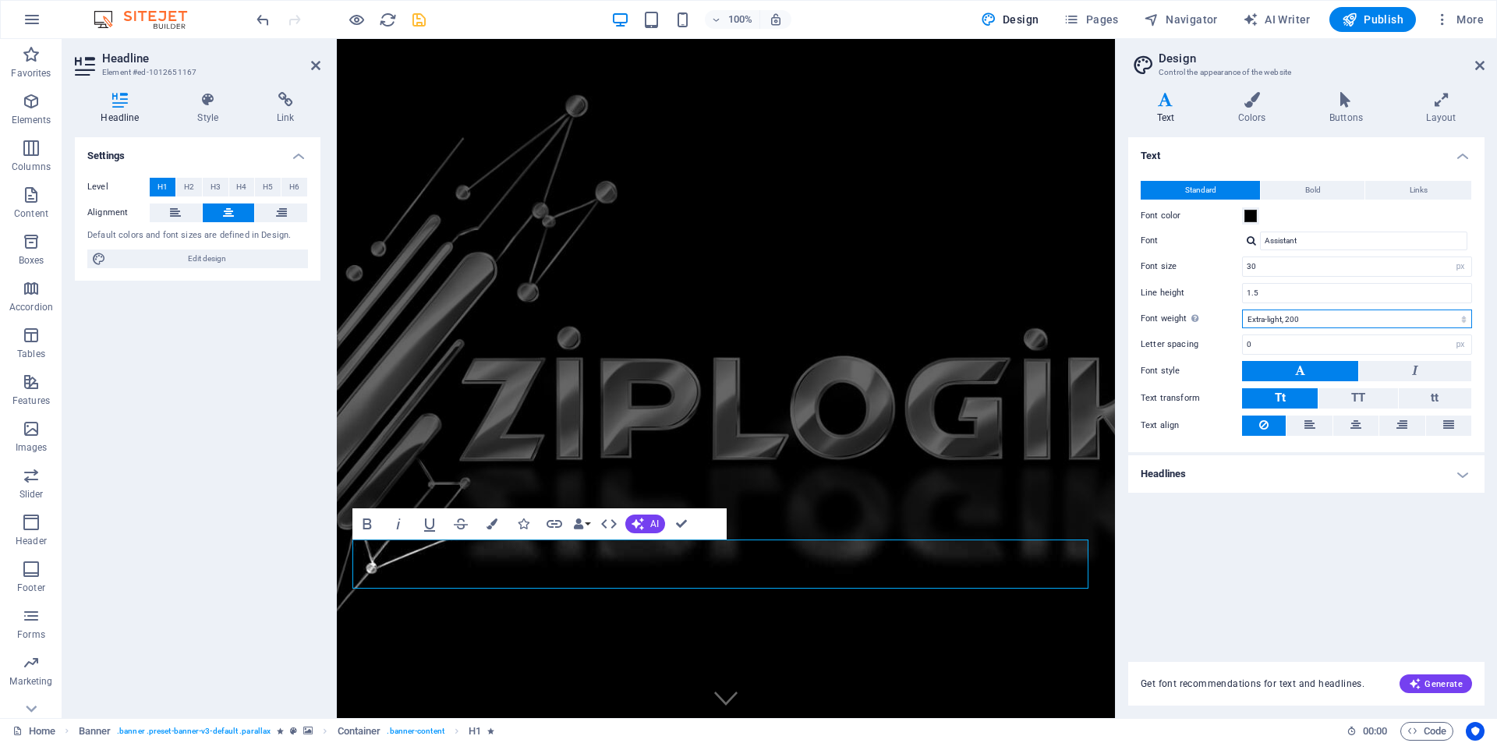
click at [1304, 317] on select "Thin, 100 Extra-light, 200 Light, 300 Regular, 400 Medium, 500 Semi-bold, 600 B…" at bounding box center [1357, 319] width 230 height 19
select select "100"
click at [1242, 310] on select "Thin, 100 Extra-light, 200 Light, 300 Regular, 400 Medium, 500 Semi-bold, 600 B…" at bounding box center [1357, 319] width 230 height 19
click at [413, 13] on icon "save" at bounding box center [419, 20] width 18 height 18
checkbox input "false"
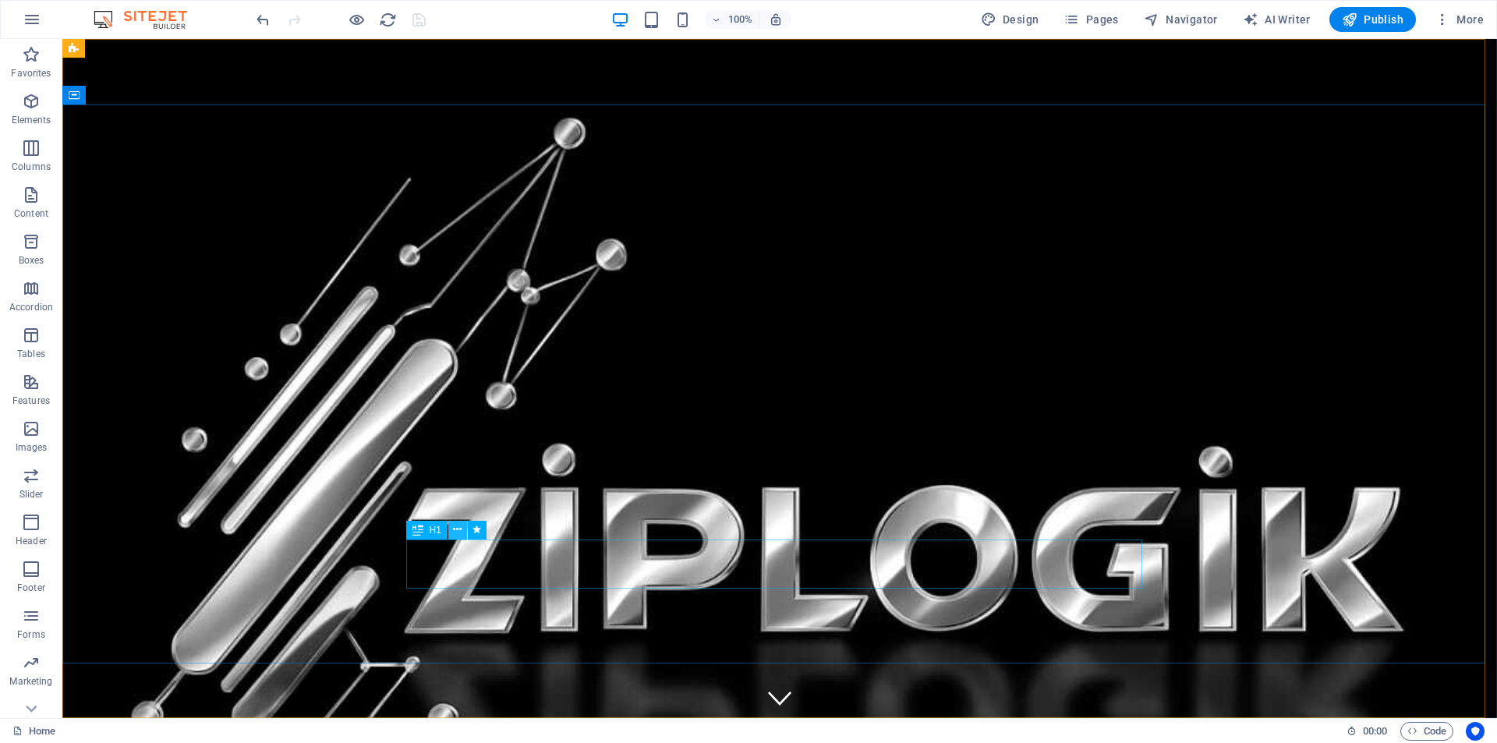
click at [456, 525] on icon at bounding box center [457, 530] width 9 height 16
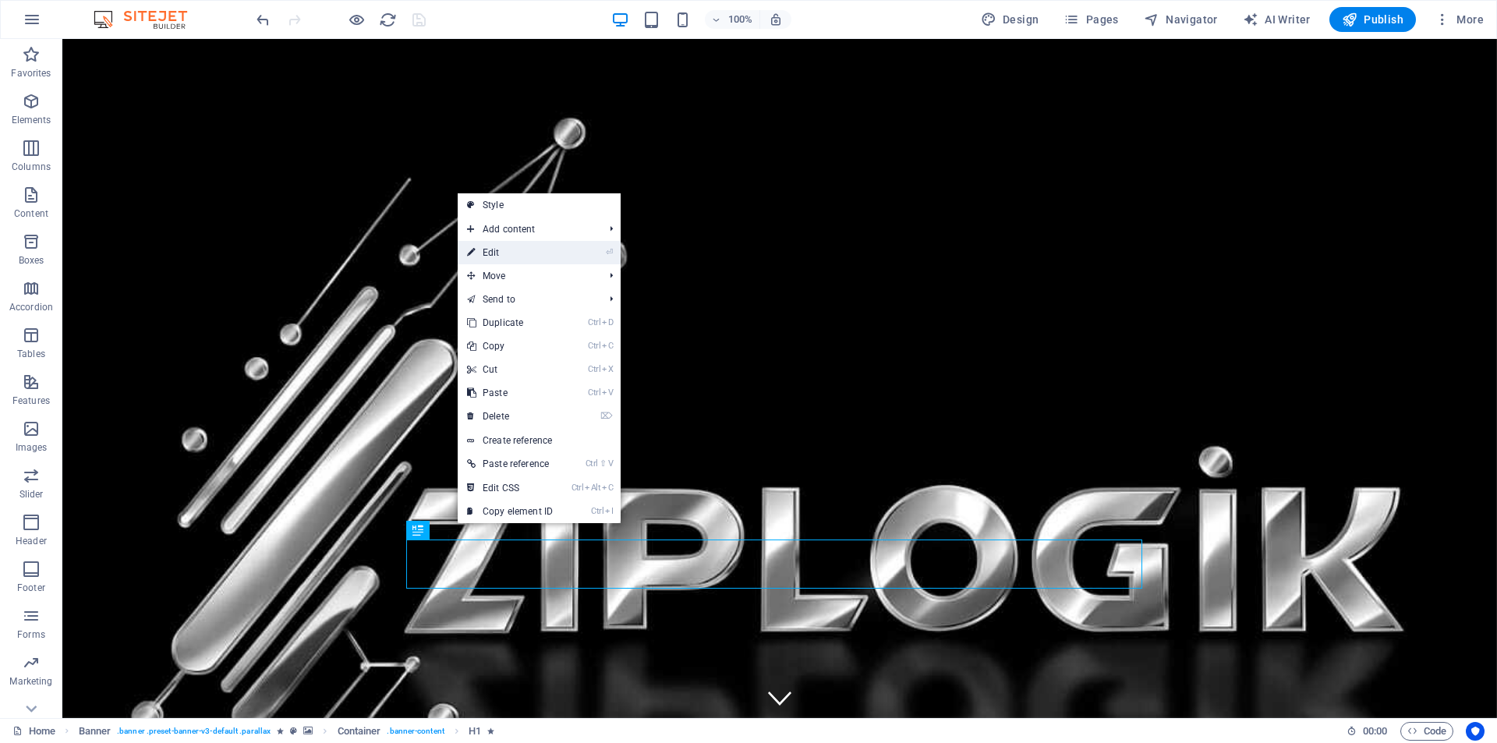
click at [515, 245] on link "⏎ Edit" at bounding box center [510, 252] width 104 height 23
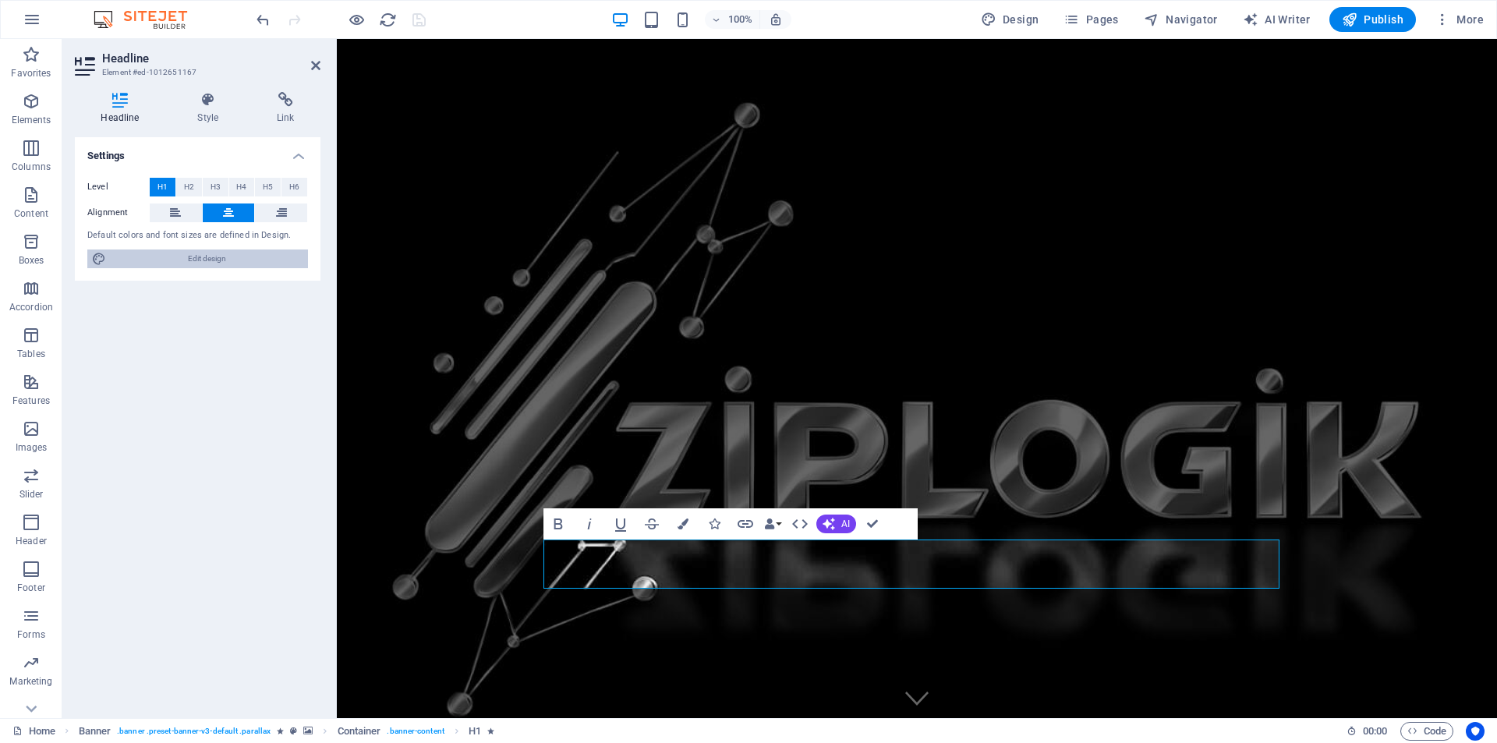
click at [204, 254] on span "Edit design" at bounding box center [207, 259] width 193 height 19
select select "px"
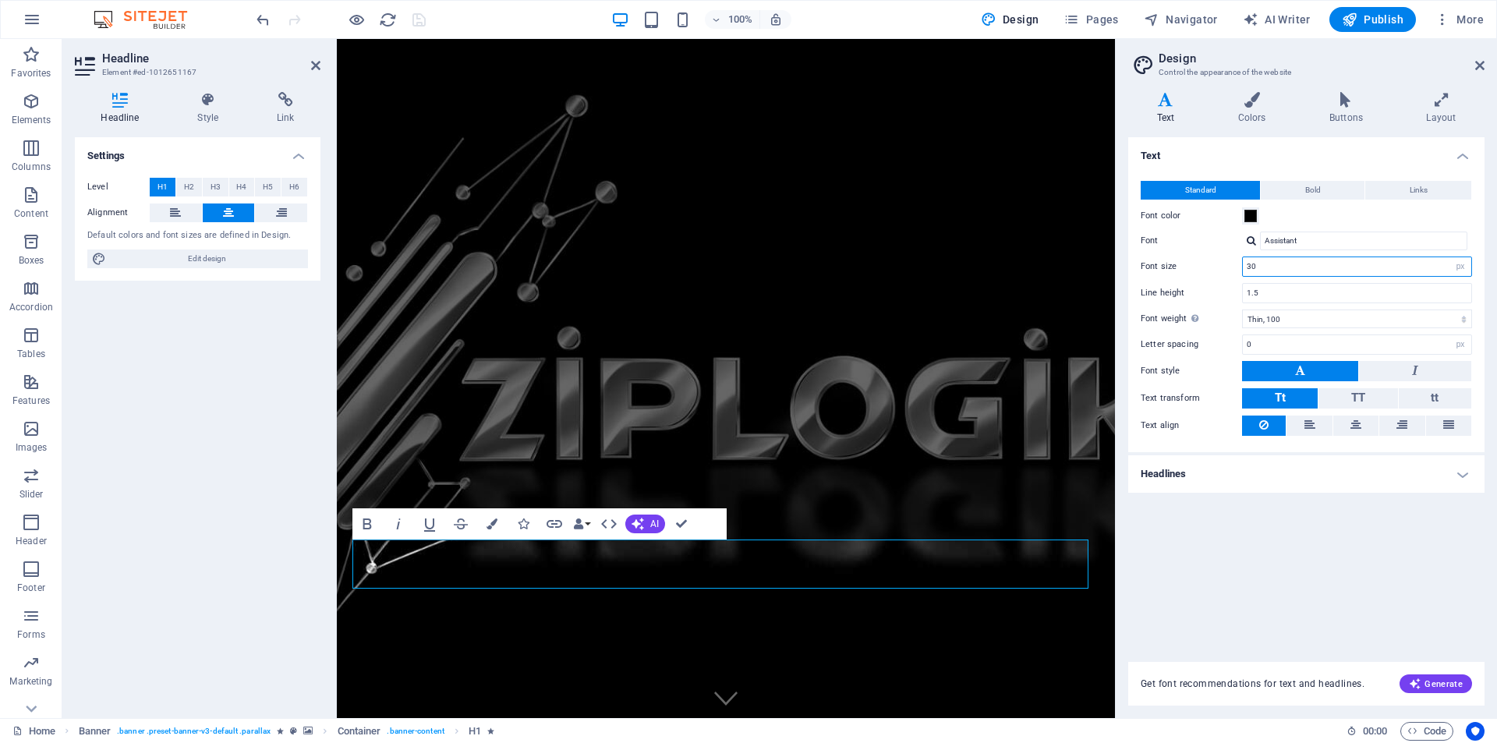
drag, startPoint x: 1263, startPoint y: 269, endPoint x: 1235, endPoint y: 259, distance: 29.1
click at [1235, 259] on div "Font size 30 rem px" at bounding box center [1306, 267] width 331 height 20
click at [1261, 269] on input "2" at bounding box center [1357, 266] width 228 height 19
type input "20"
click at [1284, 324] on select "Thin, 100 Extra-light, 200 Light, 300 Regular, 400 Medium, 500 Semi-bold, 600 B…" at bounding box center [1357, 319] width 230 height 19
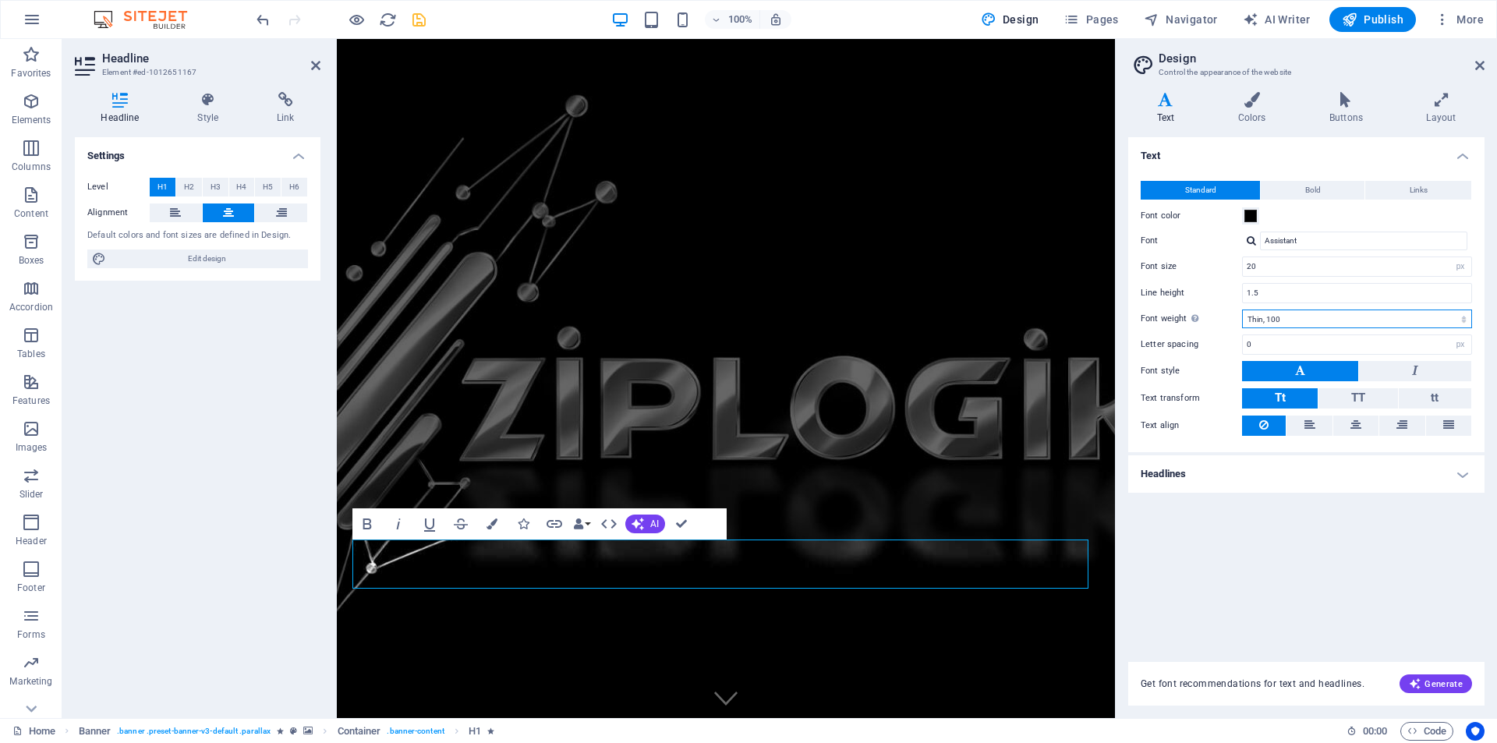
click at [1242, 310] on select "Thin, 100 Extra-light, 200 Light, 300 Regular, 400 Medium, 500 Semi-bold, 600 B…" at bounding box center [1357, 319] width 230 height 19
click at [1464, 474] on h4 "Headlines" at bounding box center [1306, 473] width 356 height 37
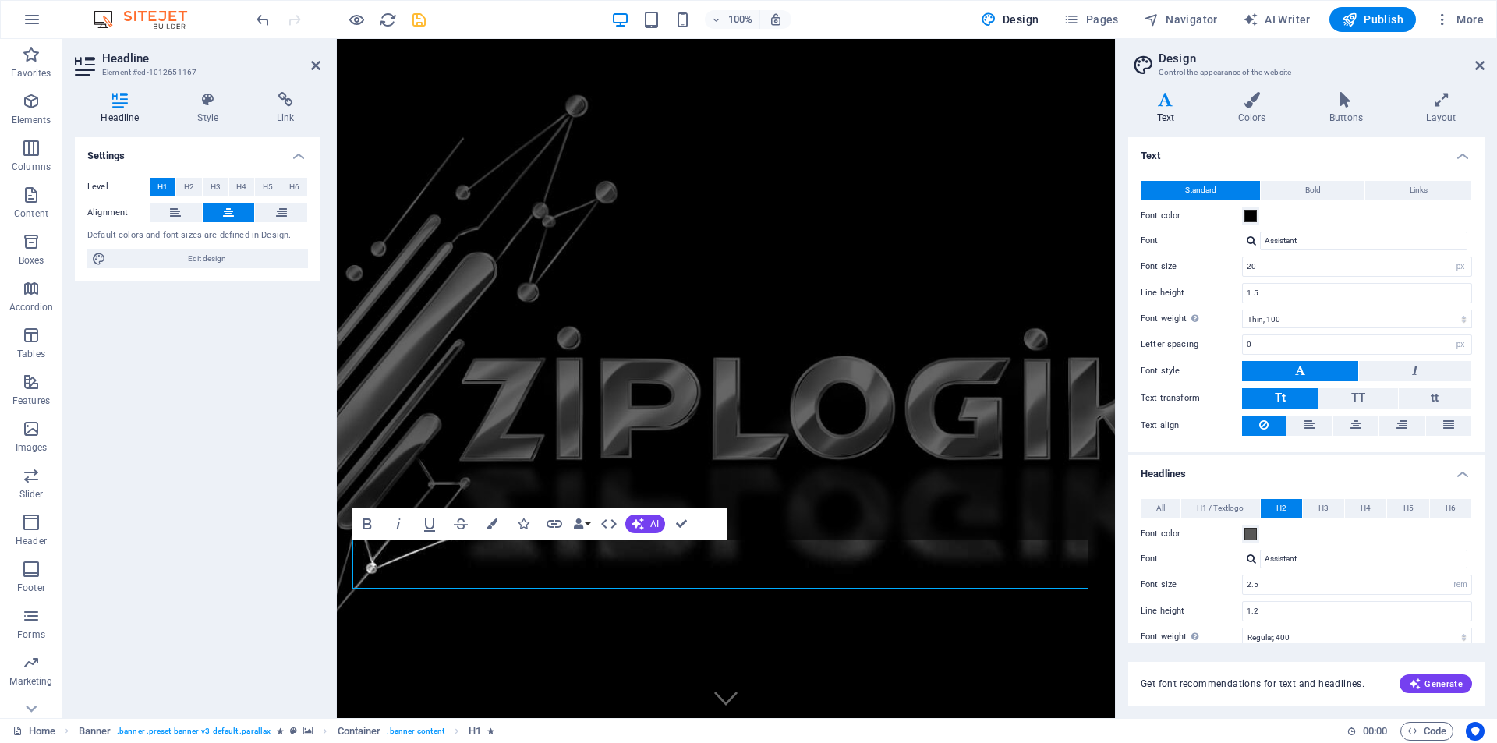
click at [1464, 474] on h4 "Headlines" at bounding box center [1306, 469] width 356 height 28
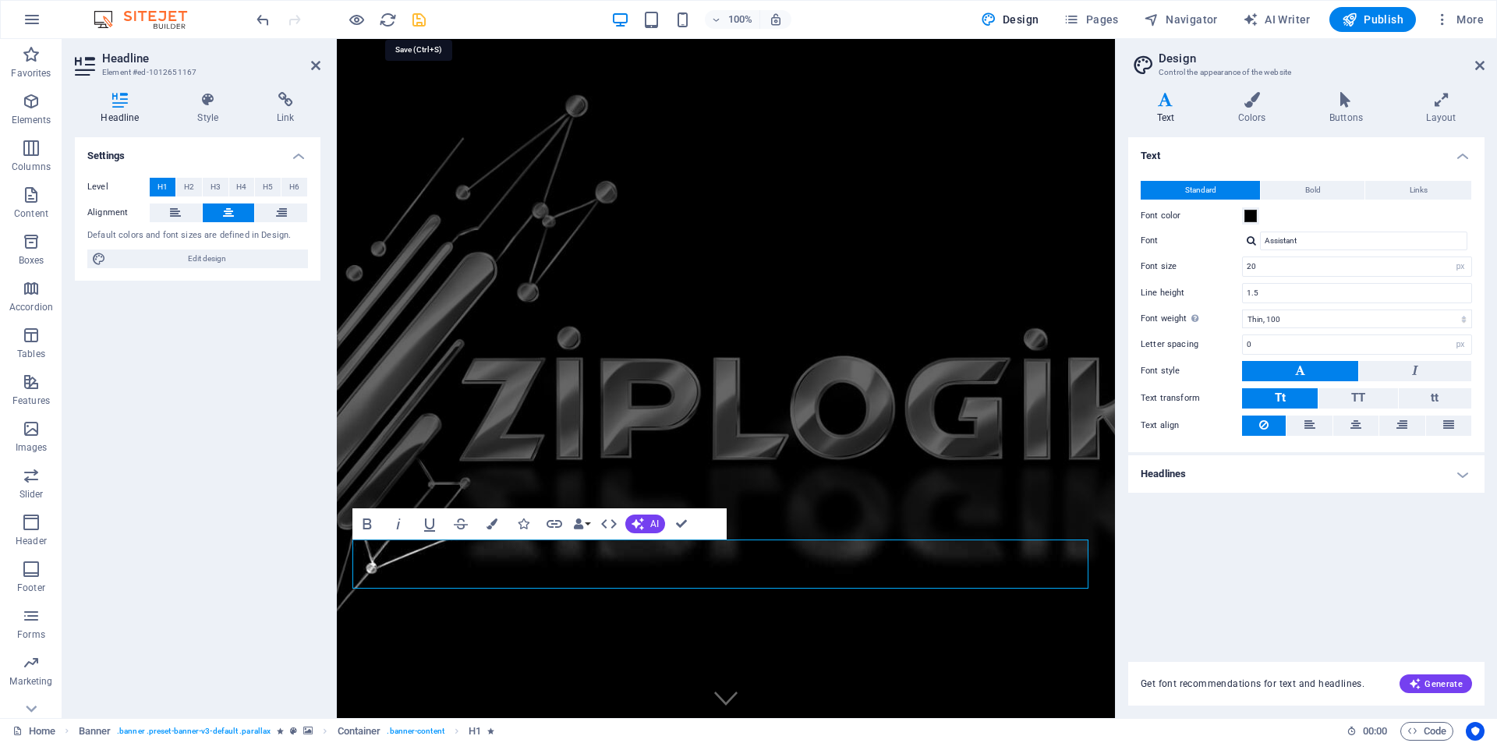
click at [418, 16] on icon "save" at bounding box center [419, 20] width 18 height 18
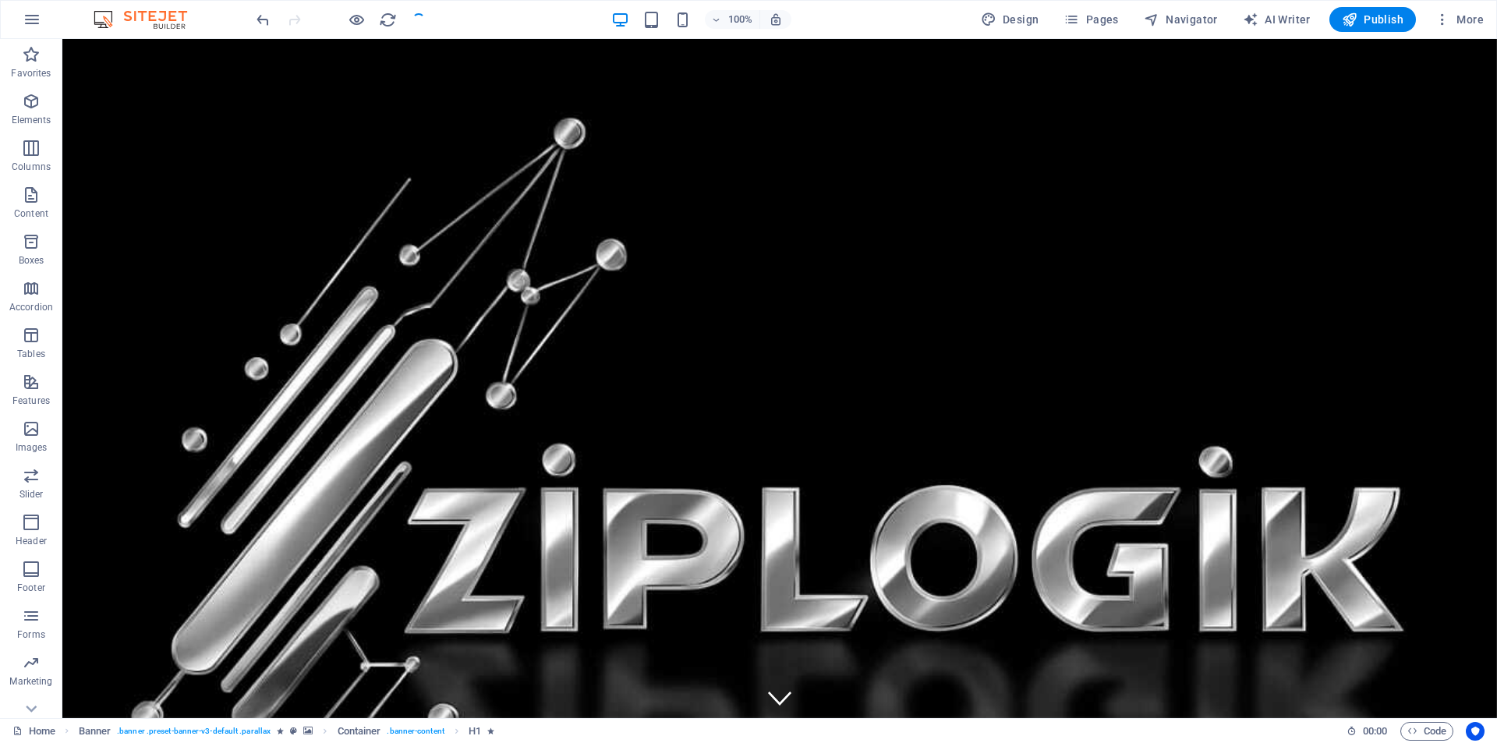
checkbox input "false"
click at [1376, 13] on span "Publish" at bounding box center [1373, 20] width 62 height 16
click at [1078, 18] on icon "button" at bounding box center [1072, 20] width 16 height 16
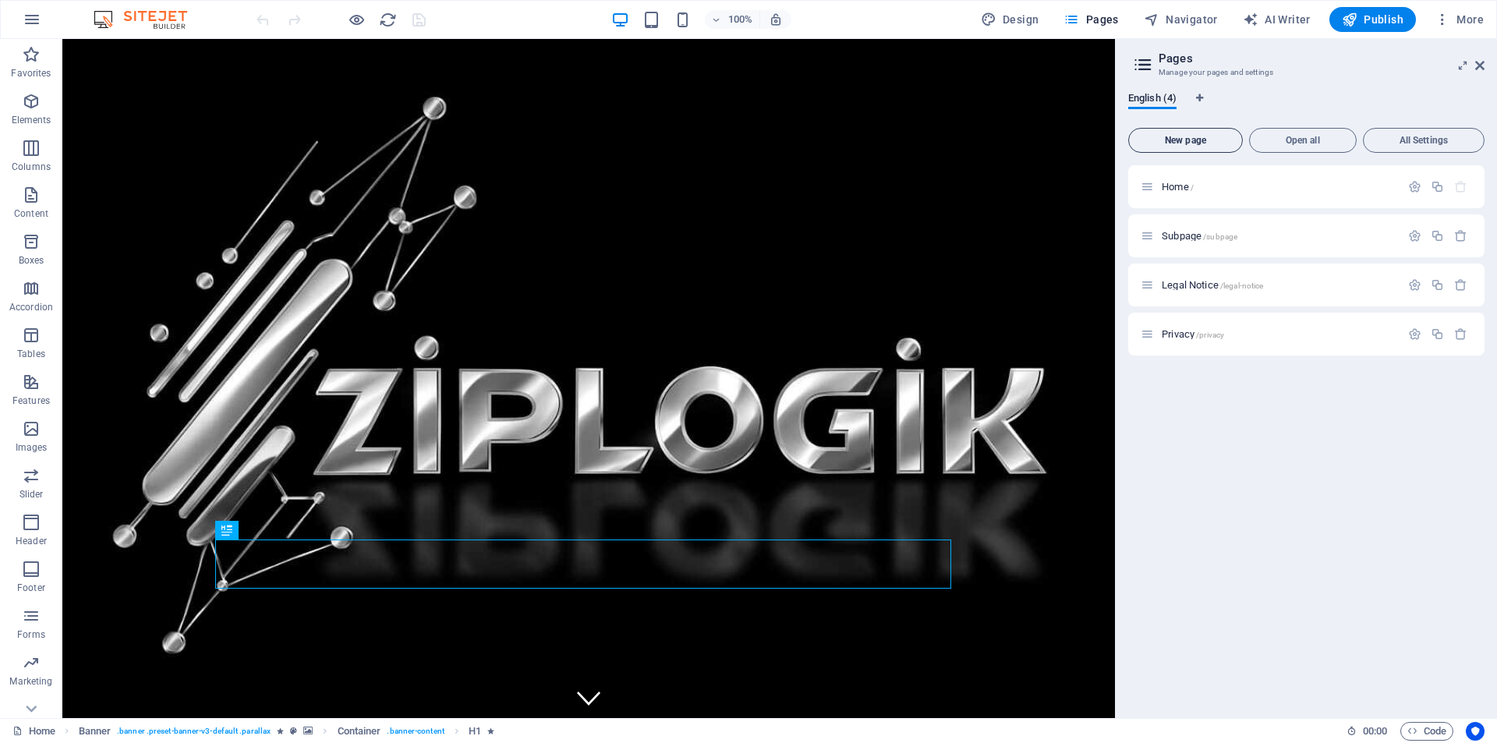
click at [1199, 140] on span "New page" at bounding box center [1185, 140] width 101 height 9
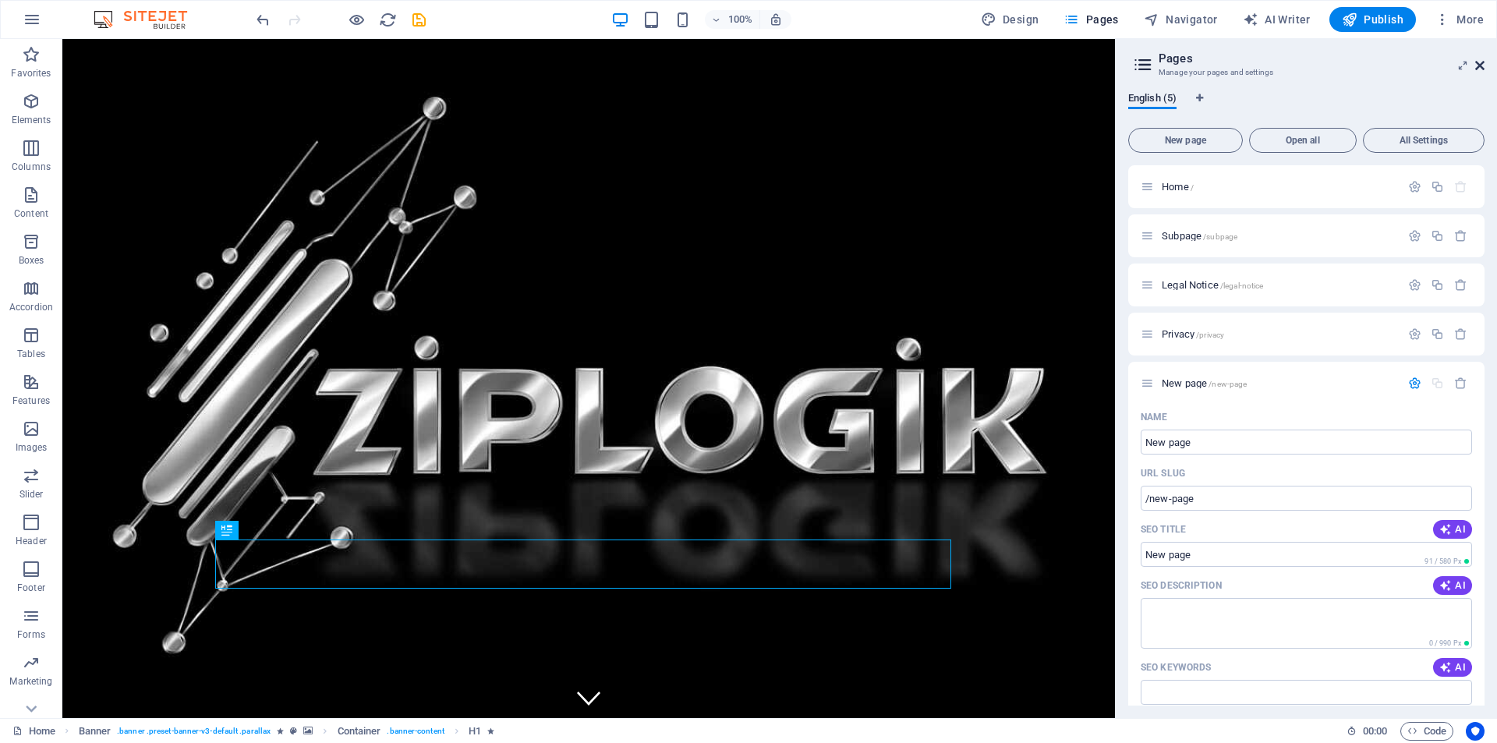
click at [1475, 69] on icon at bounding box center [1479, 65] width 9 height 12
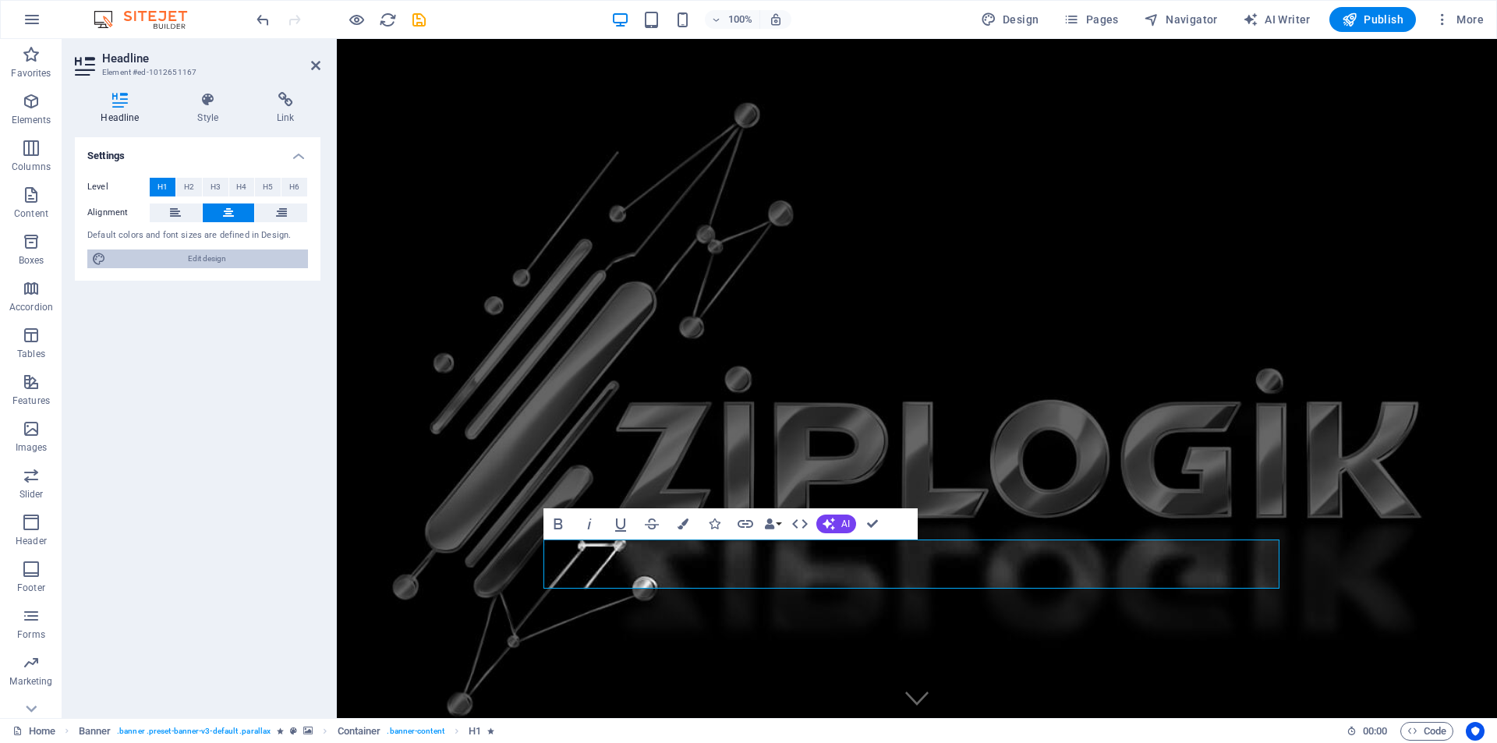
click at [199, 257] on span "Edit design" at bounding box center [207, 259] width 193 height 19
select select "px"
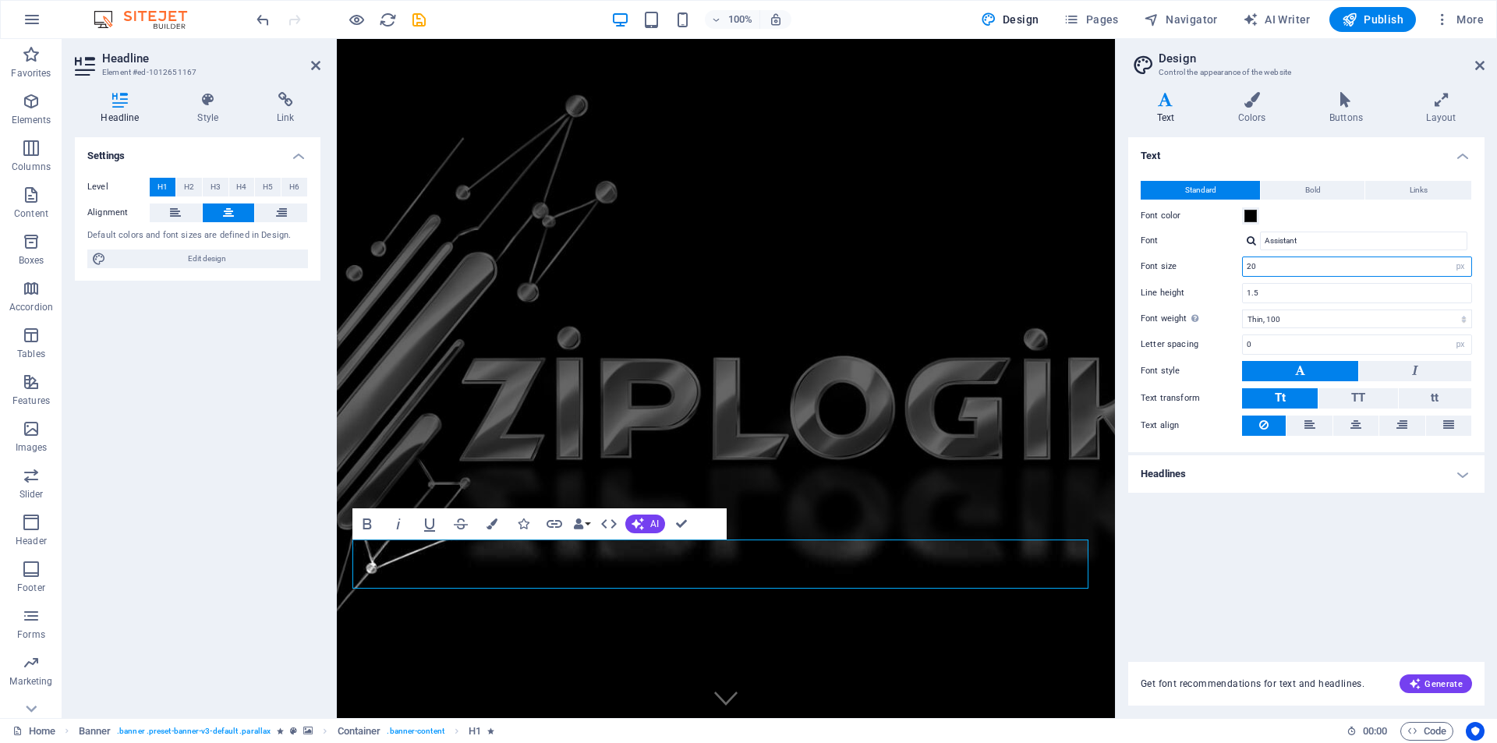
drag, startPoint x: 1259, startPoint y: 266, endPoint x: 1213, endPoint y: 257, distance: 46.8
click at [1213, 257] on div "Font size 20 rem px" at bounding box center [1306, 267] width 331 height 20
click at [1272, 267] on input "20" at bounding box center [1357, 266] width 228 height 19
drag, startPoint x: 1237, startPoint y: 265, endPoint x: 1209, endPoint y: 261, distance: 28.3
click at [1209, 261] on div "Font size 20 rem px" at bounding box center [1306, 267] width 331 height 20
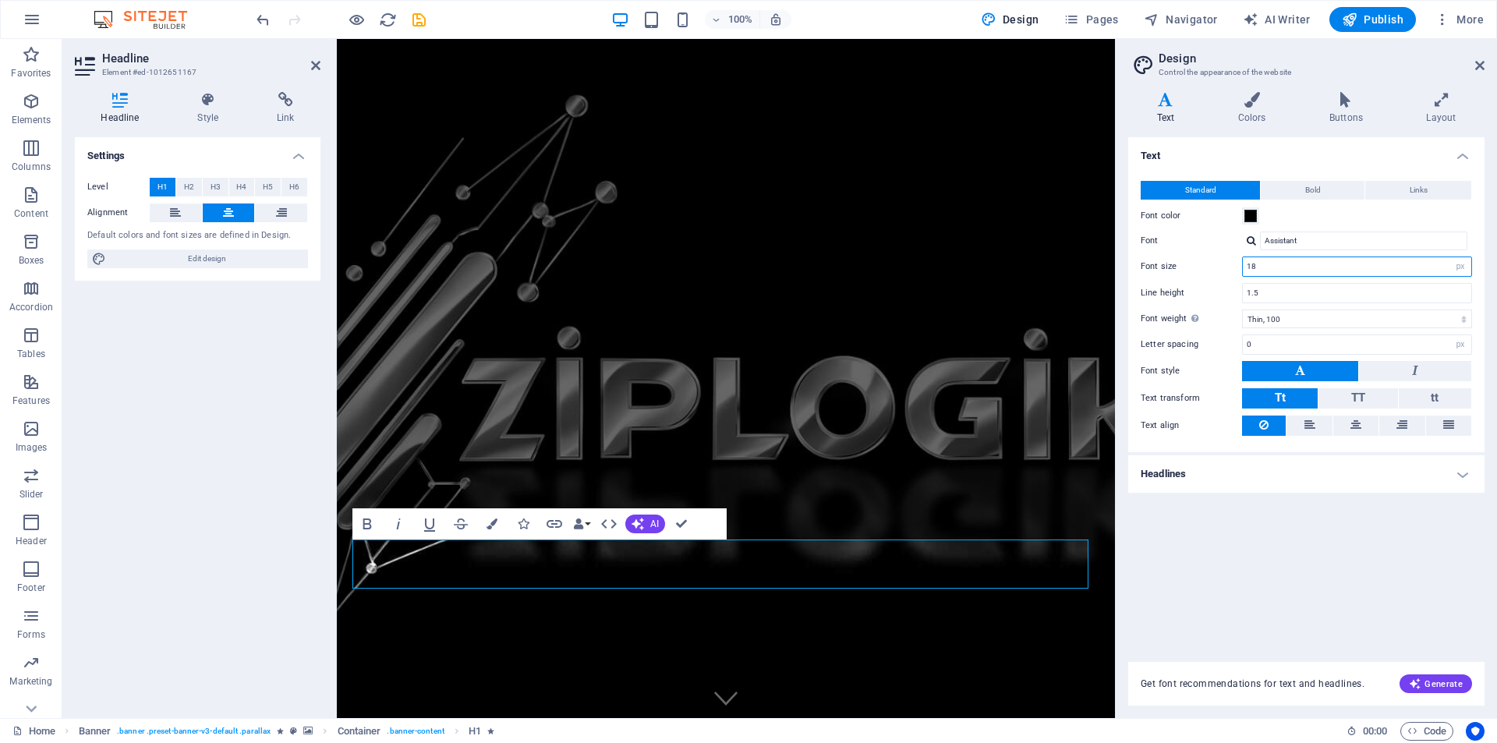
type input "18"
click at [1289, 370] on button at bounding box center [1300, 371] width 116 height 20
click at [1332, 186] on button "Bold" at bounding box center [1313, 190] width 104 height 19
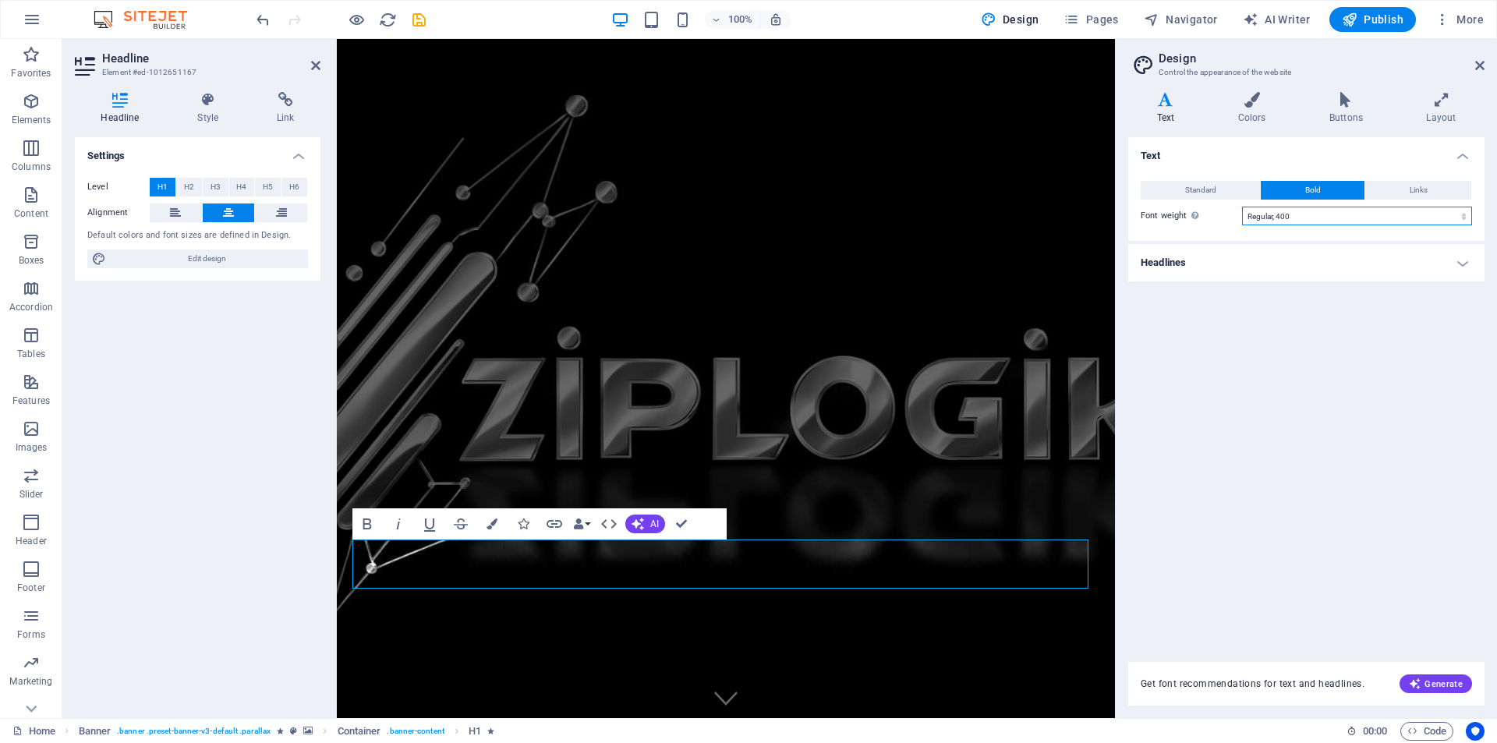
click at [1323, 218] on select "Thin, 100 Extra-light, 200 Light, 300 Regular, 400 Medium, 500 Semi-bold, 600 B…" at bounding box center [1357, 216] width 230 height 19
select select "100"
click at [1242, 207] on select "Thin, 100 Extra-light, 200 Light, 300 Regular, 400 Medium, 500 Semi-bold, 600 B…" at bounding box center [1357, 216] width 230 height 19
click at [413, 21] on icon "save" at bounding box center [419, 20] width 18 height 18
checkbox input "false"
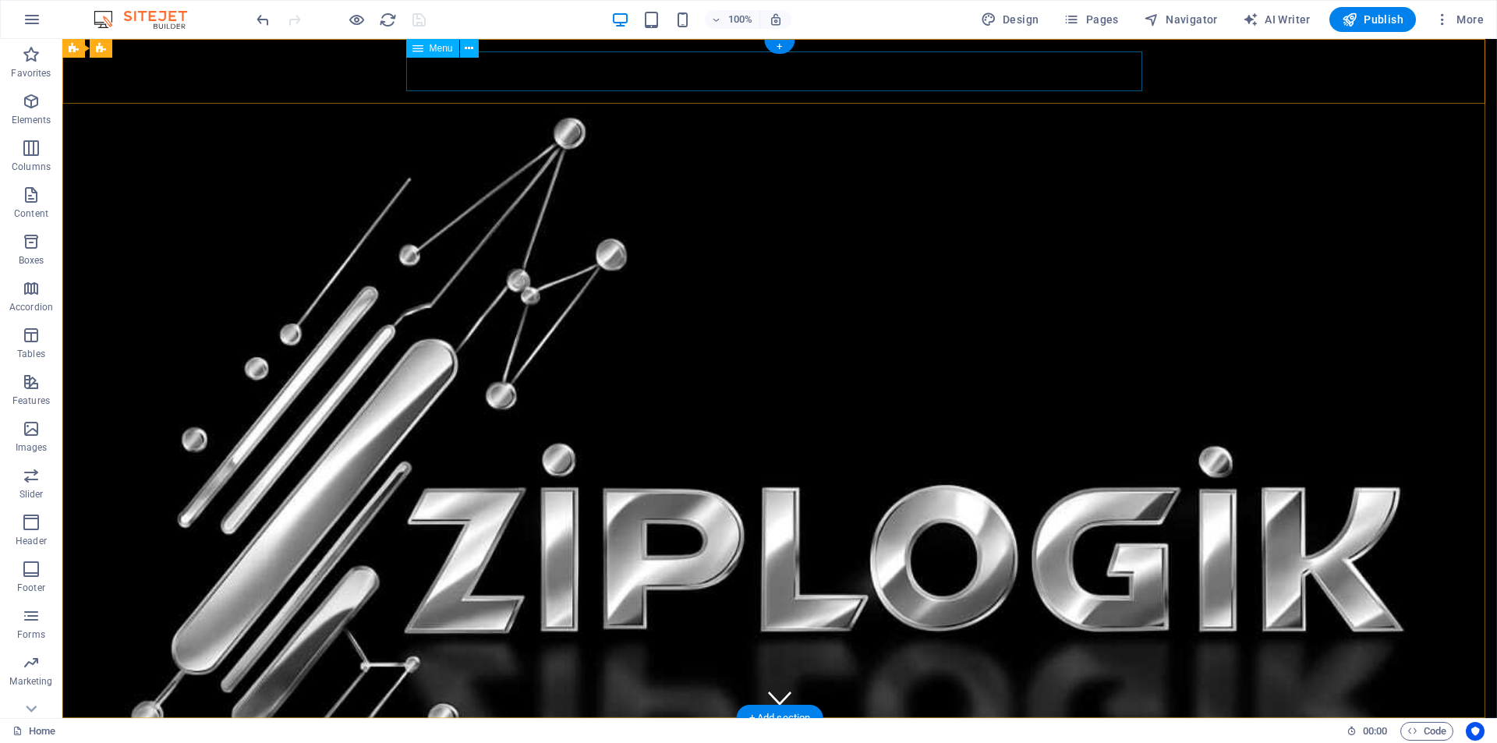
click at [1078, 731] on nav "About Us Services Book a meeting Solutions Login Portal" at bounding box center [780, 751] width 736 height 40
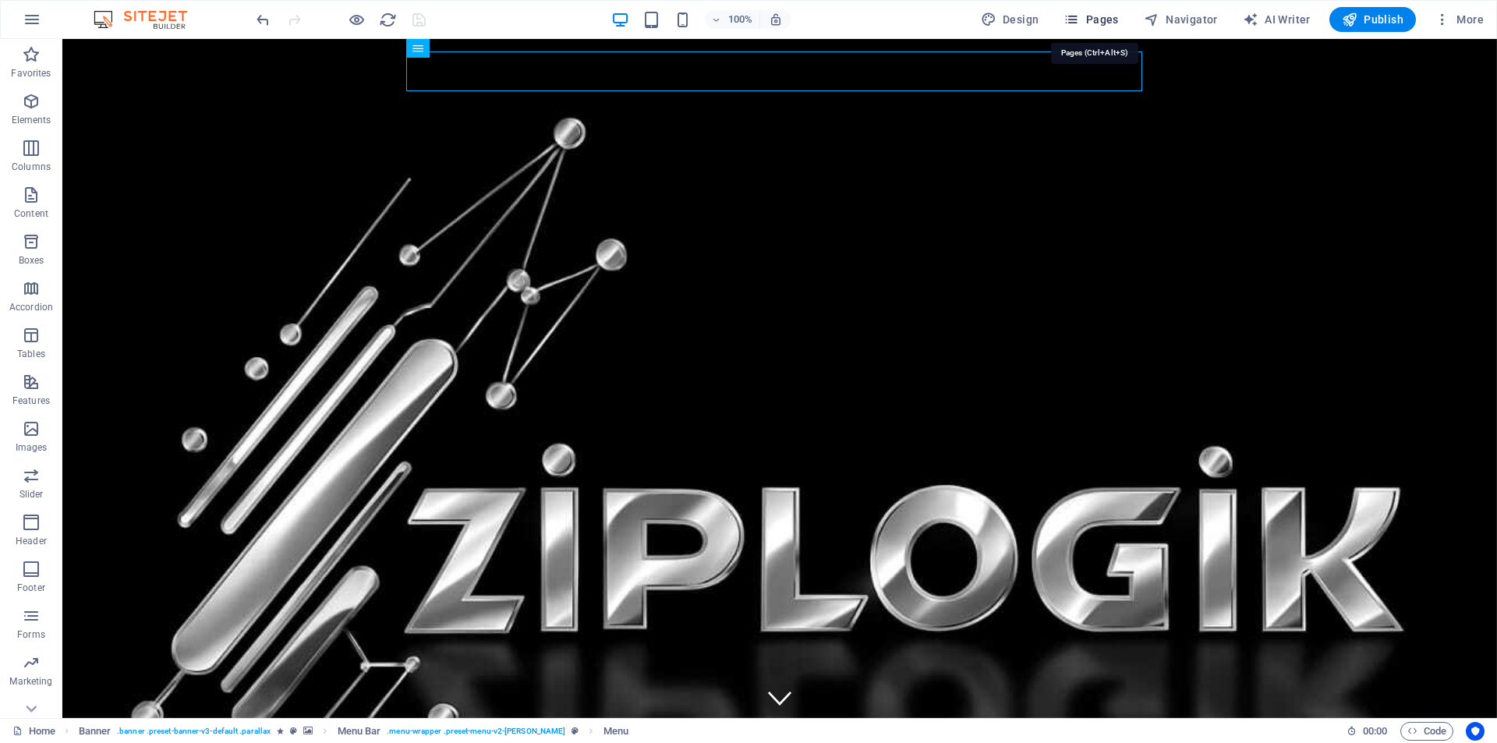
click at [1075, 19] on icon "button" at bounding box center [1072, 20] width 16 height 16
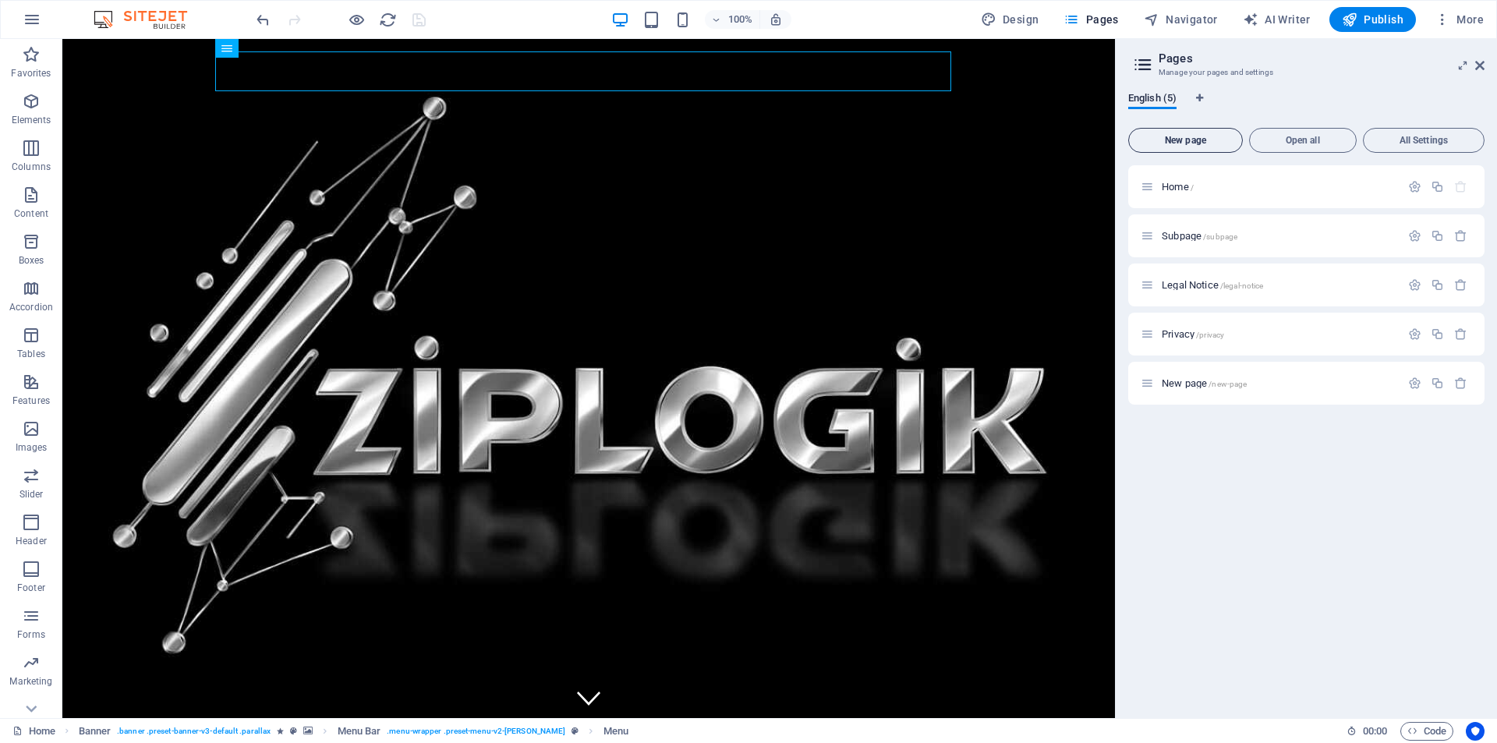
click at [1178, 143] on span "New page" at bounding box center [1185, 140] width 101 height 9
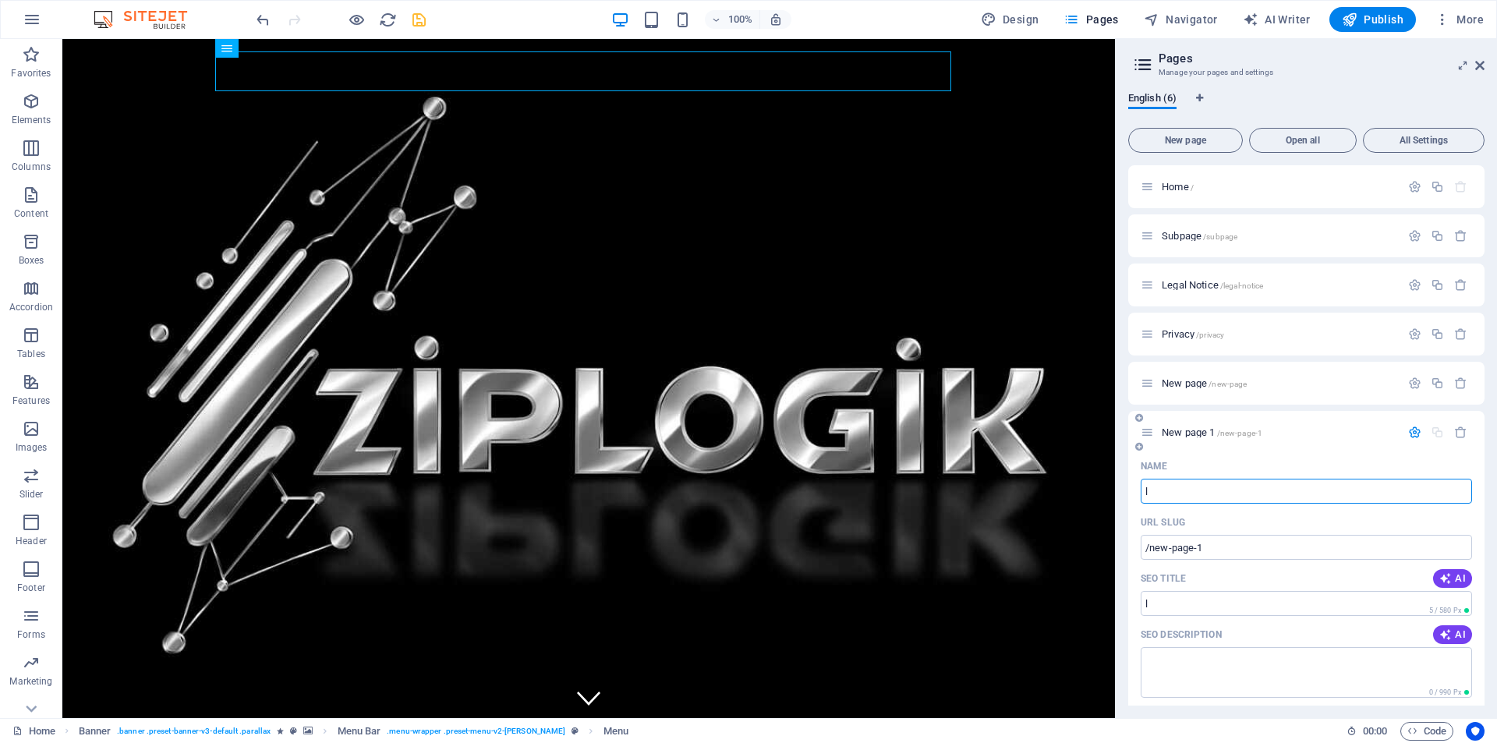
type input "l"
type input "/l"
type input "/"
type input "LOG"
type input "/lo"
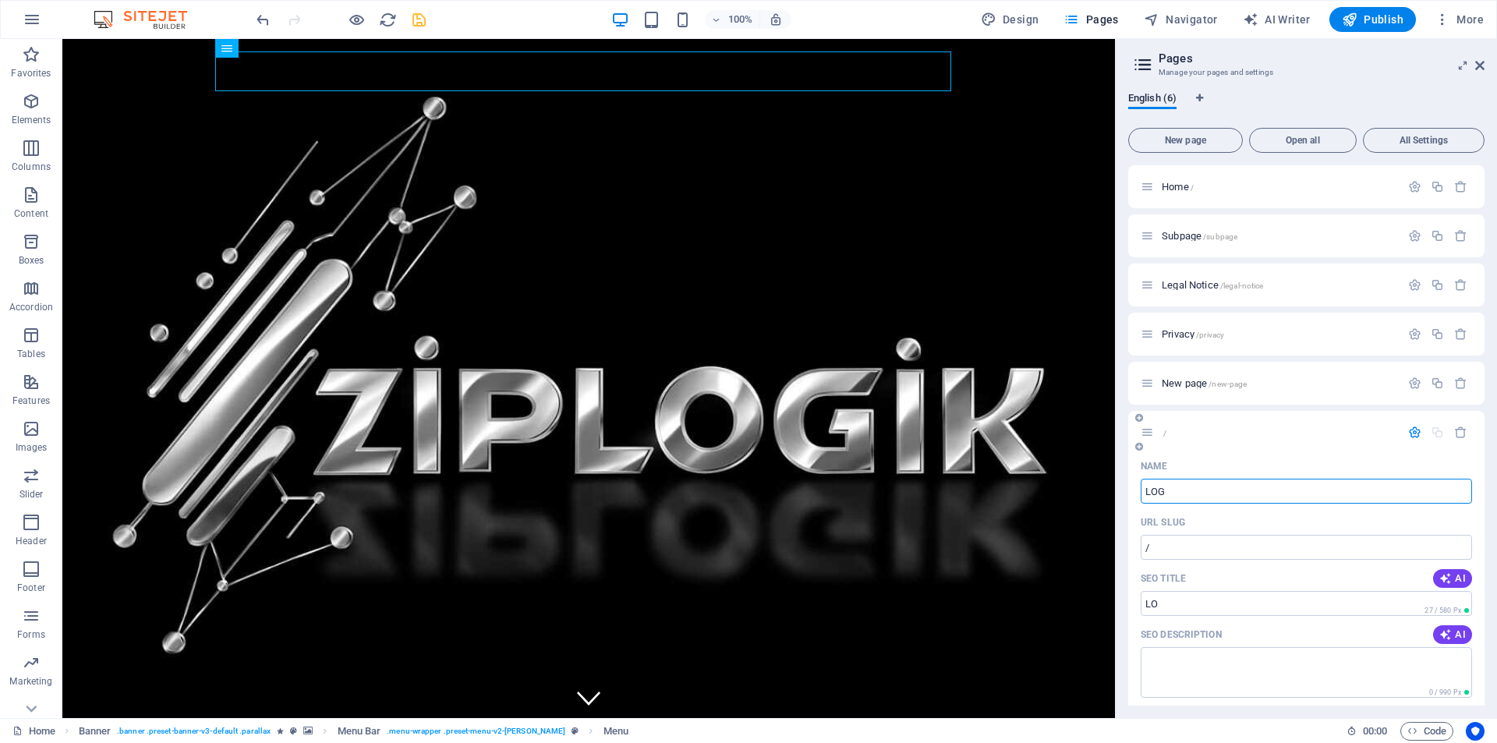
type input "LO"
type input "LOGIN"
type input "/login"
type input "LOGIN"
type input "LOGIN PORTAL"
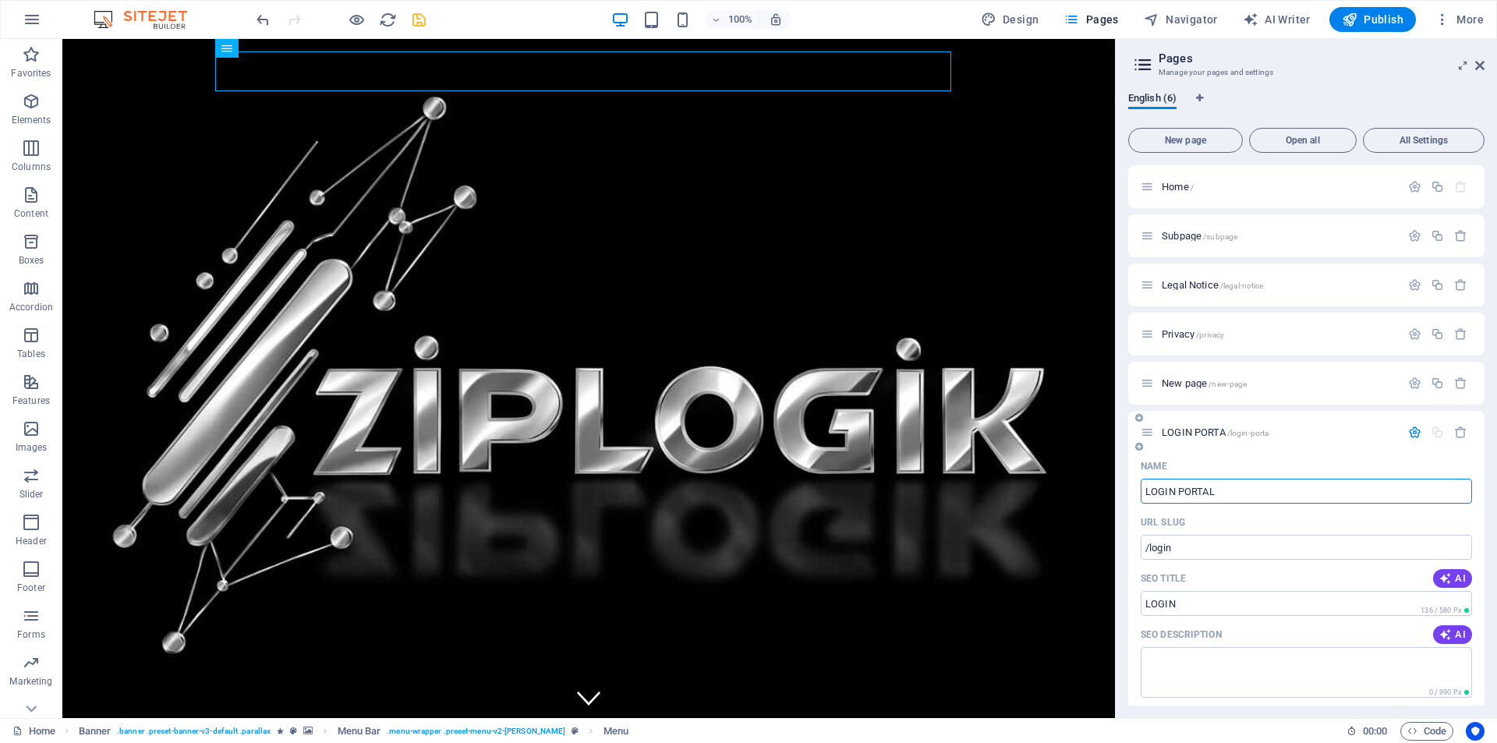
type input "/login-porta"
type input "LOGIN PORTA"
type input "LOGIN PORTAL"
type input "/login-portal"
type input "LOGIN PORTAL"
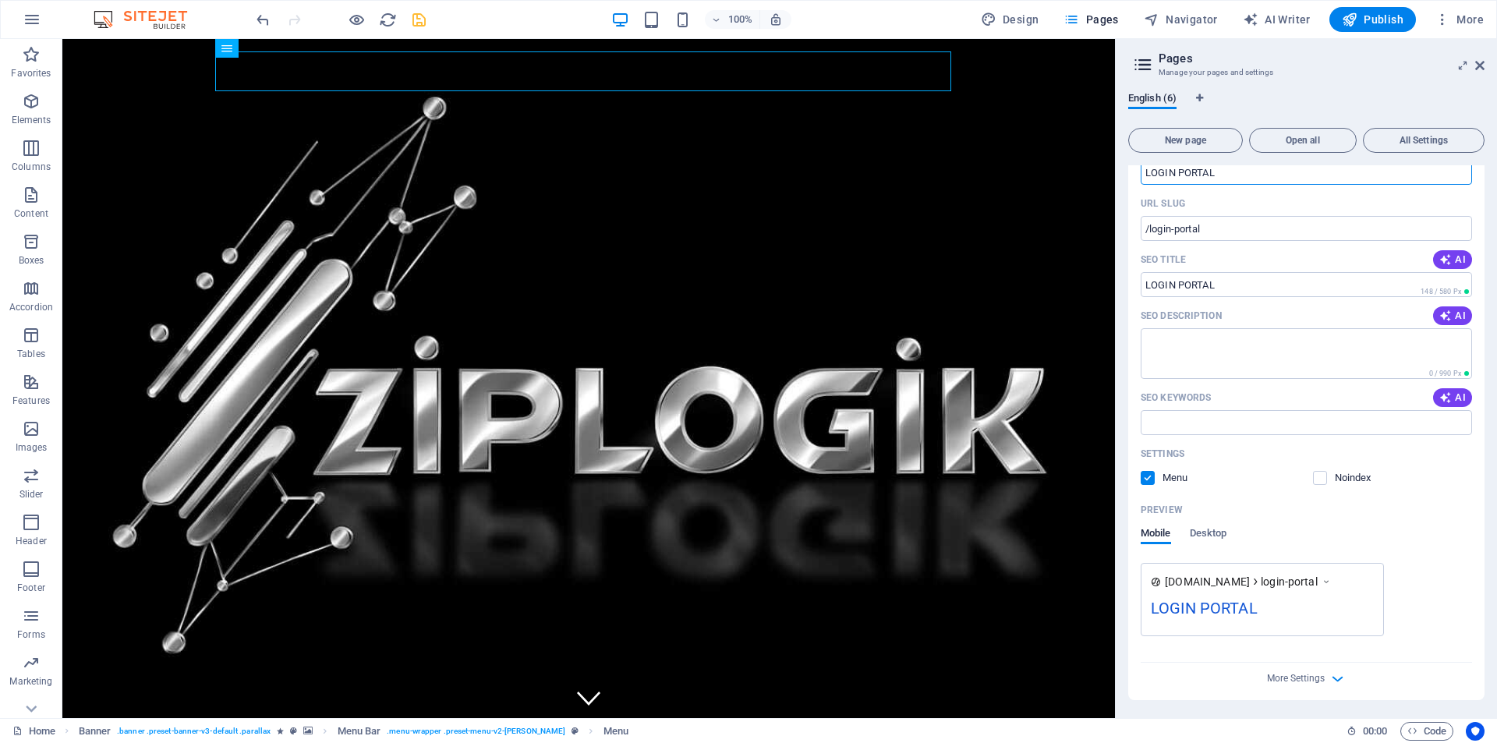
scroll to position [320, 0]
type input "LOGIN PORTAL"
click at [1329, 677] on icon "button" at bounding box center [1338, 678] width 18 height 18
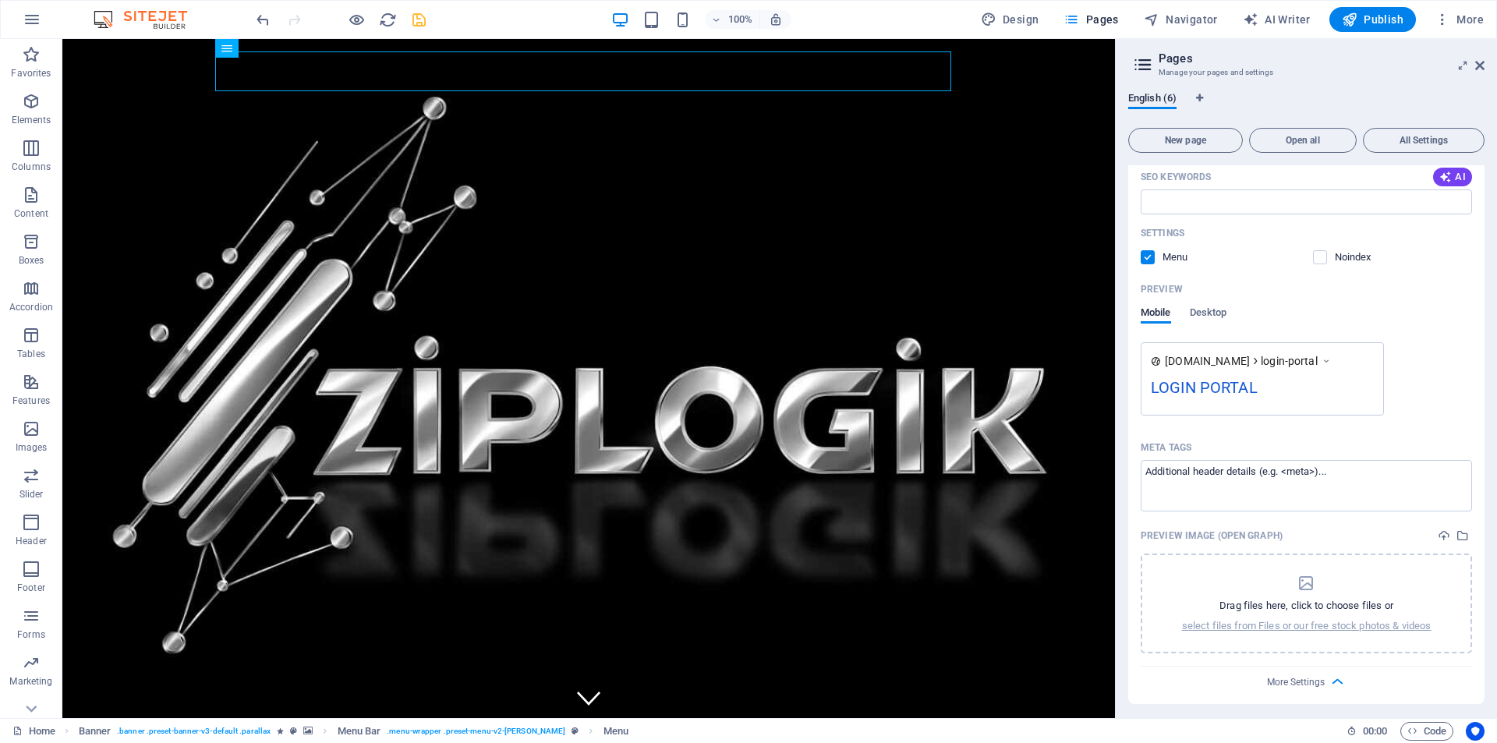
scroll to position [544, 0]
click at [1312, 583] on icon "dropzone" at bounding box center [1306, 578] width 19 height 19
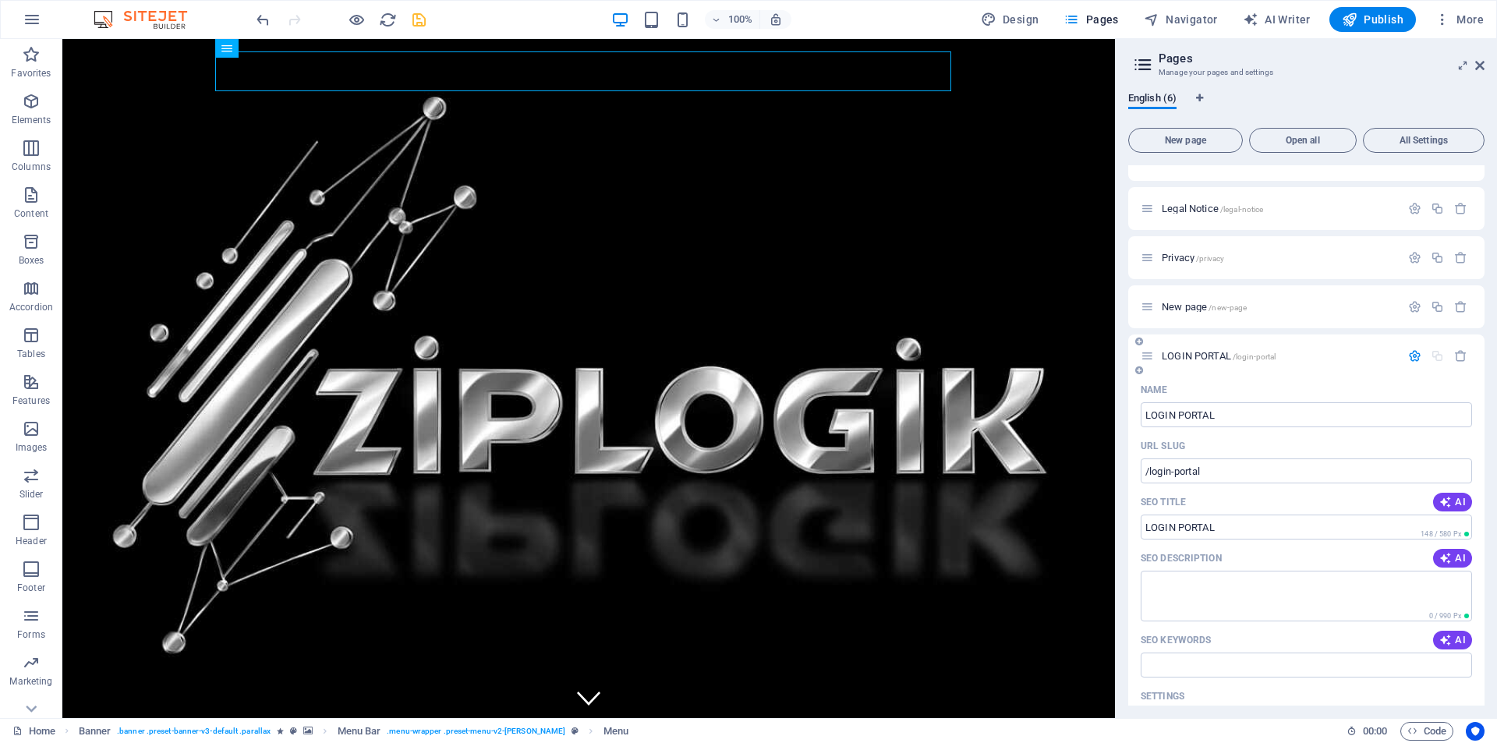
scroll to position [0, 0]
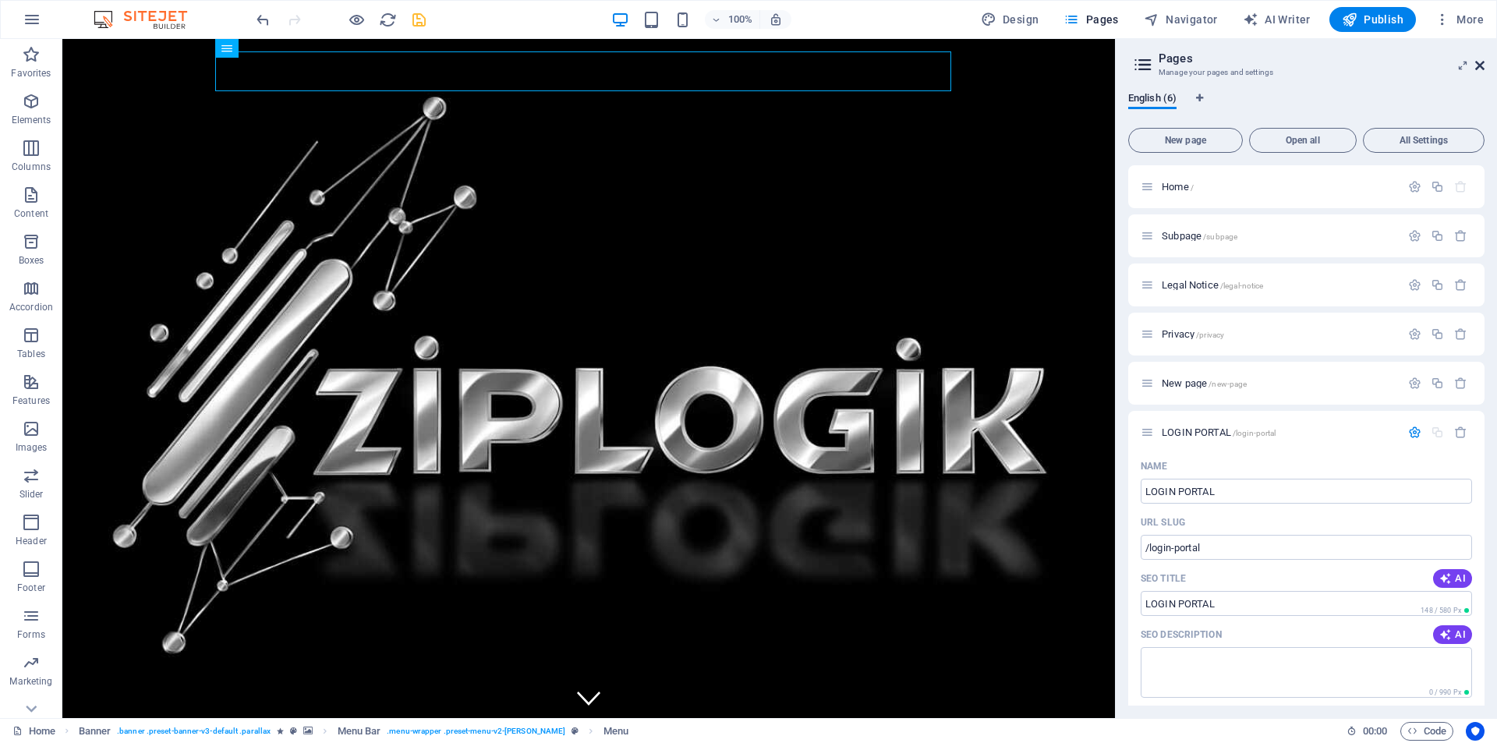
click at [1479, 66] on icon at bounding box center [1479, 65] width 9 height 12
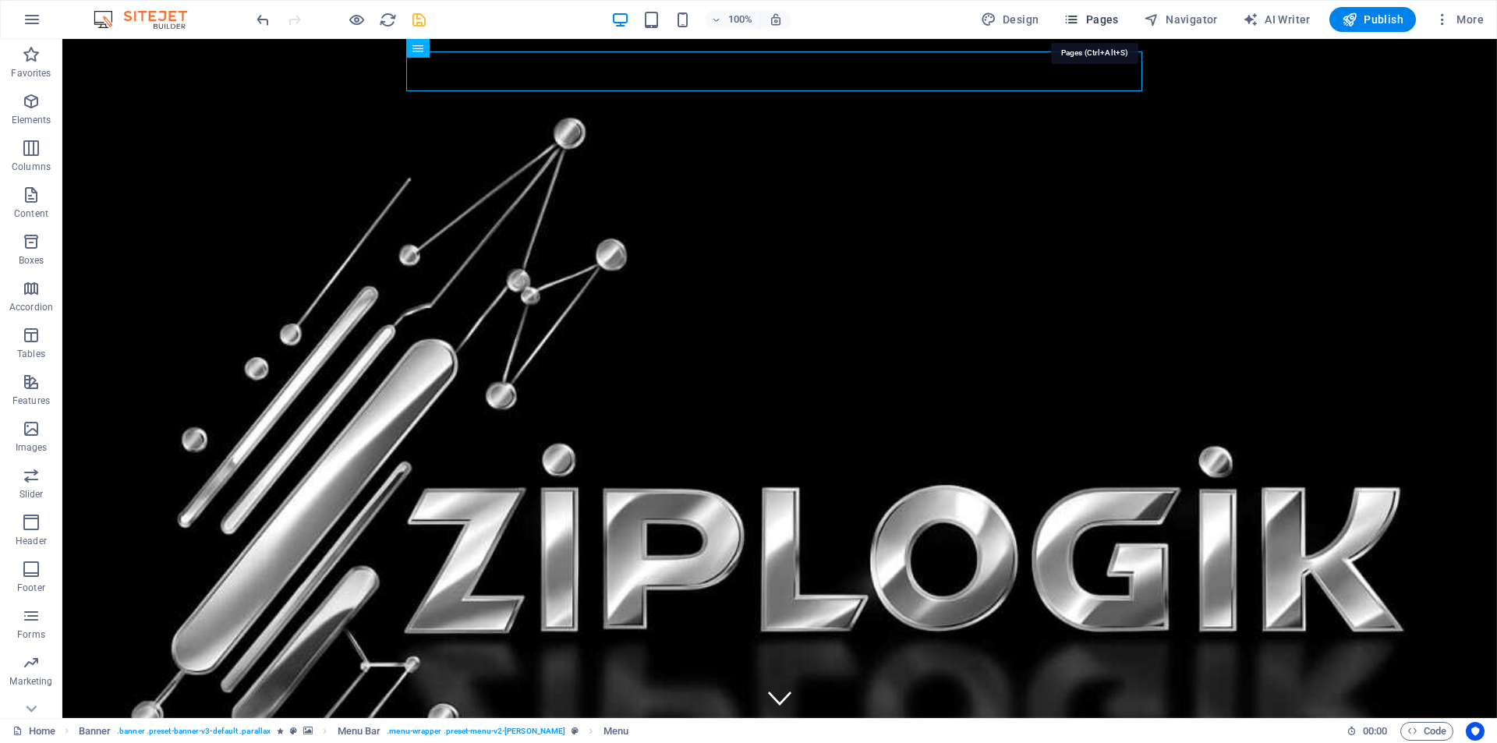
click at [1109, 18] on span "Pages" at bounding box center [1091, 20] width 55 height 16
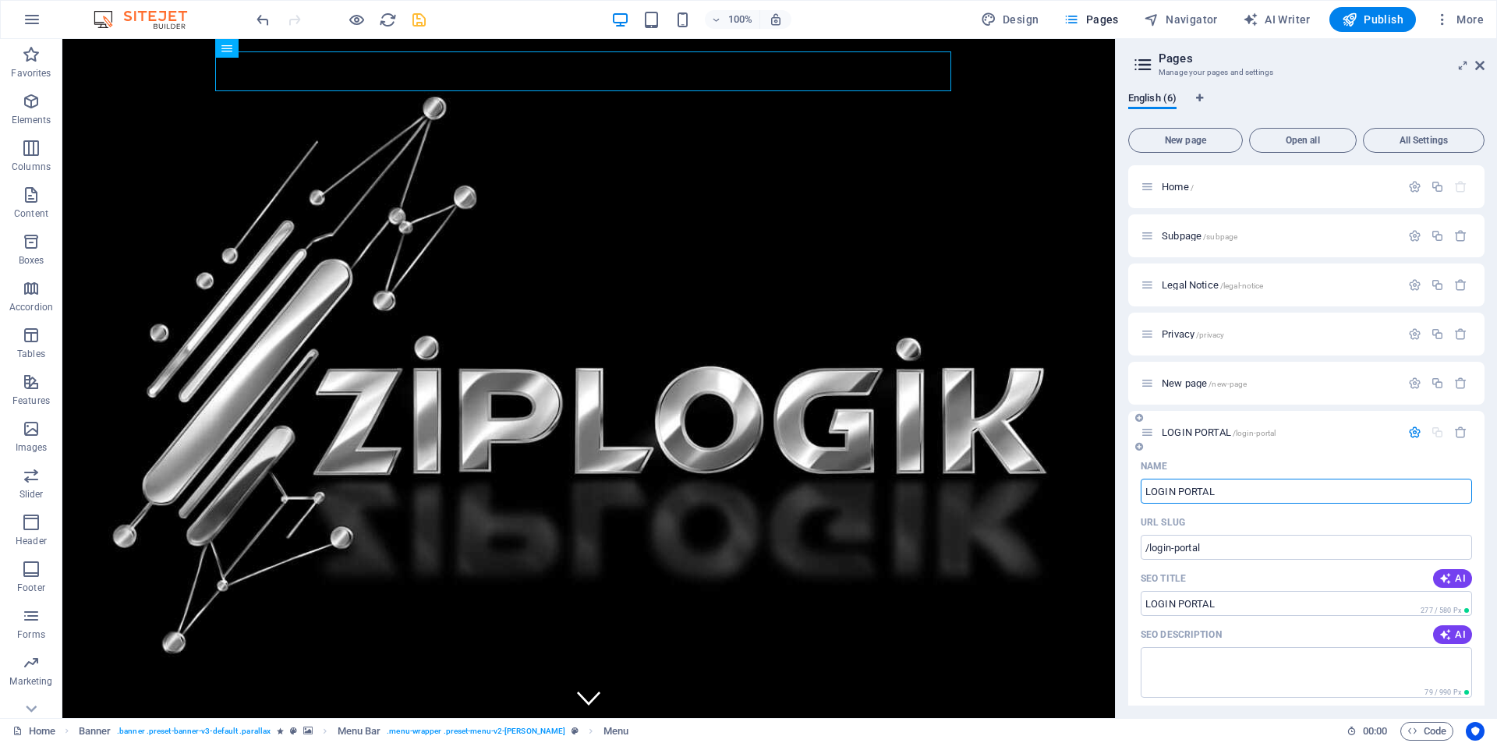
click at [1413, 434] on icon "button" at bounding box center [1414, 432] width 13 height 13
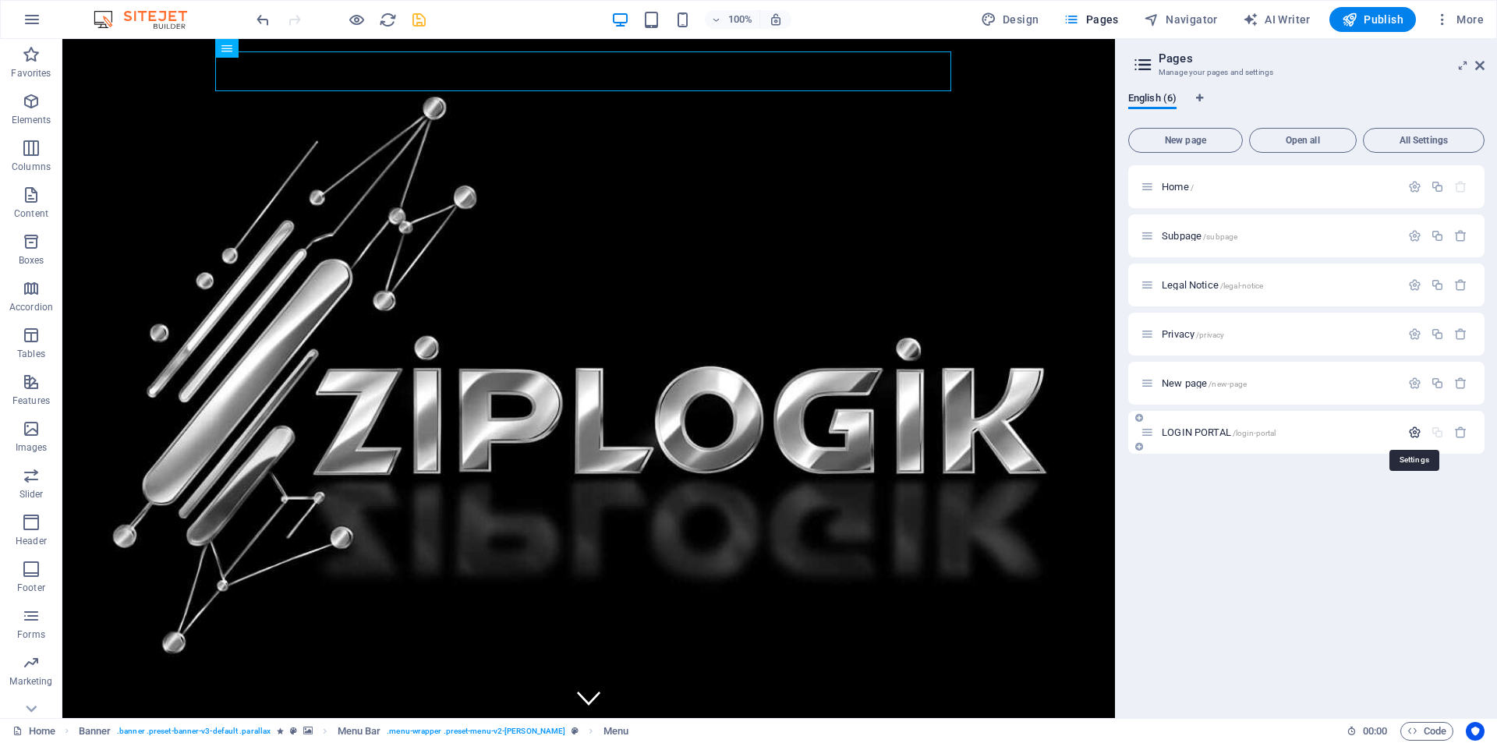
click at [1413, 434] on icon "button" at bounding box center [1414, 432] width 13 height 13
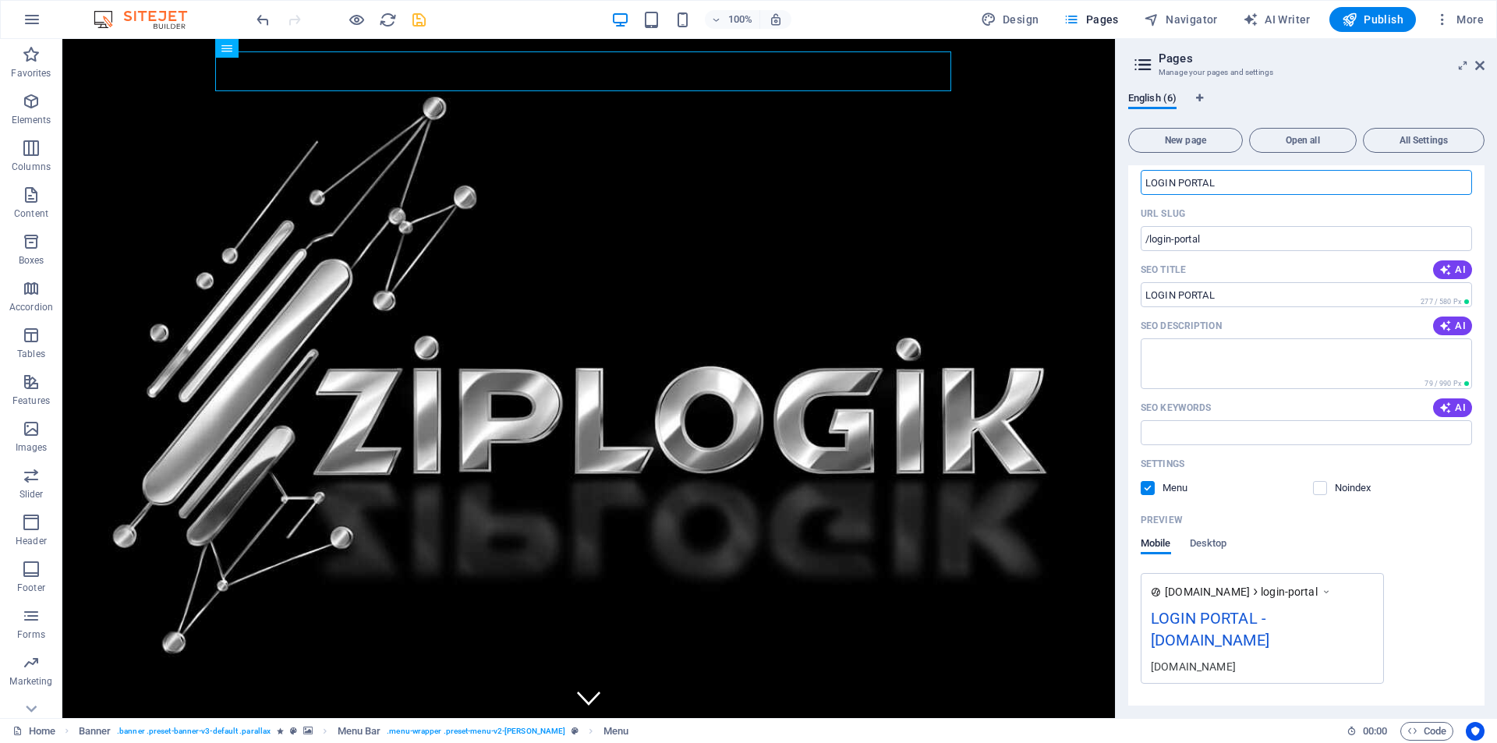
scroll to position [312, 0]
click at [1418, 142] on span "All Settings" at bounding box center [1424, 140] width 108 height 9
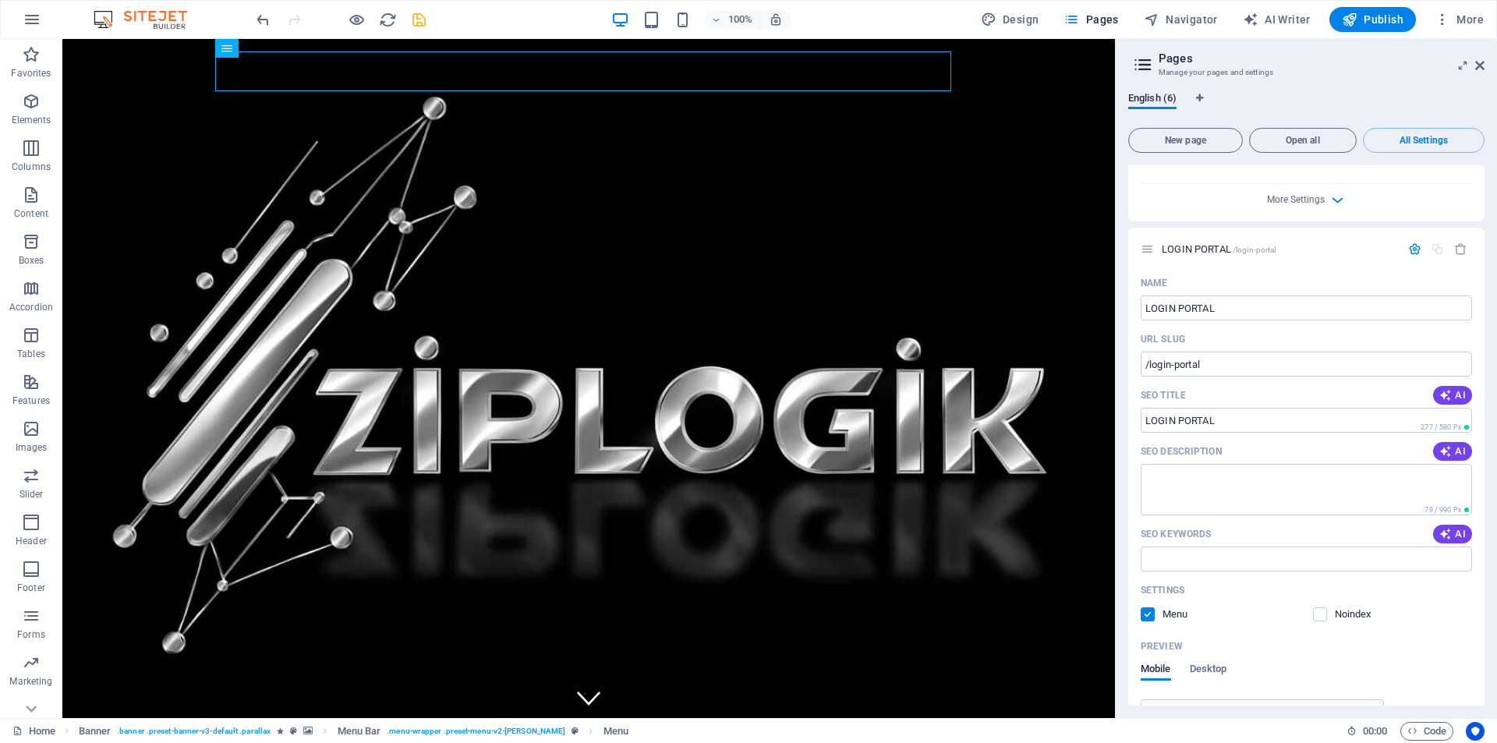
scroll to position [3242, 0]
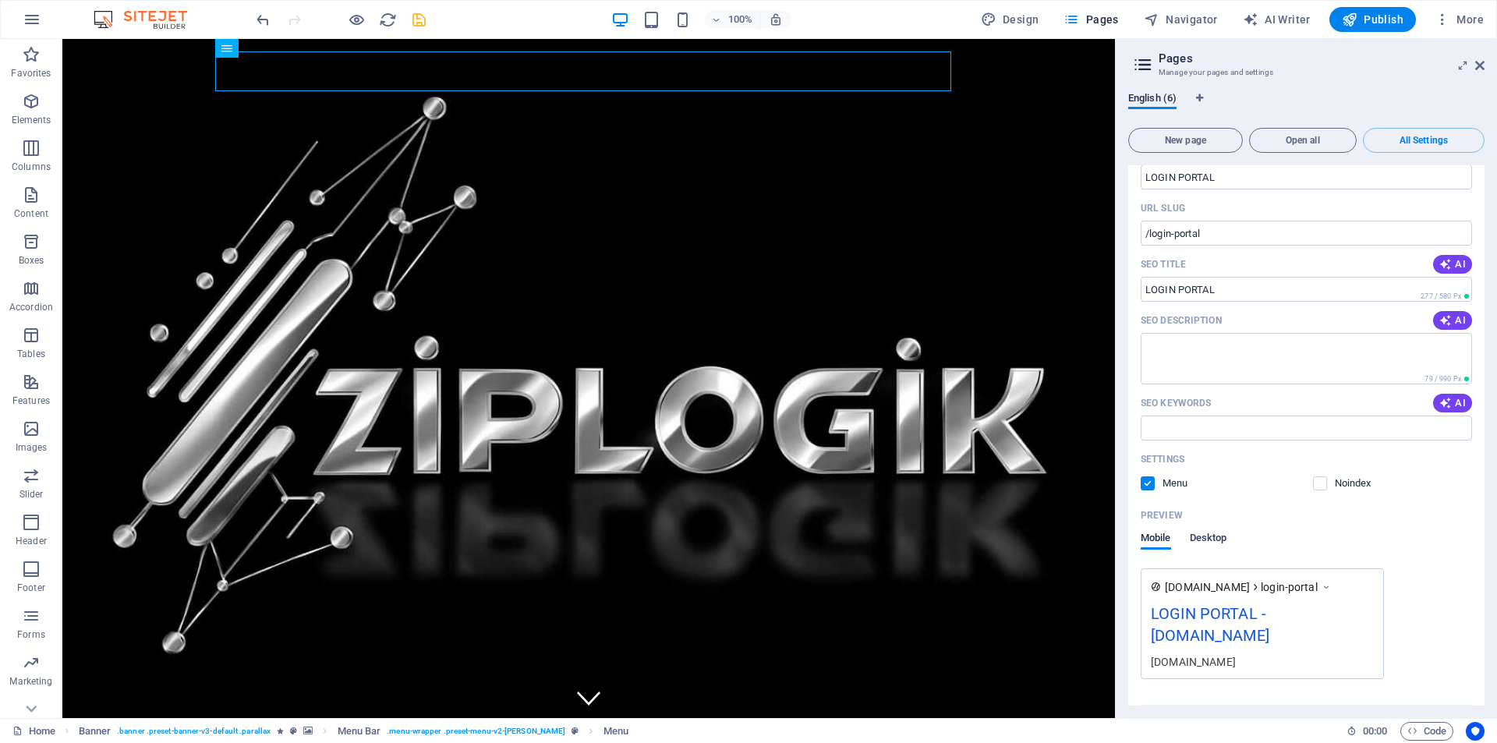
click at [1208, 529] on span "Desktop" at bounding box center [1208, 540] width 37 height 22
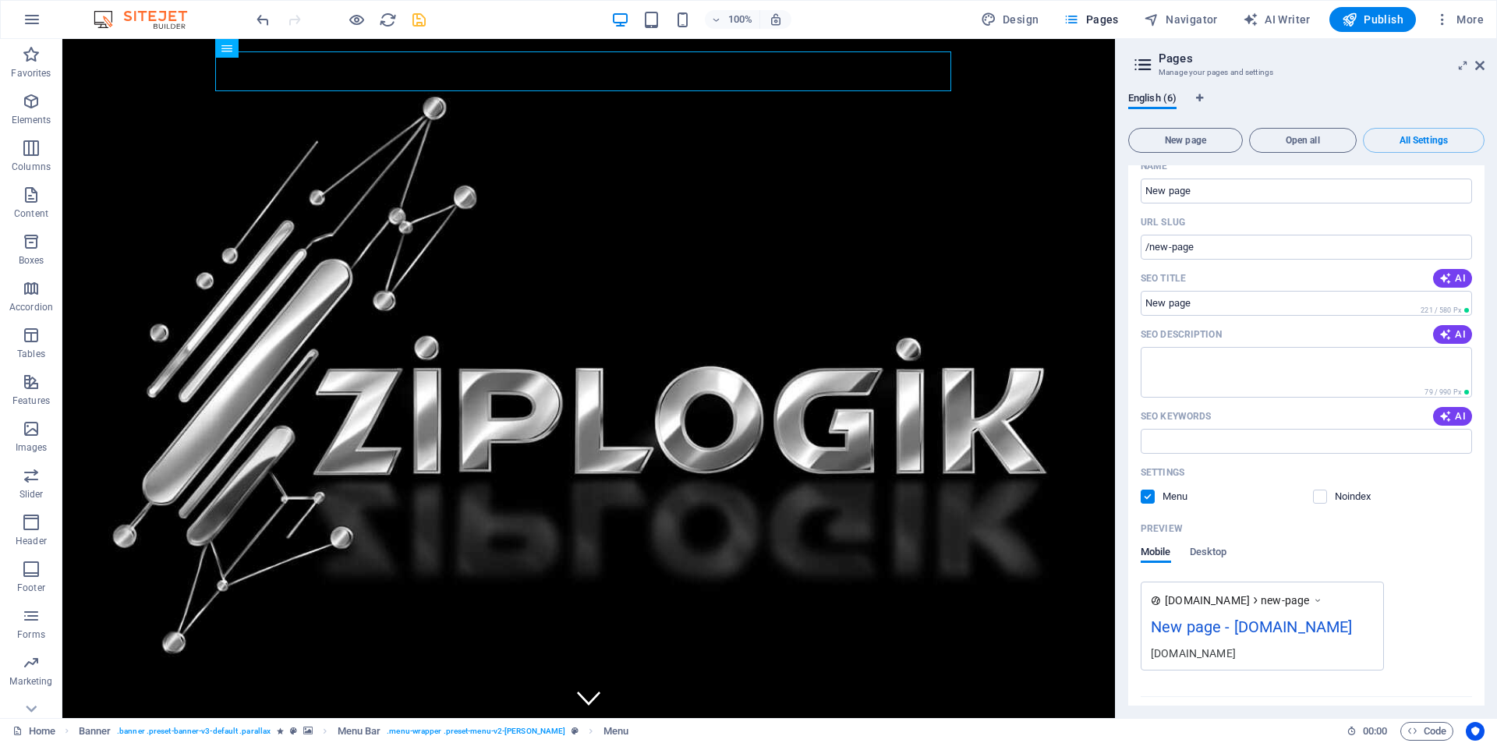
scroll to position [2590, 0]
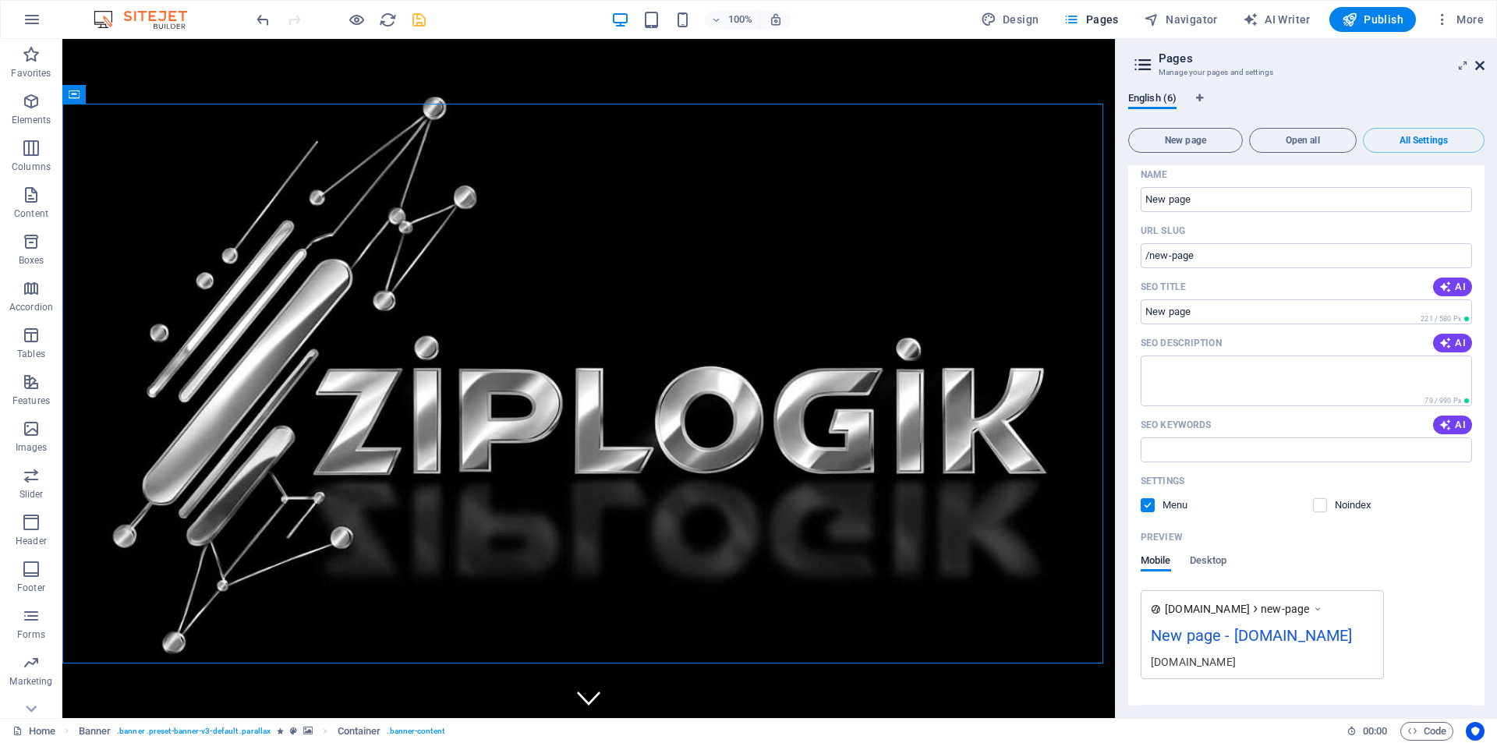
click at [1480, 63] on icon at bounding box center [1479, 65] width 9 height 12
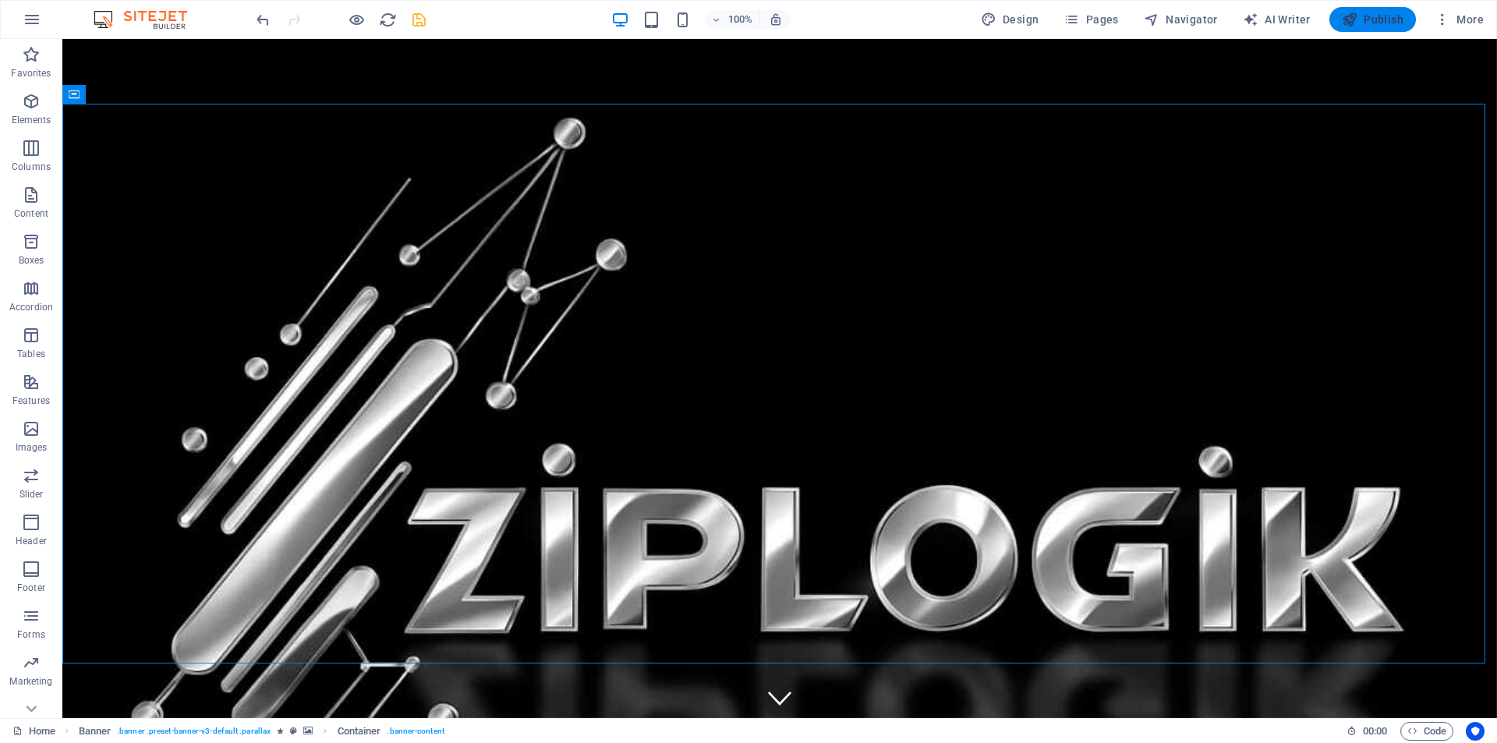
click at [1369, 17] on span "Publish" at bounding box center [1373, 20] width 62 height 16
checkbox input "false"
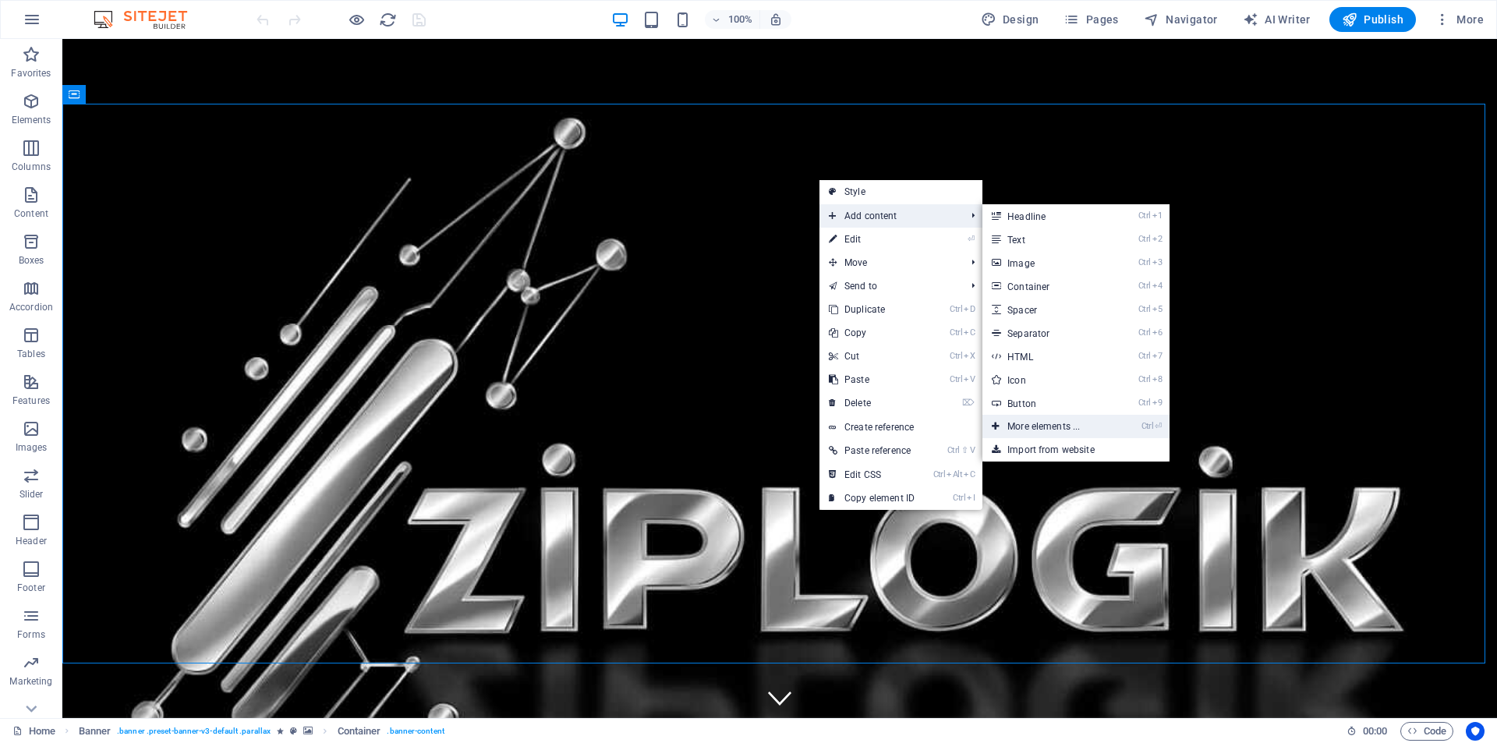
click at [1016, 426] on link "Ctrl ⏎ More elements ..." at bounding box center [1047, 426] width 129 height 23
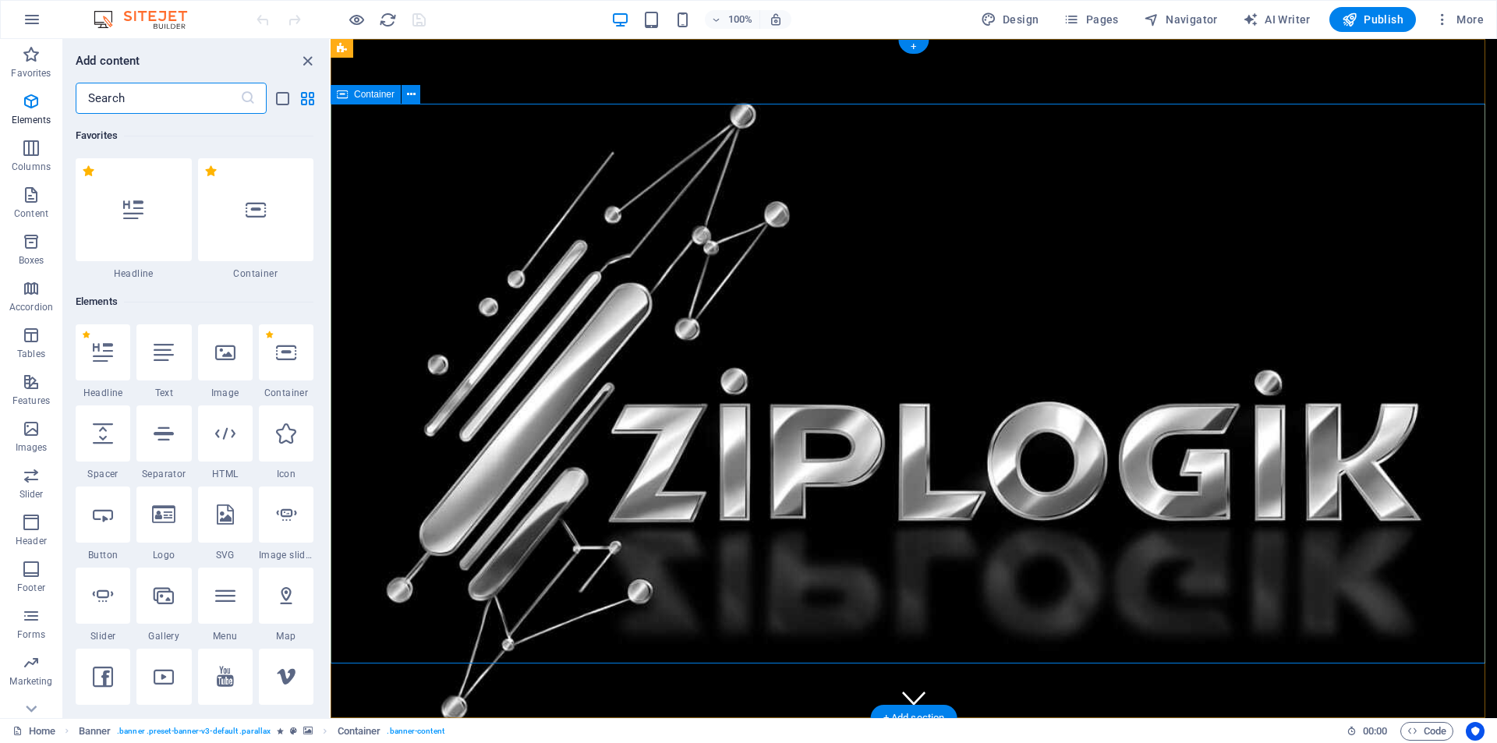
scroll to position [166, 0]
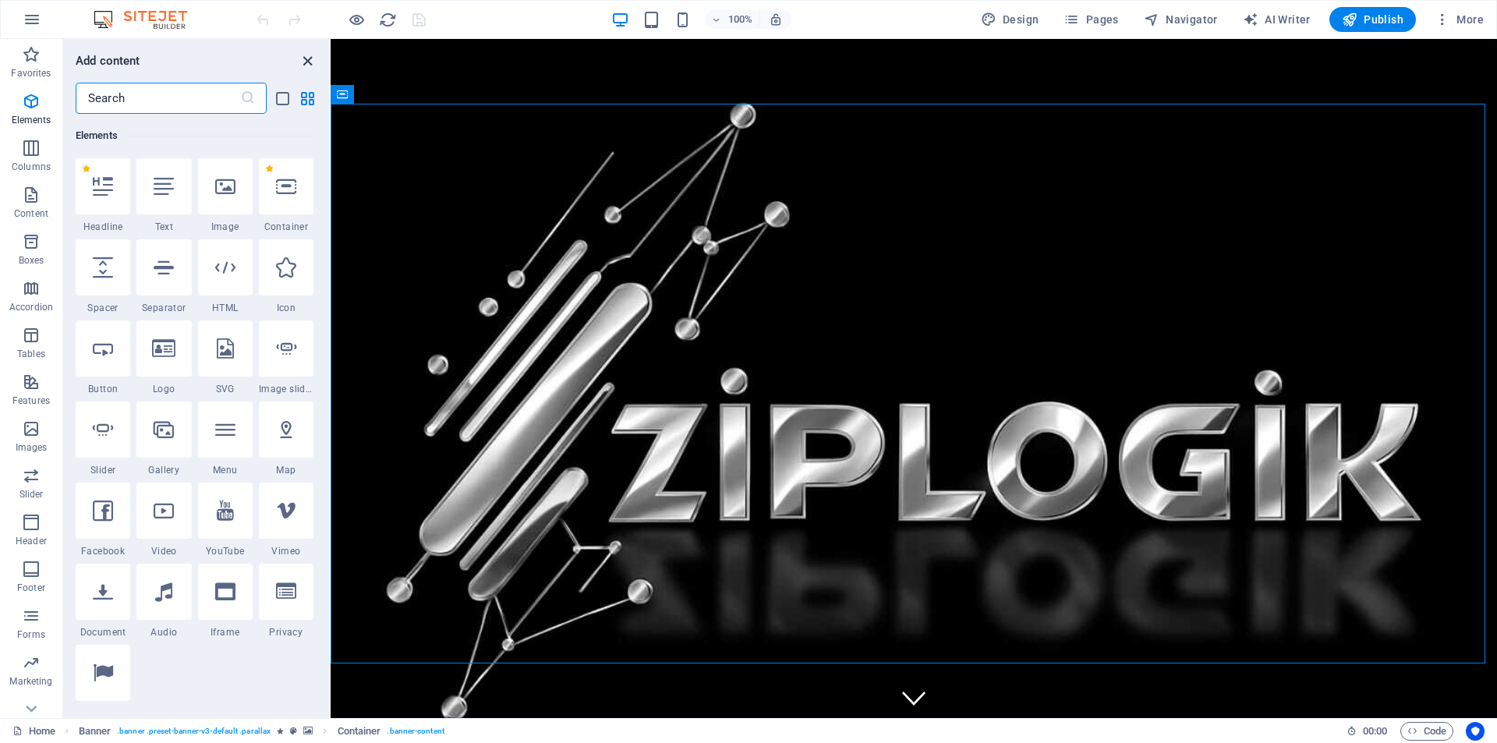
click at [310, 58] on icon "close panel" at bounding box center [308, 61] width 18 height 18
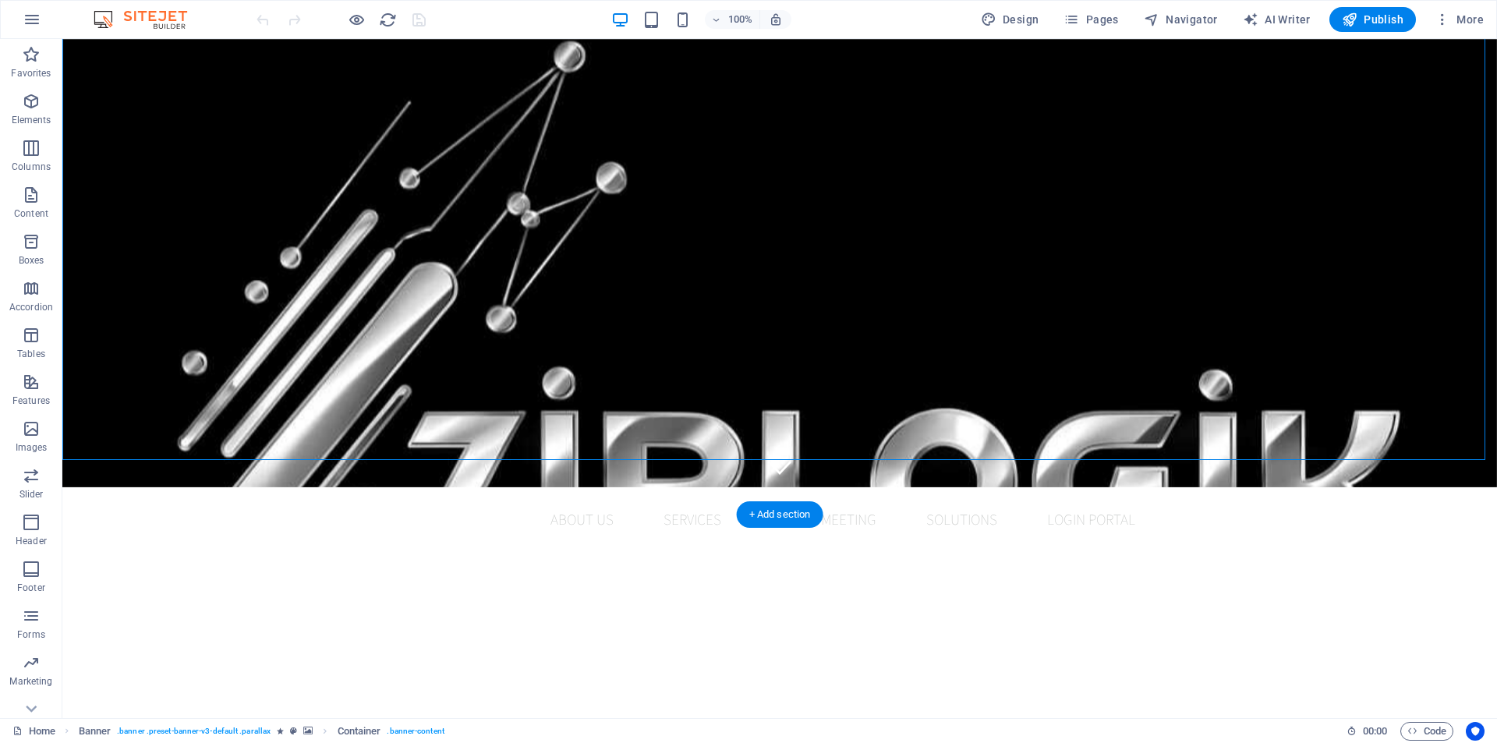
scroll to position [312, 0]
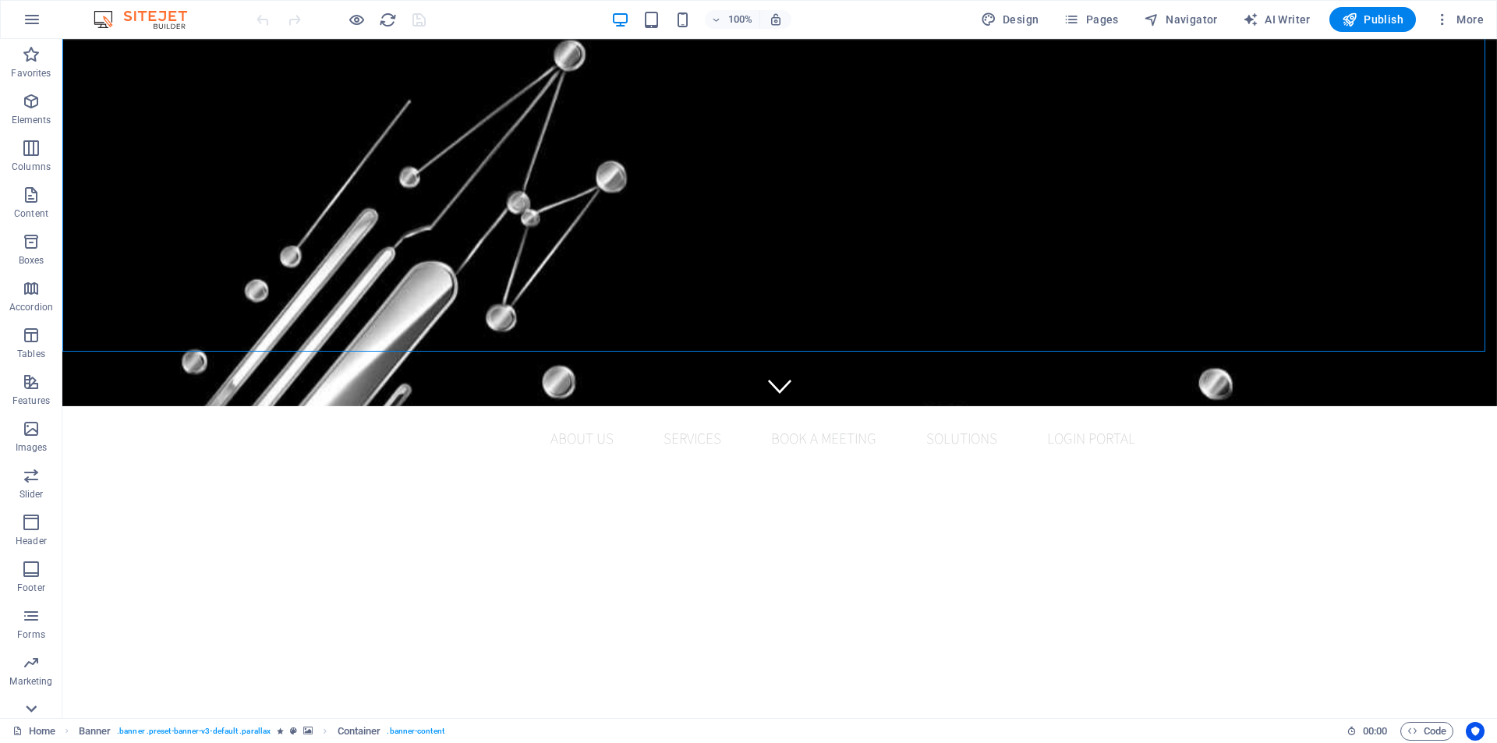
click at [27, 708] on icon at bounding box center [31, 709] width 11 height 7
click at [31, 243] on icon "button" at bounding box center [31, 241] width 19 height 19
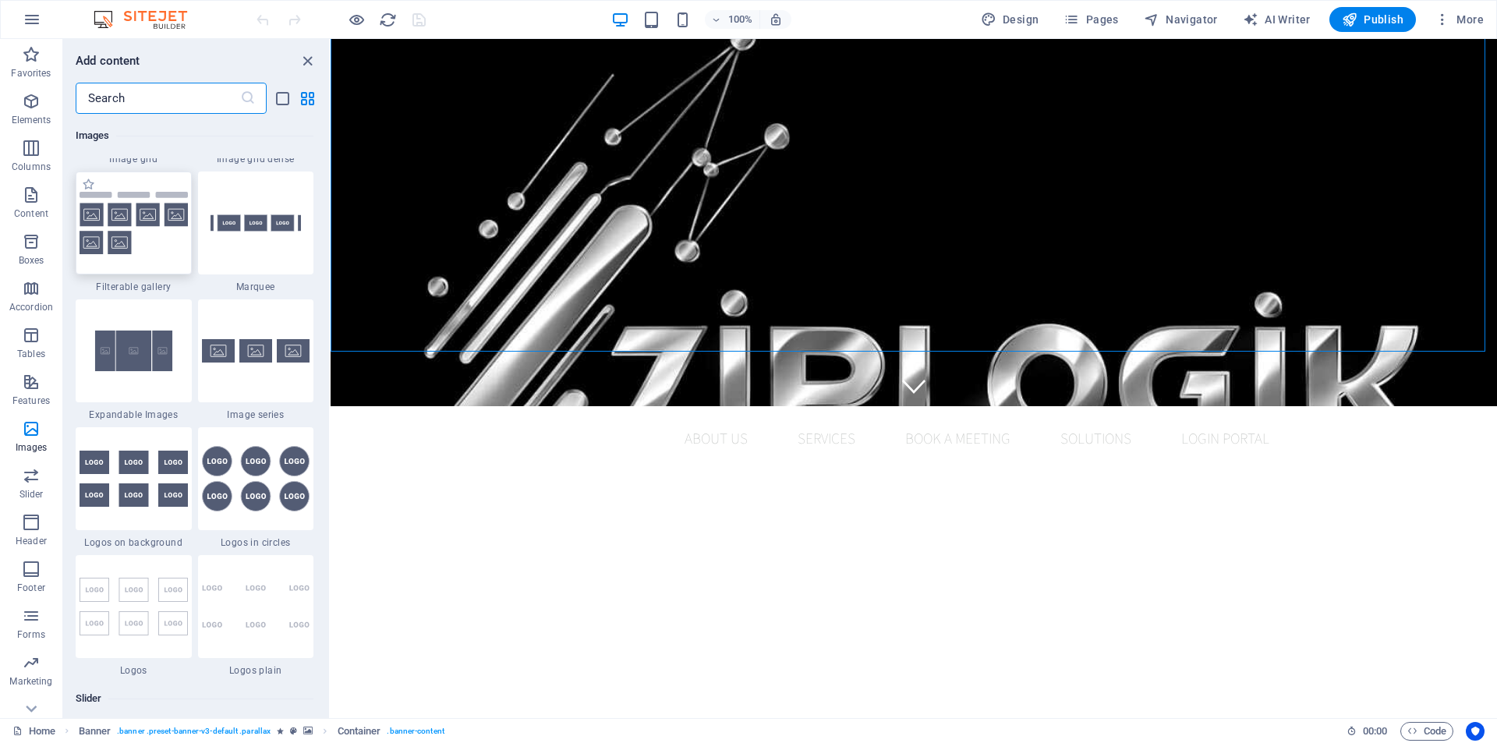
scroll to position [8279, 0]
click at [140, 371] on img at bounding box center [134, 350] width 108 height 72
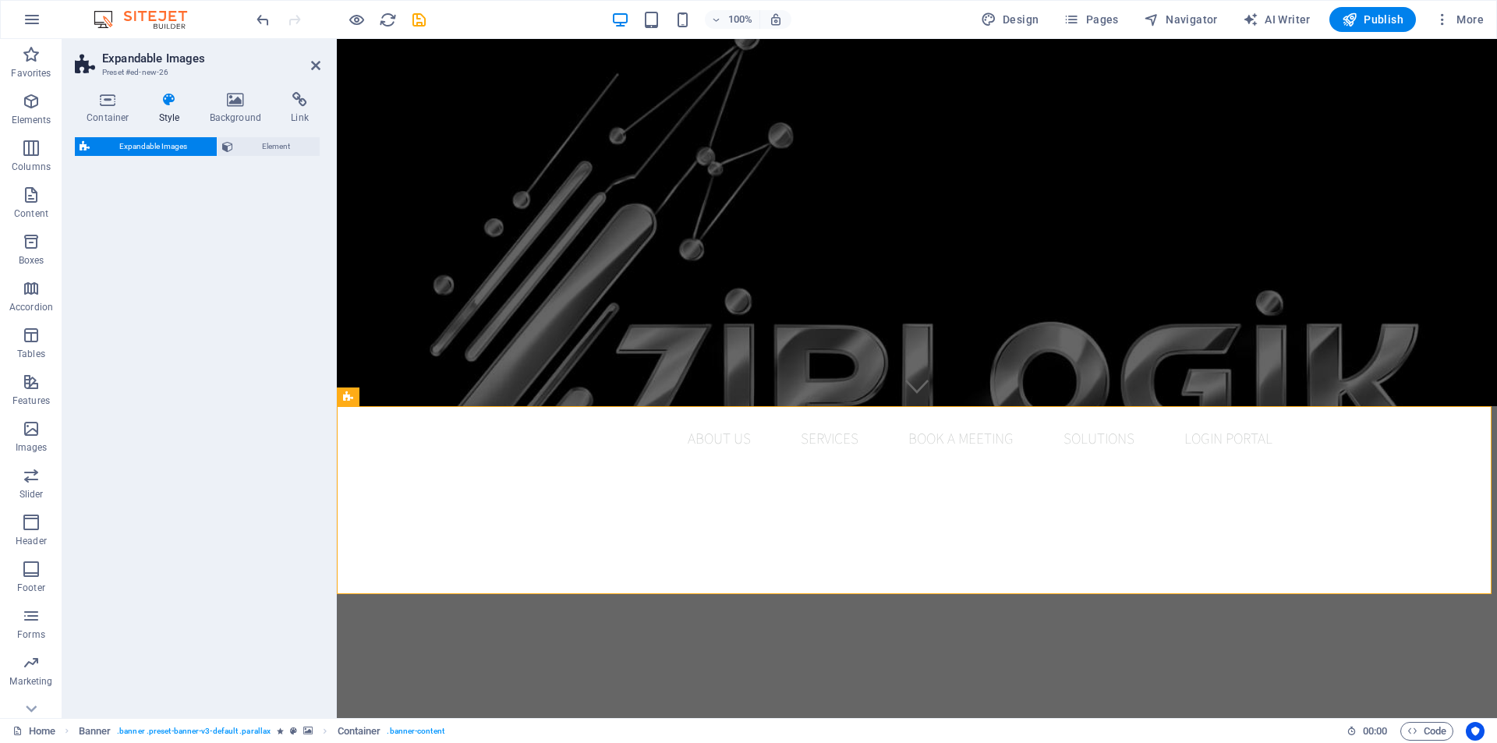
select select "rem"
select select "px"
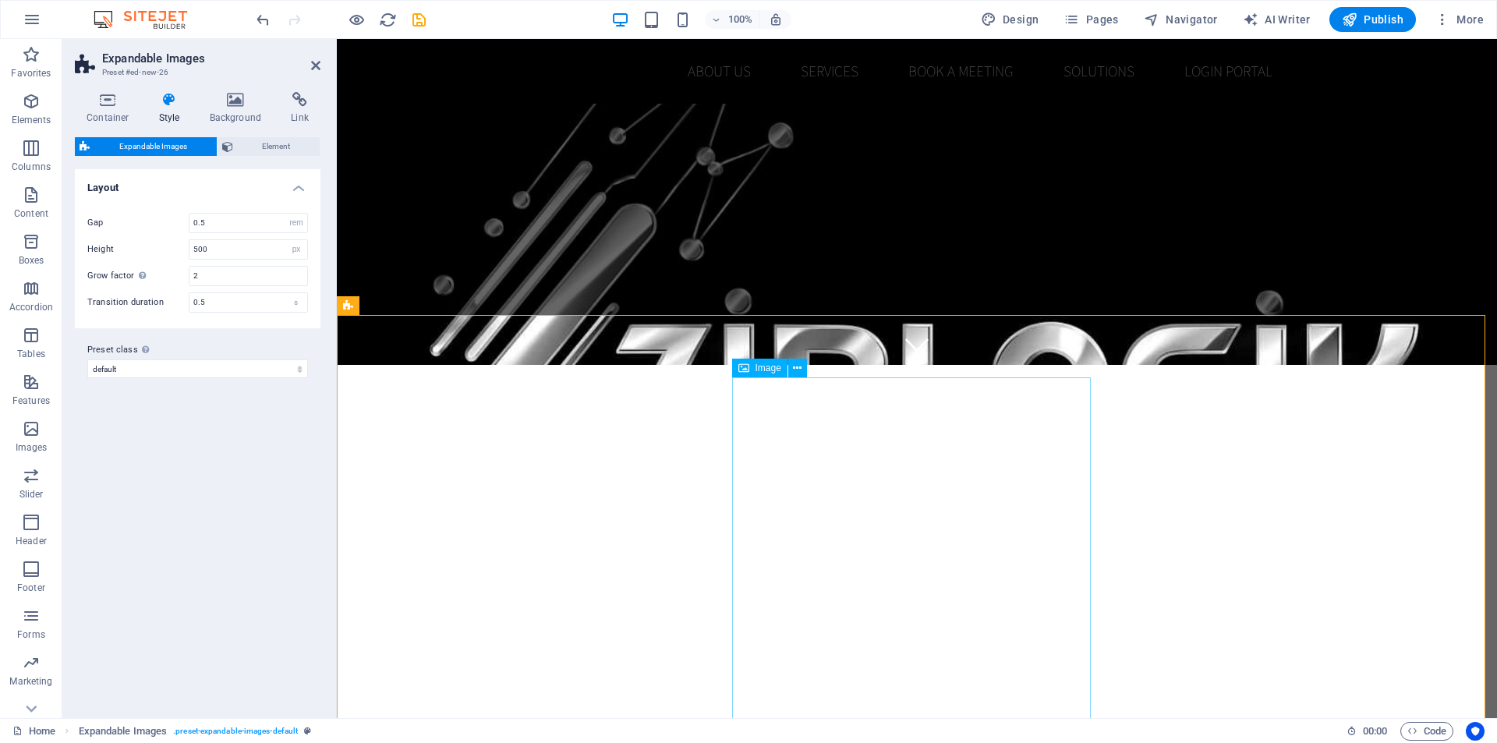
scroll to position [312, 0]
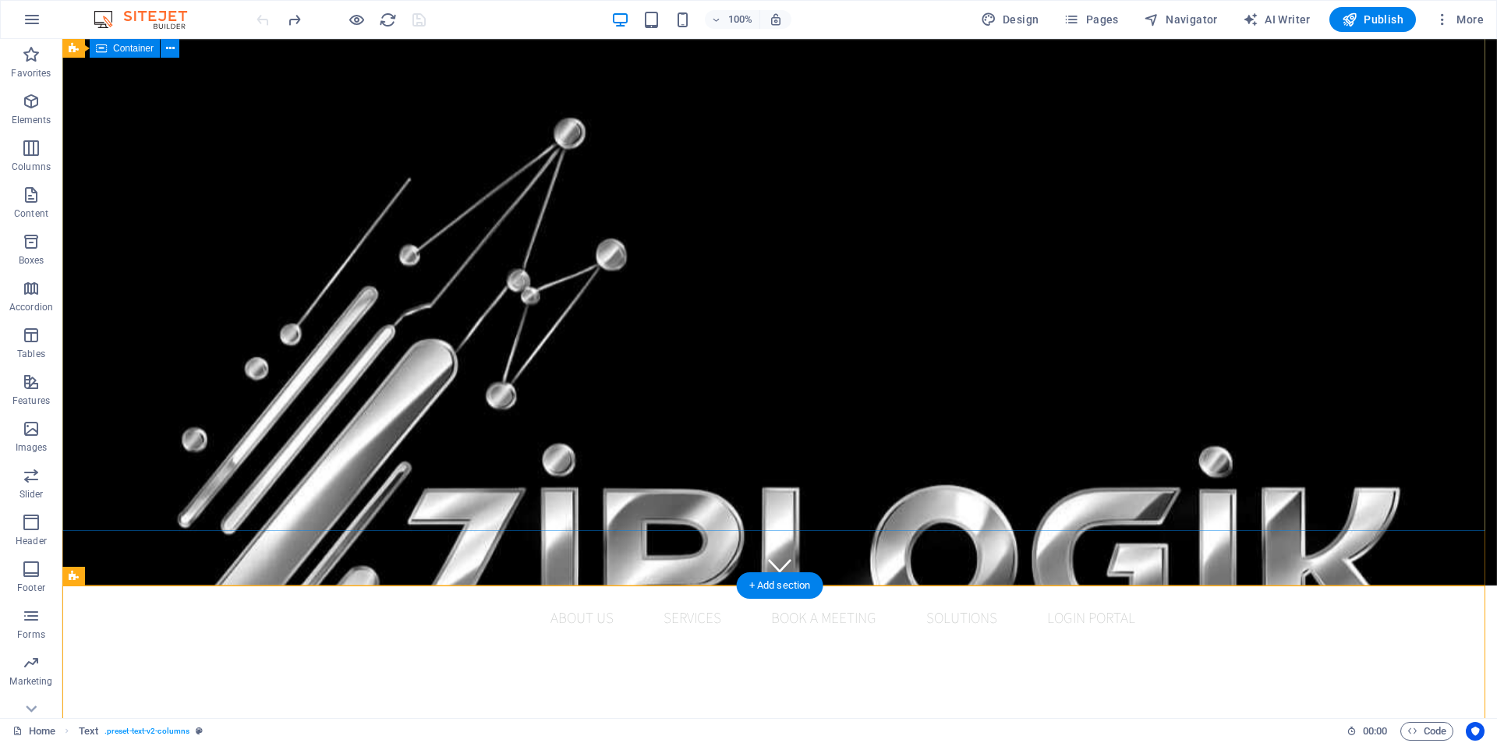
scroll to position [0, 0]
